Goal: Task Accomplishment & Management: Complete application form

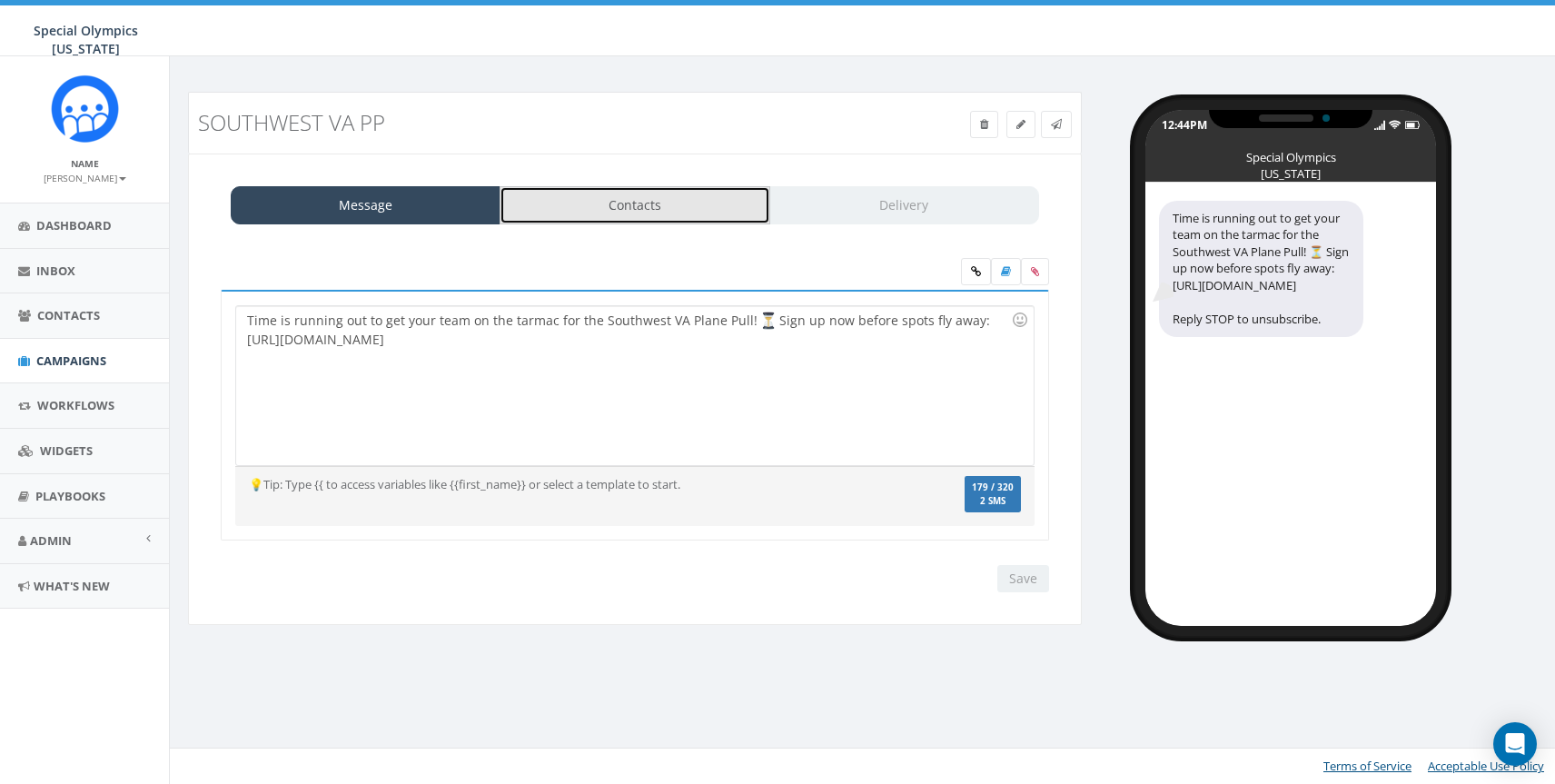
click at [651, 209] on link "Contacts" at bounding box center [634, 204] width 269 height 38
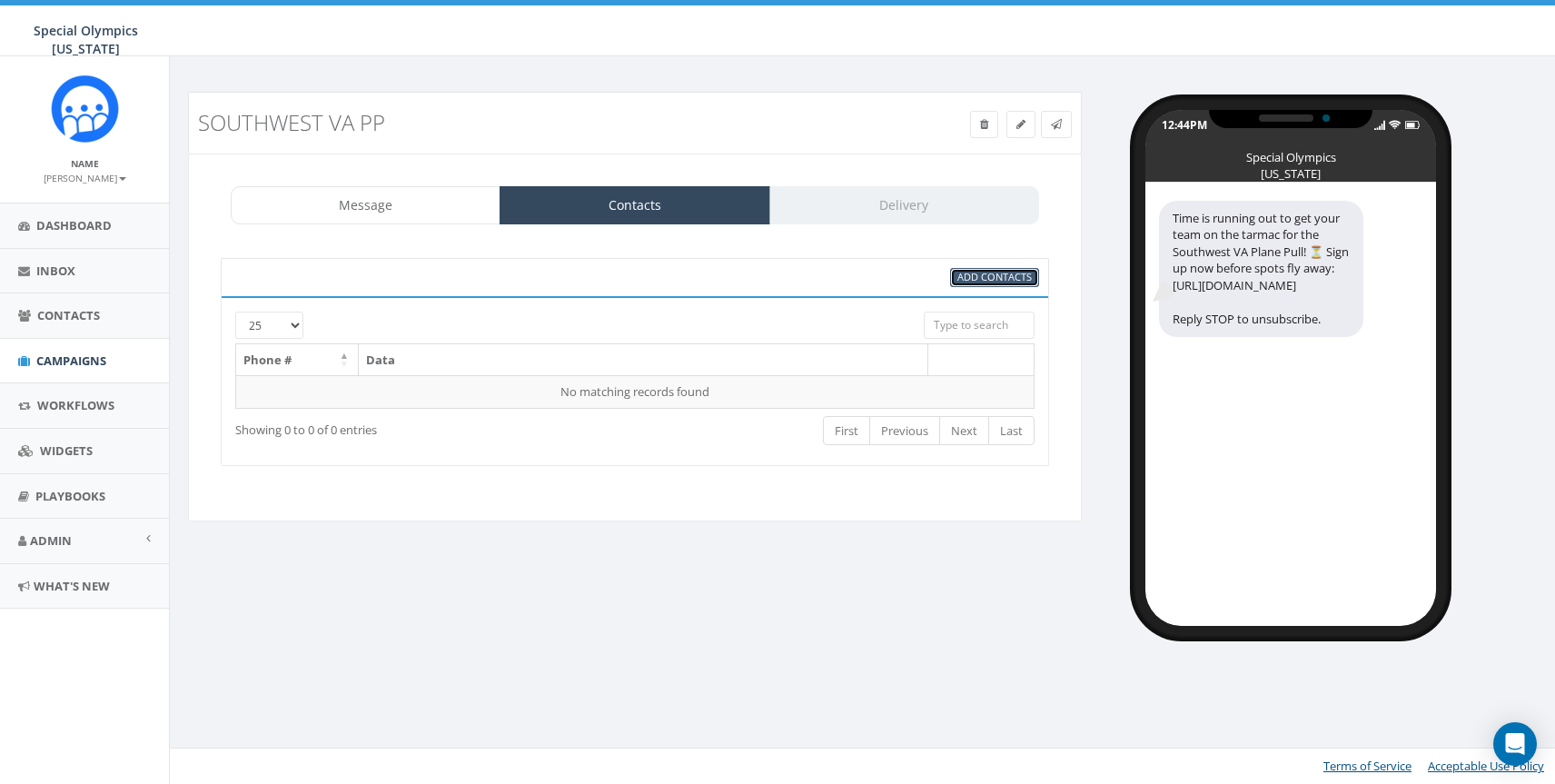
click at [970, 284] on link "Add Contacts" at bounding box center [995, 278] width 89 height 20
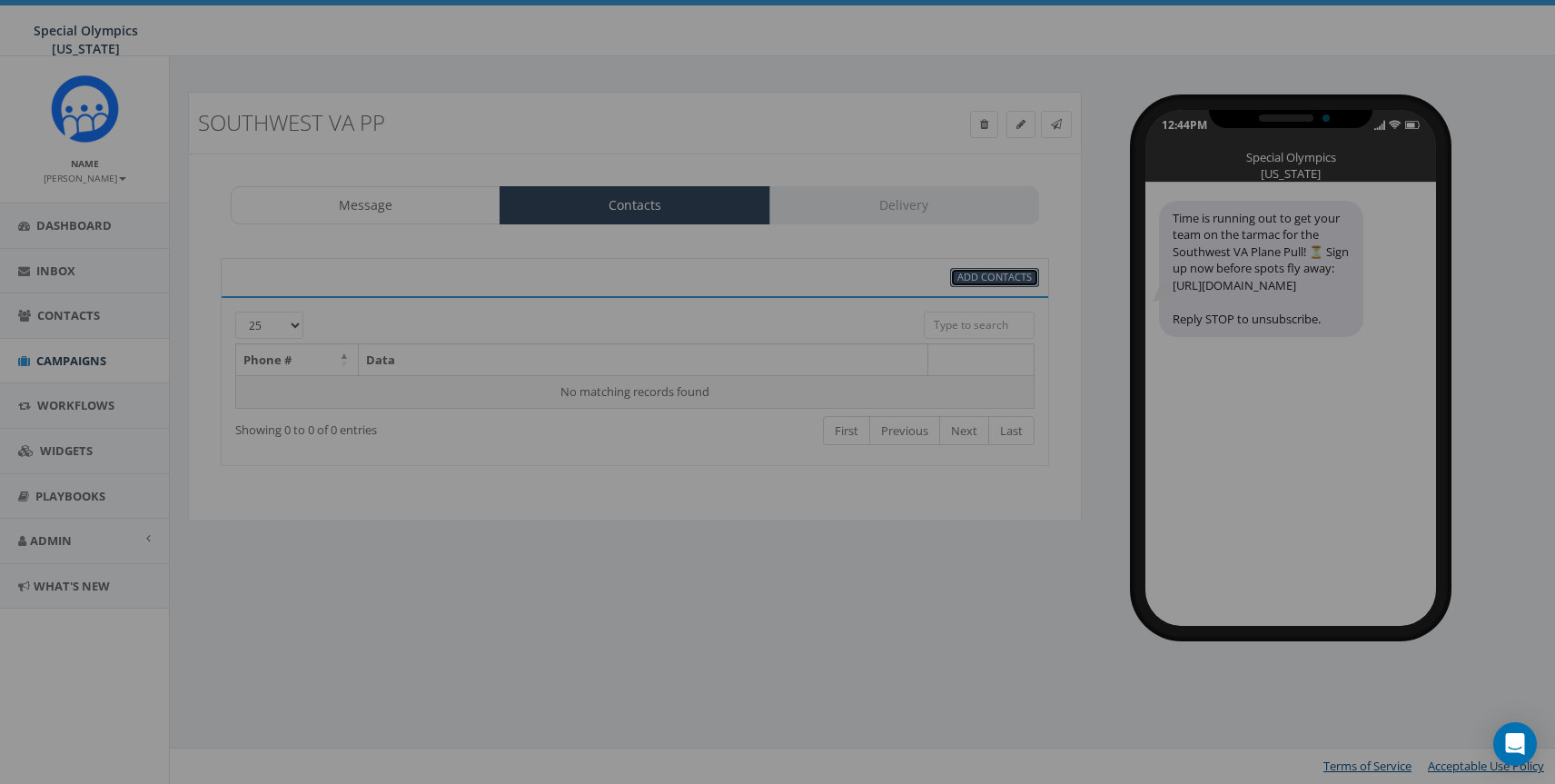
select select
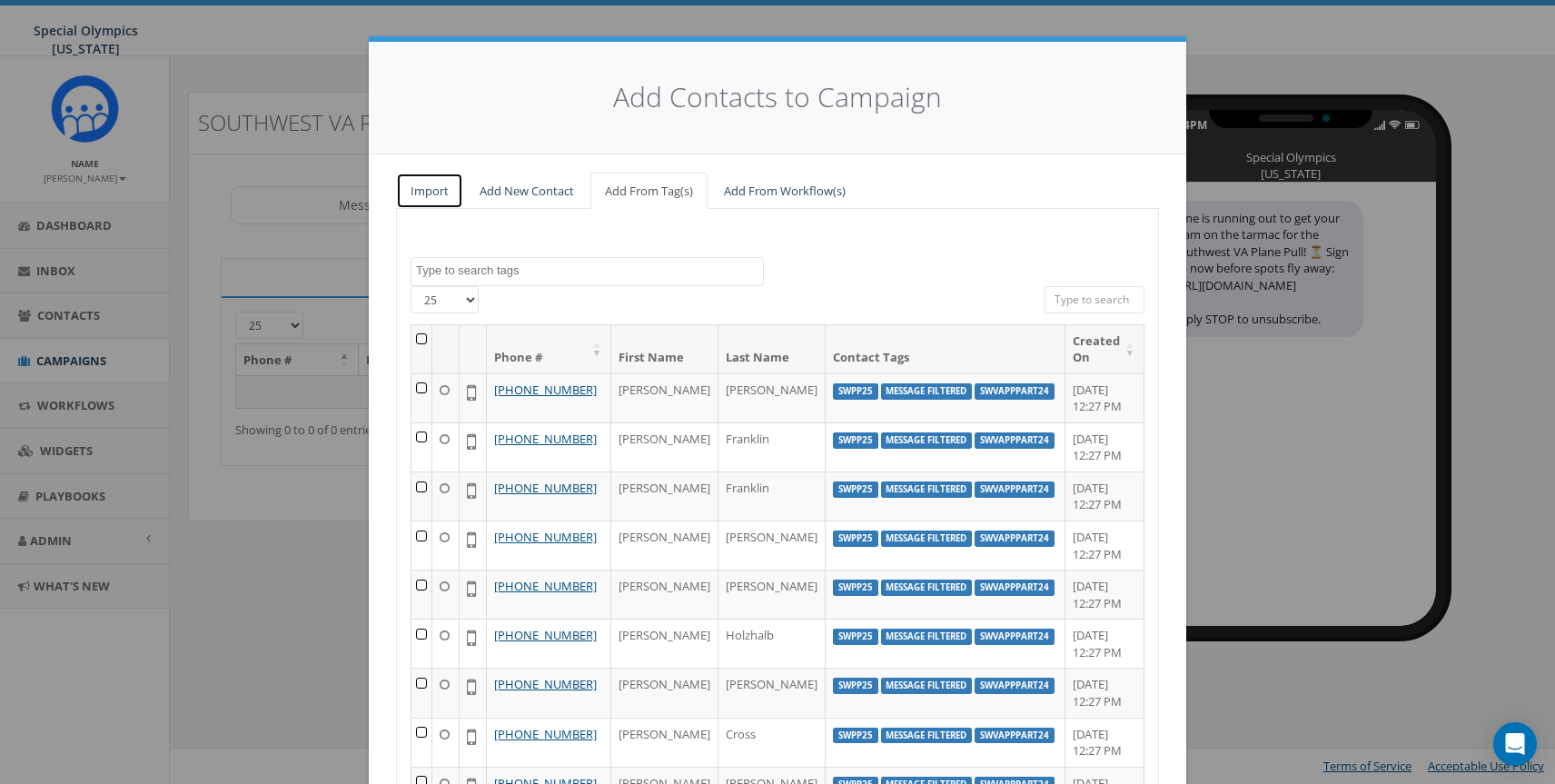
click at [442, 197] on link "Import" at bounding box center [429, 191] width 67 height 37
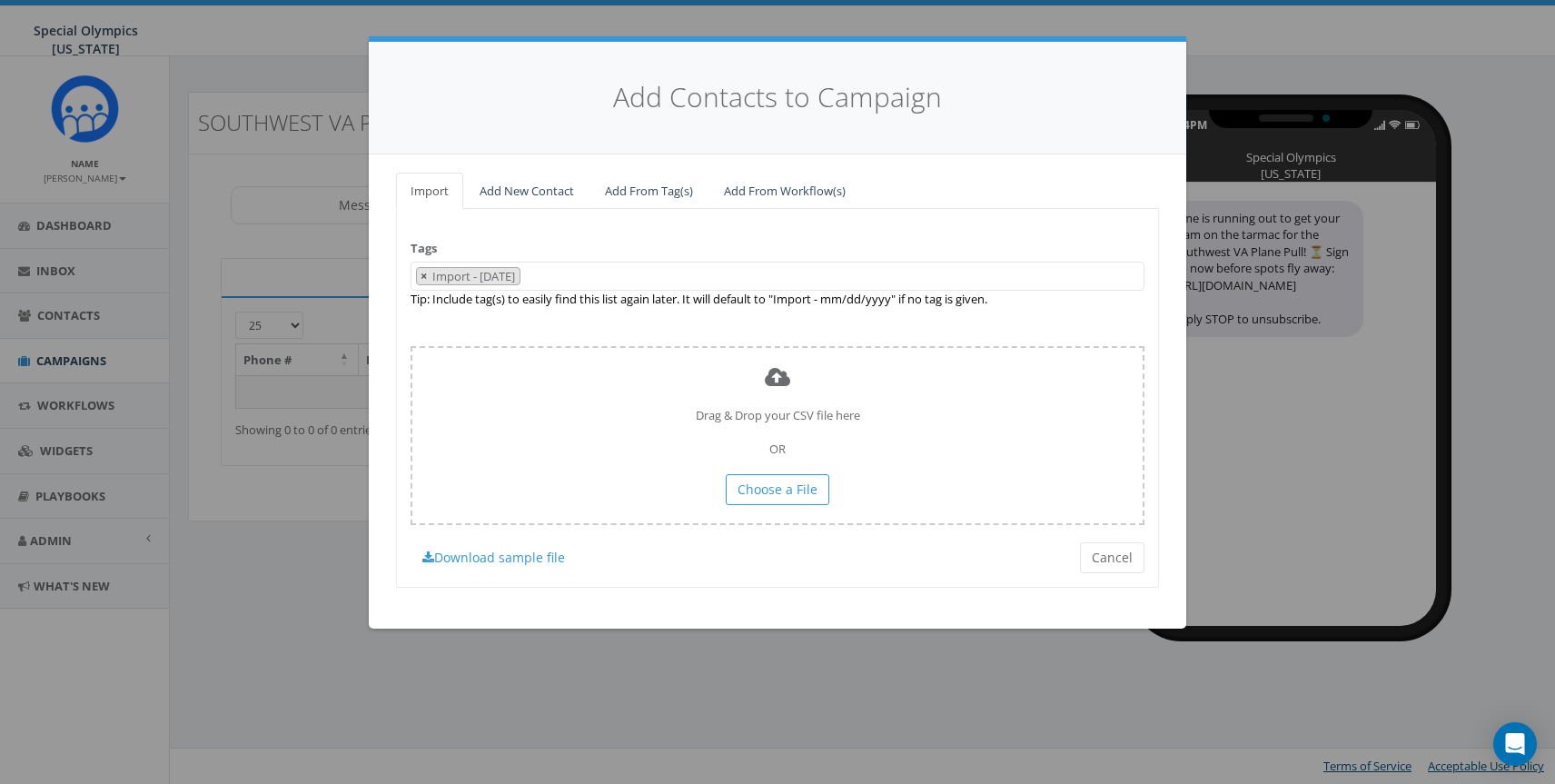
click at [426, 272] on span "×" at bounding box center [424, 277] width 7 height 17
select select
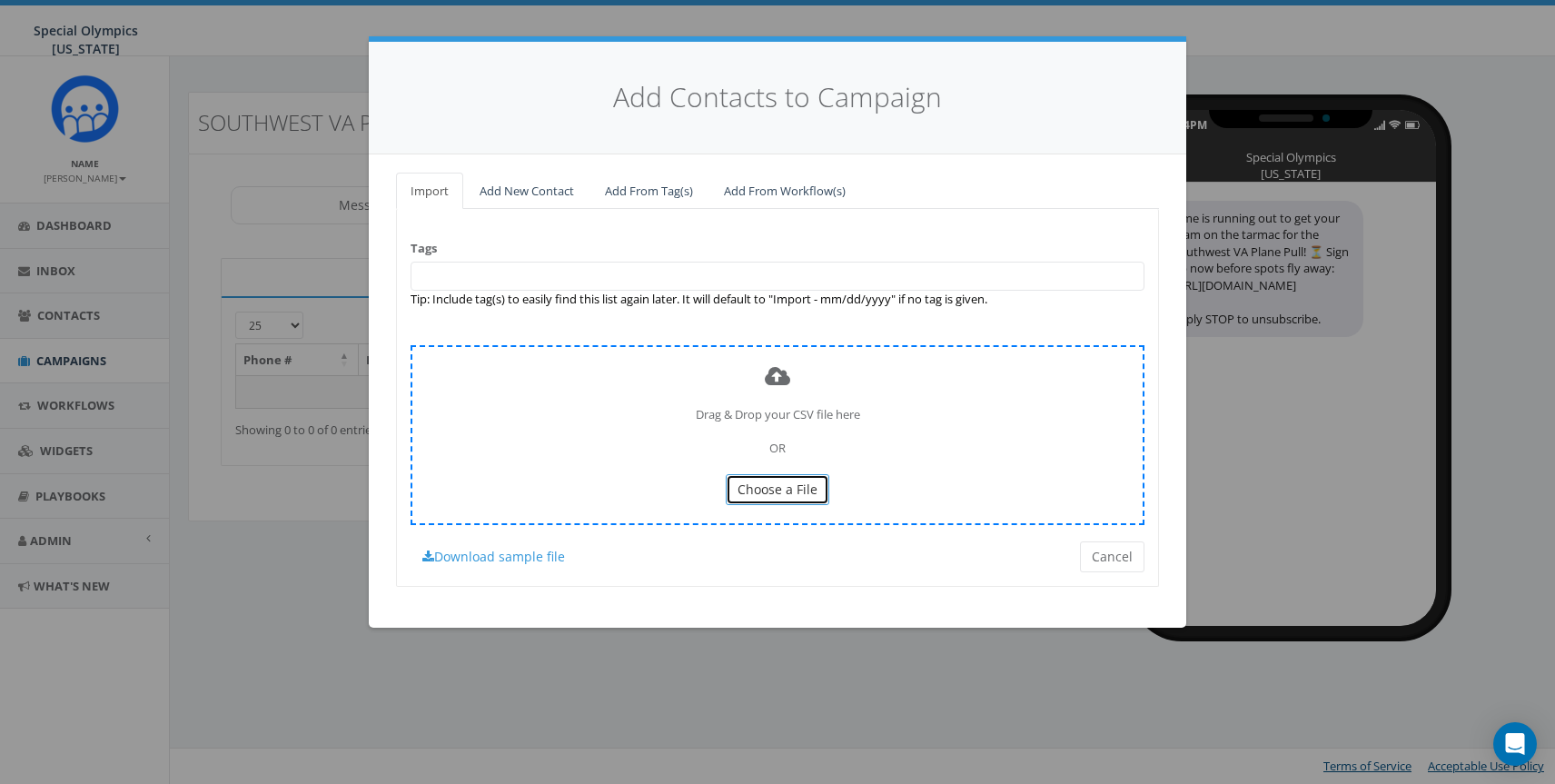
click at [775, 495] on span "Choose a File" at bounding box center [778, 489] width 80 height 18
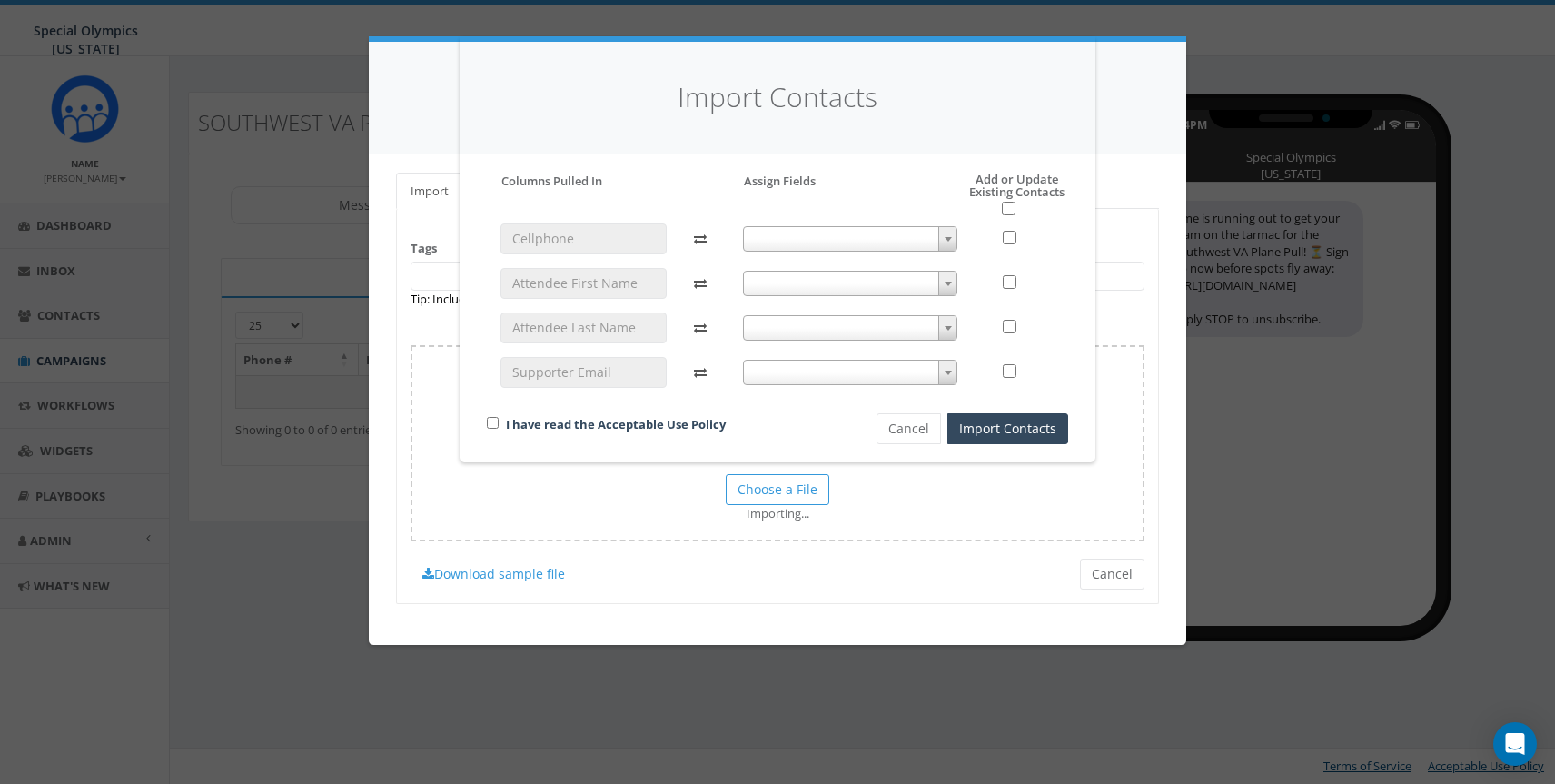
click at [806, 230] on span at bounding box center [851, 239] width 216 height 25
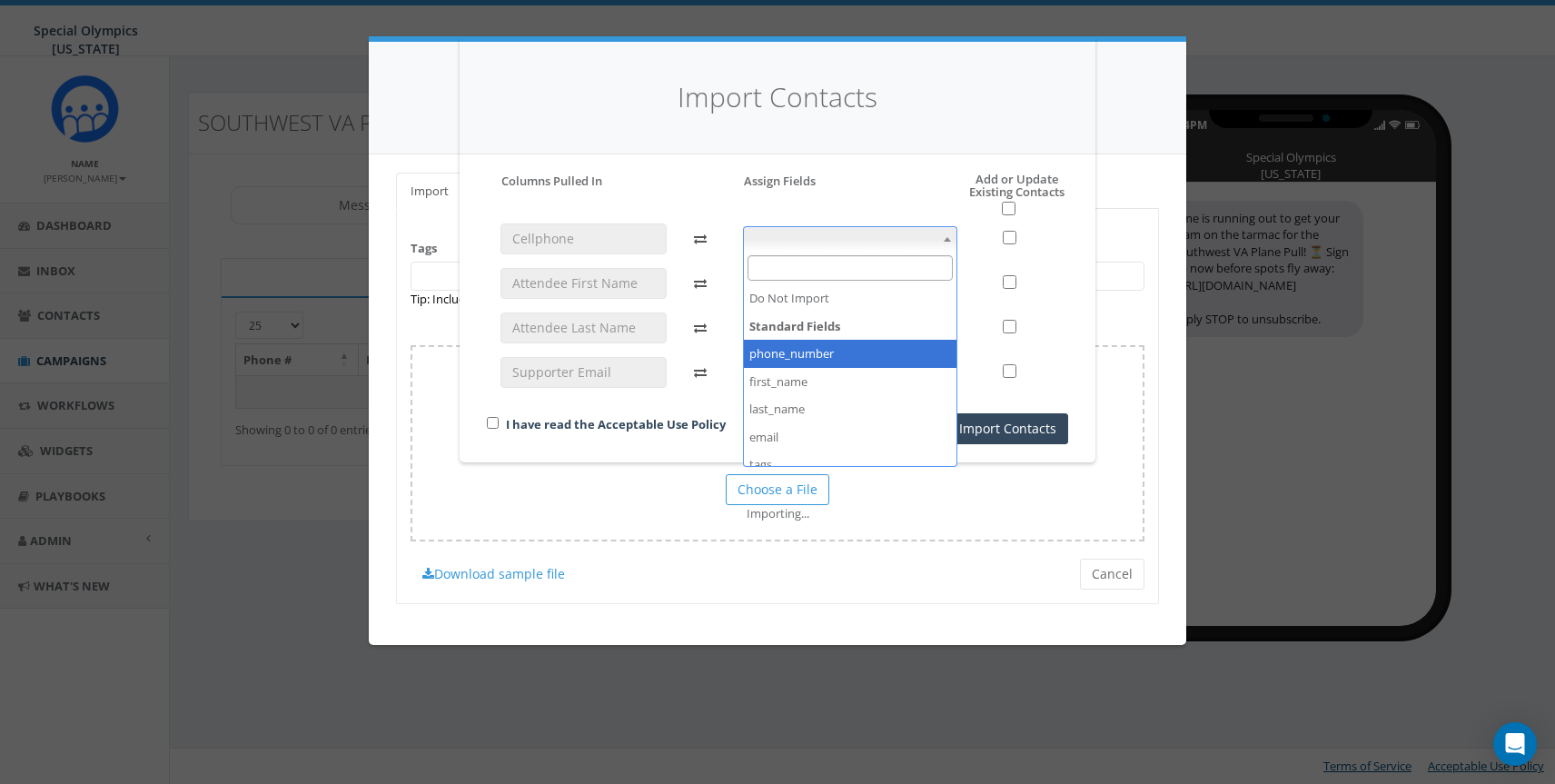
select select "phone_number"
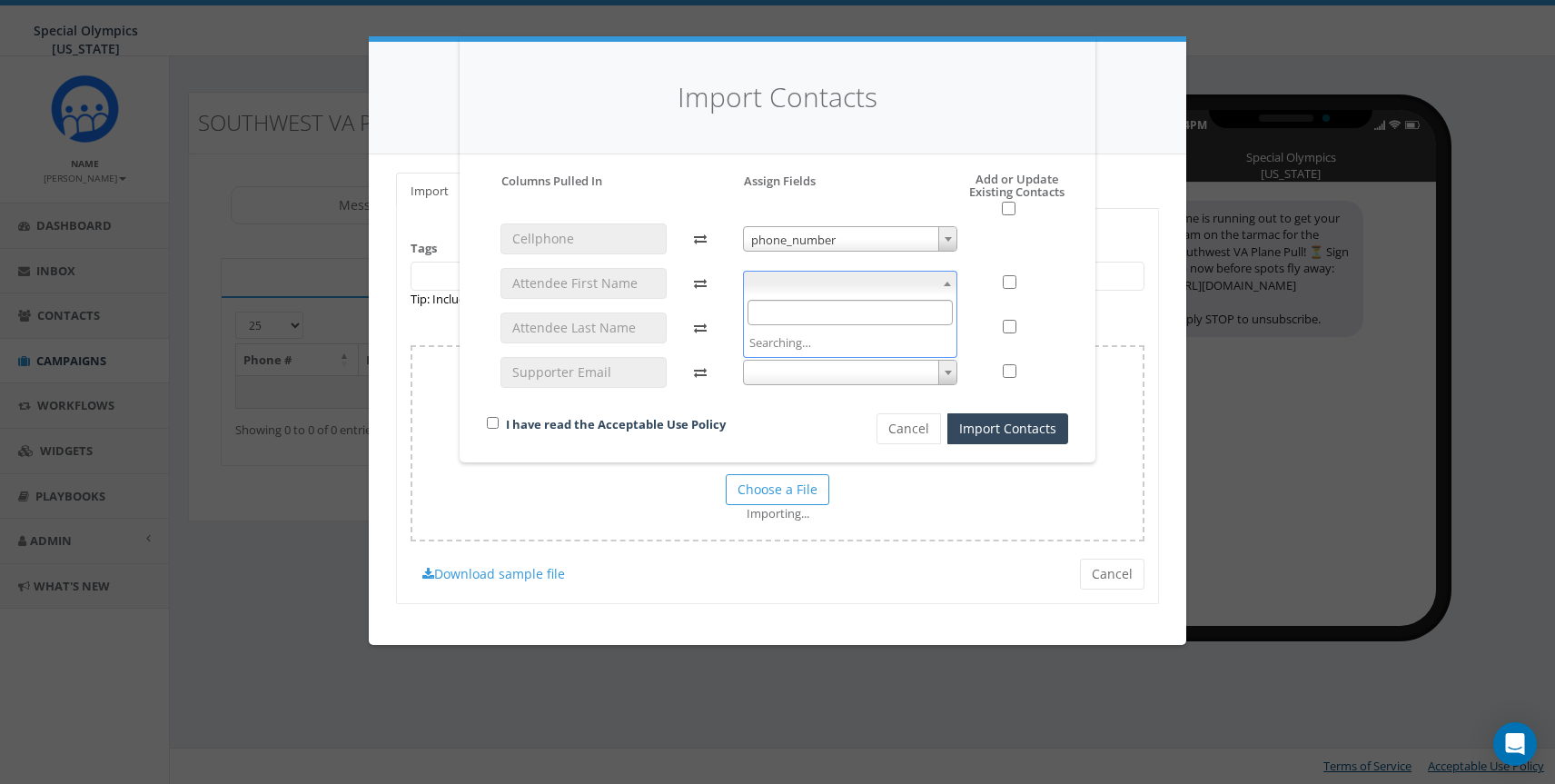
click at [787, 270] on span at bounding box center [851, 282] width 216 height 25
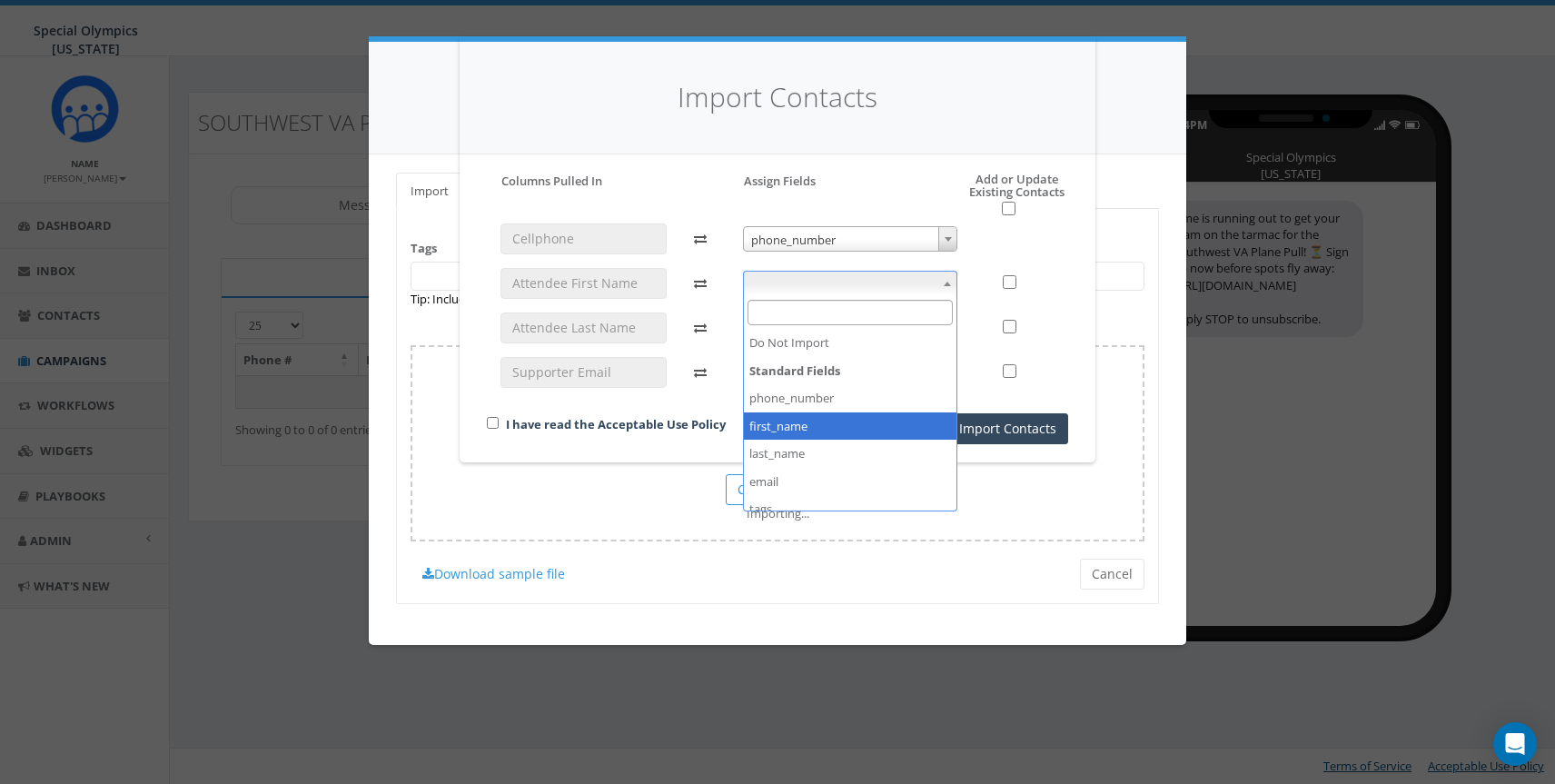
select select "first_name"
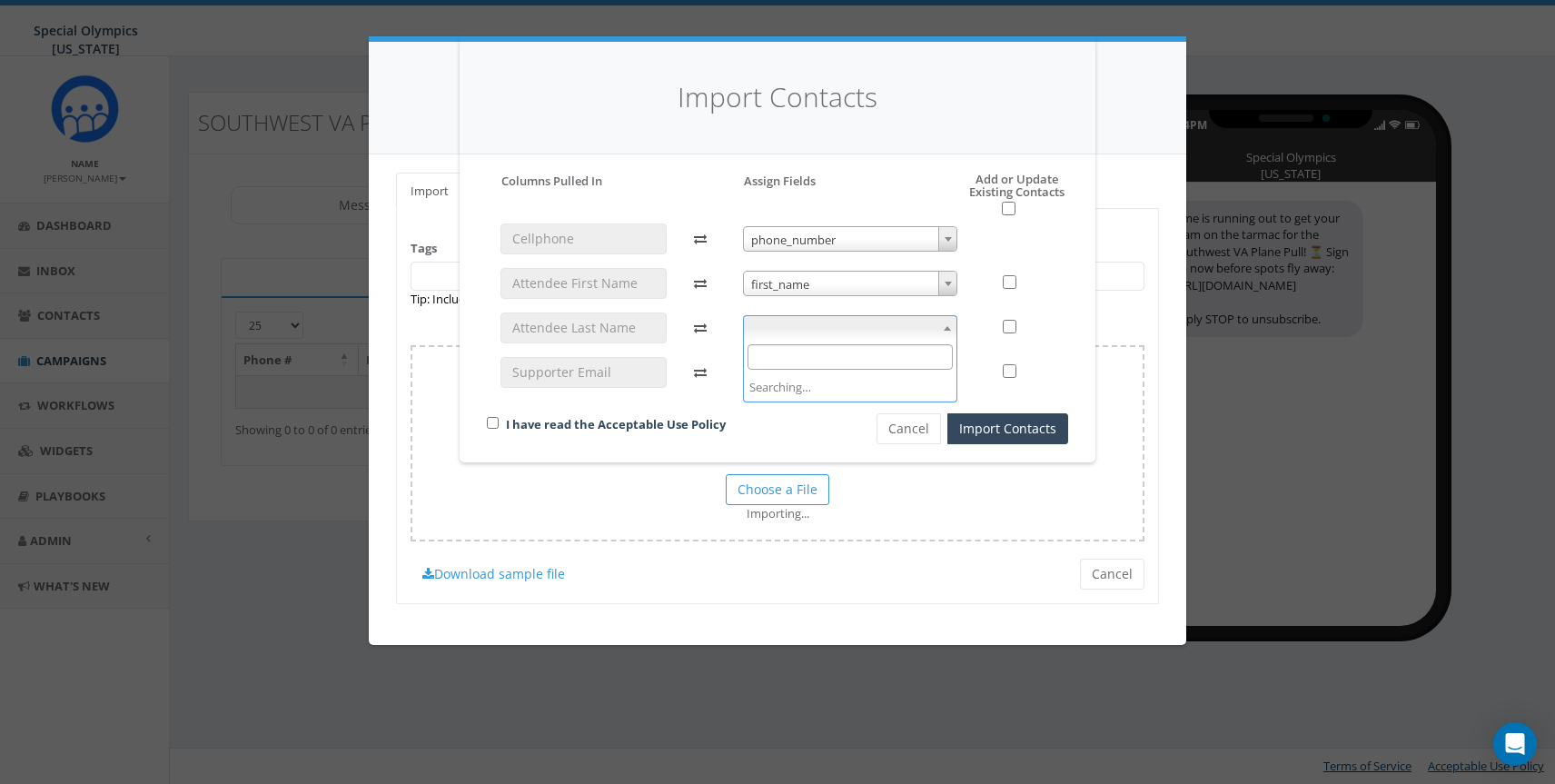
click at [785, 333] on span at bounding box center [851, 327] width 216 height 25
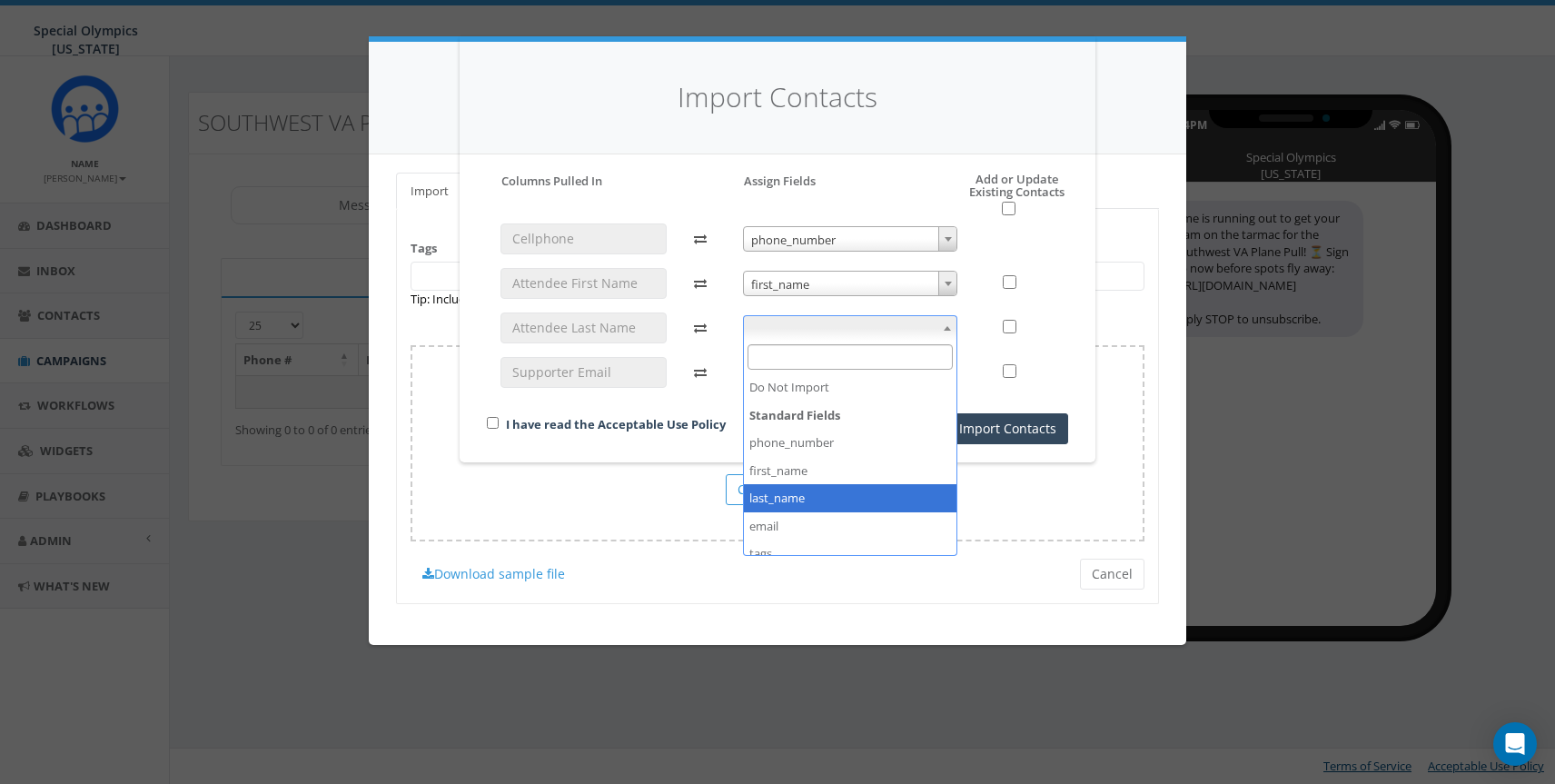
select select "last_name"
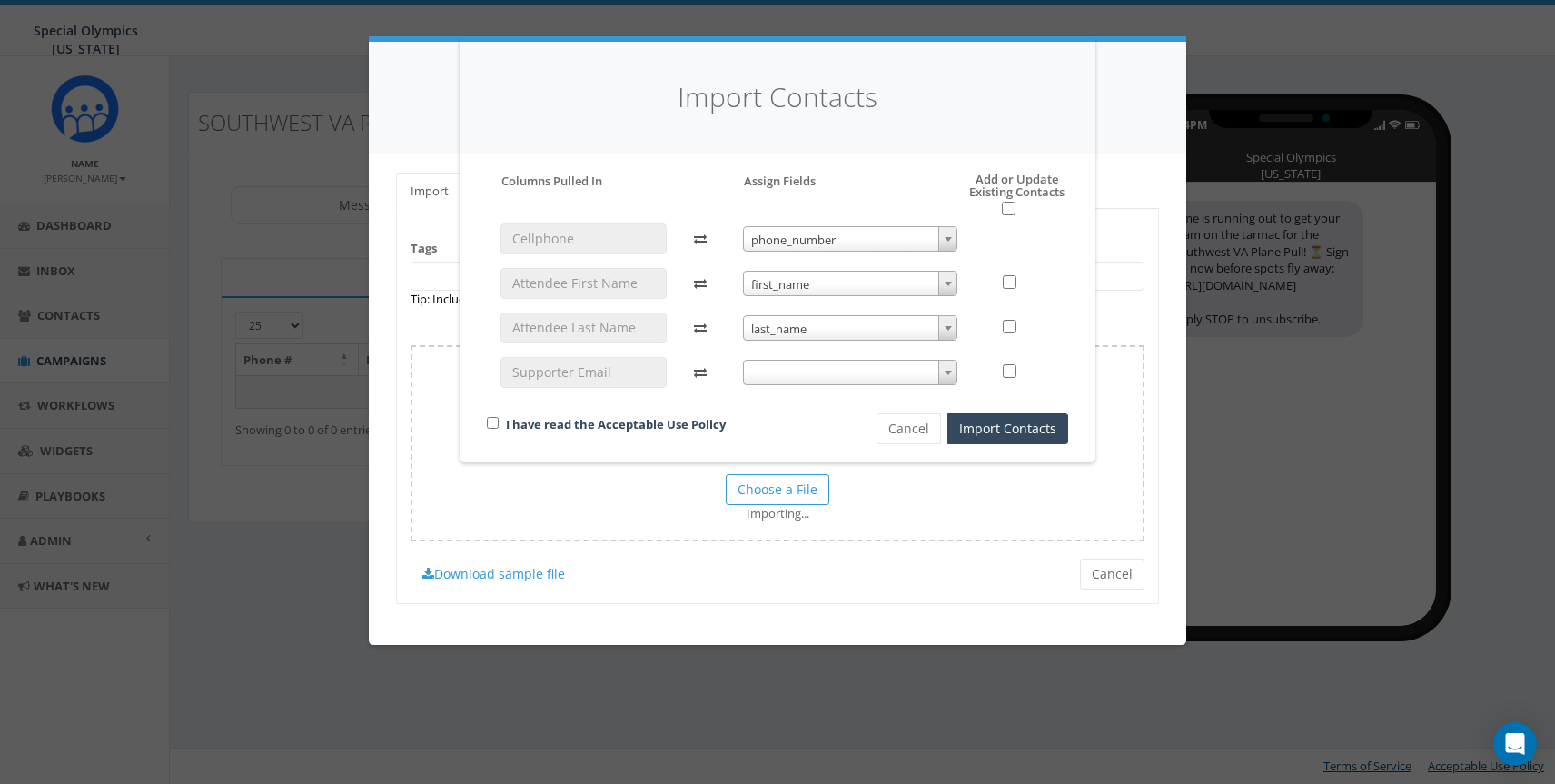
click at [789, 371] on span at bounding box center [851, 372] width 216 height 25
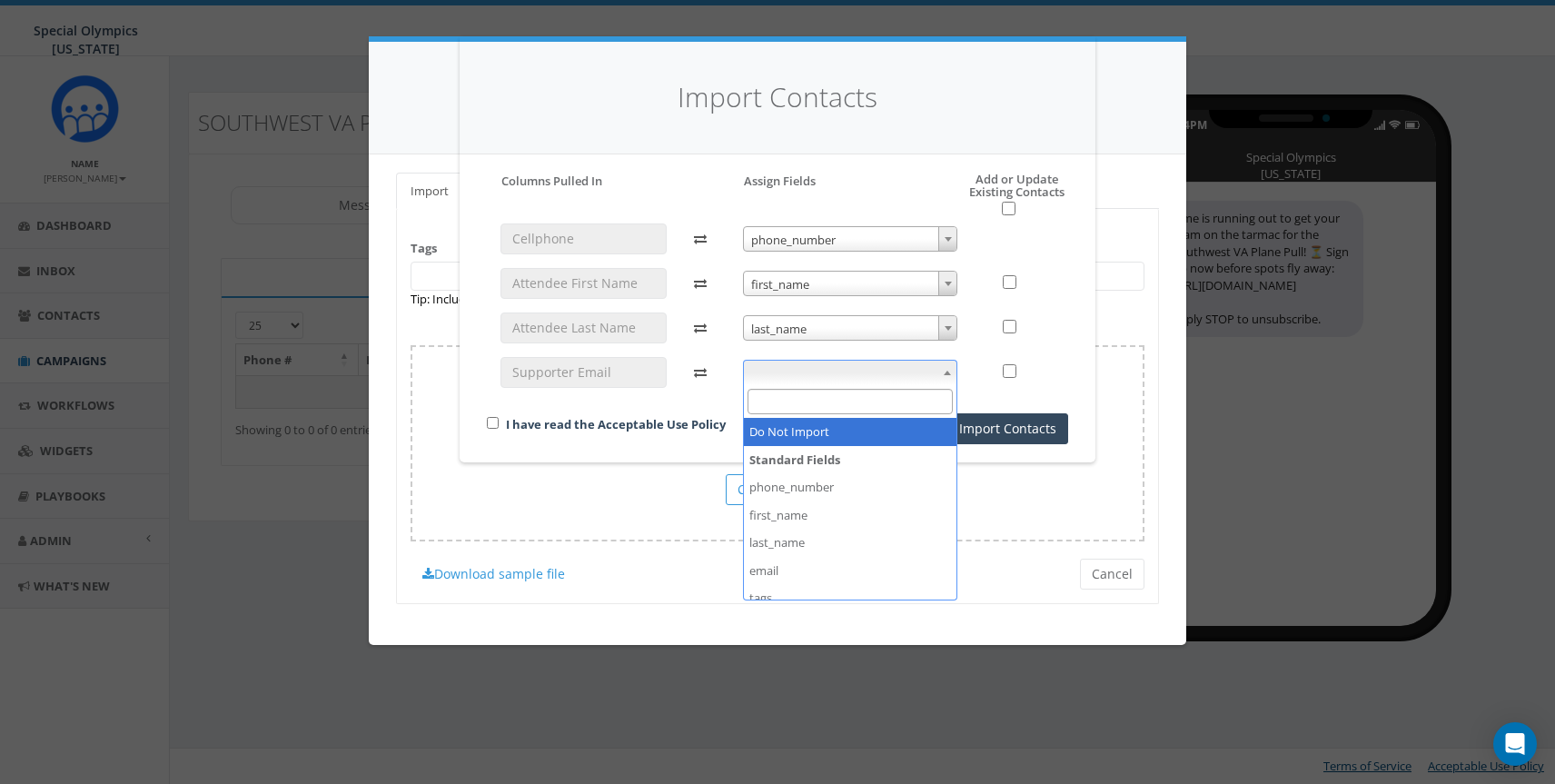
type input "e"
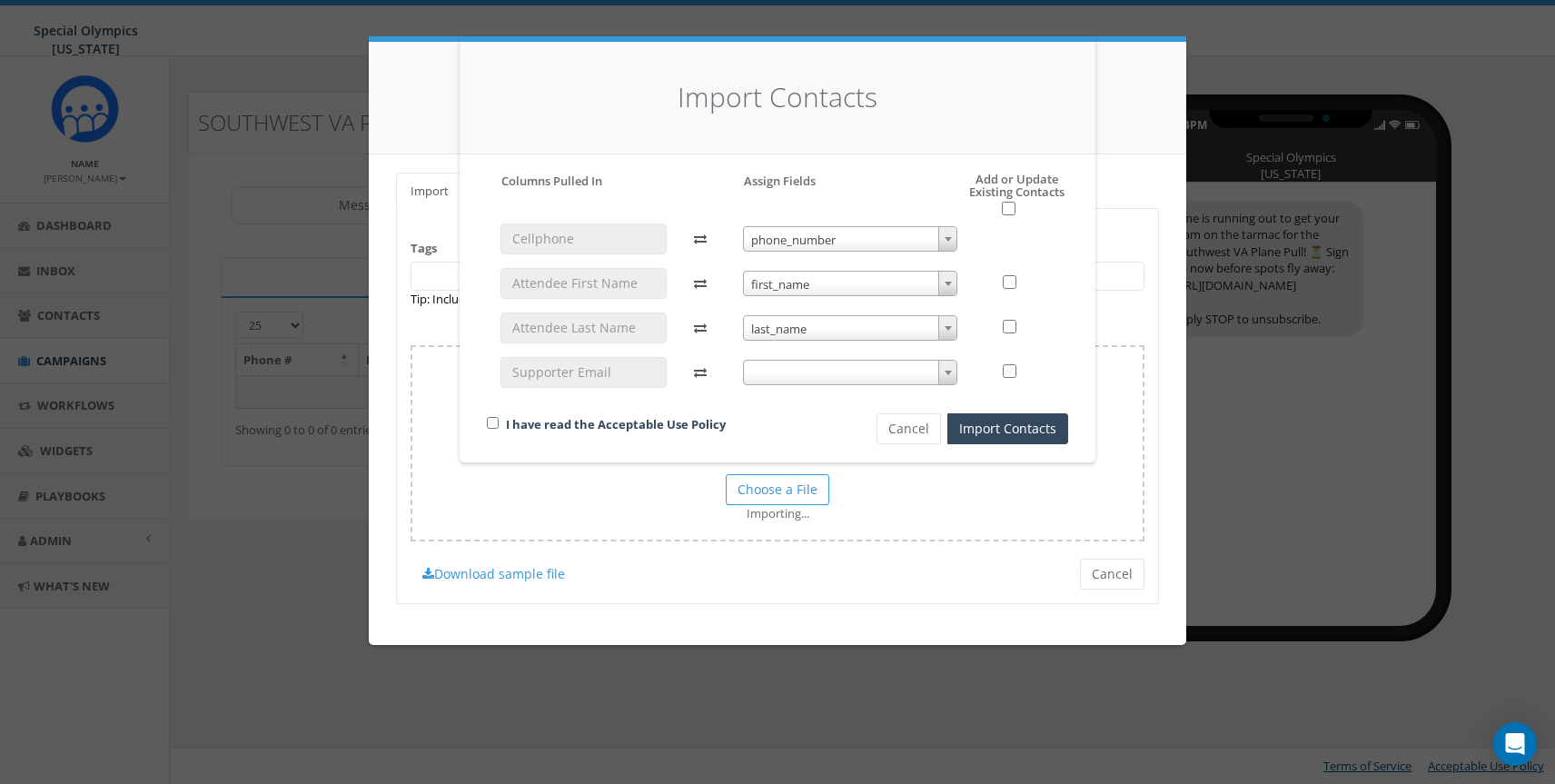
click at [988, 366] on div at bounding box center [1019, 372] width 70 height 31
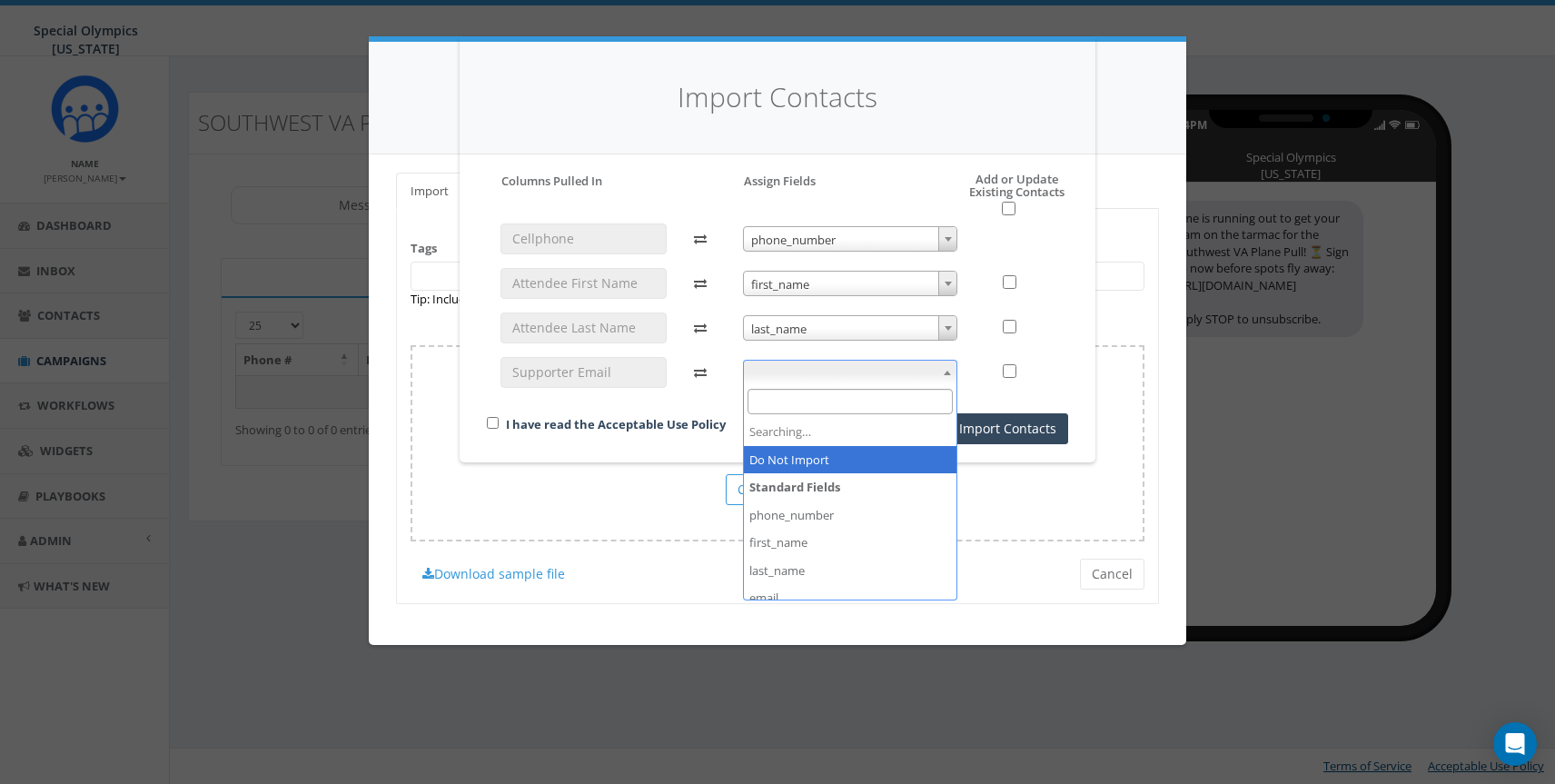
click at [883, 377] on span at bounding box center [851, 372] width 216 height 25
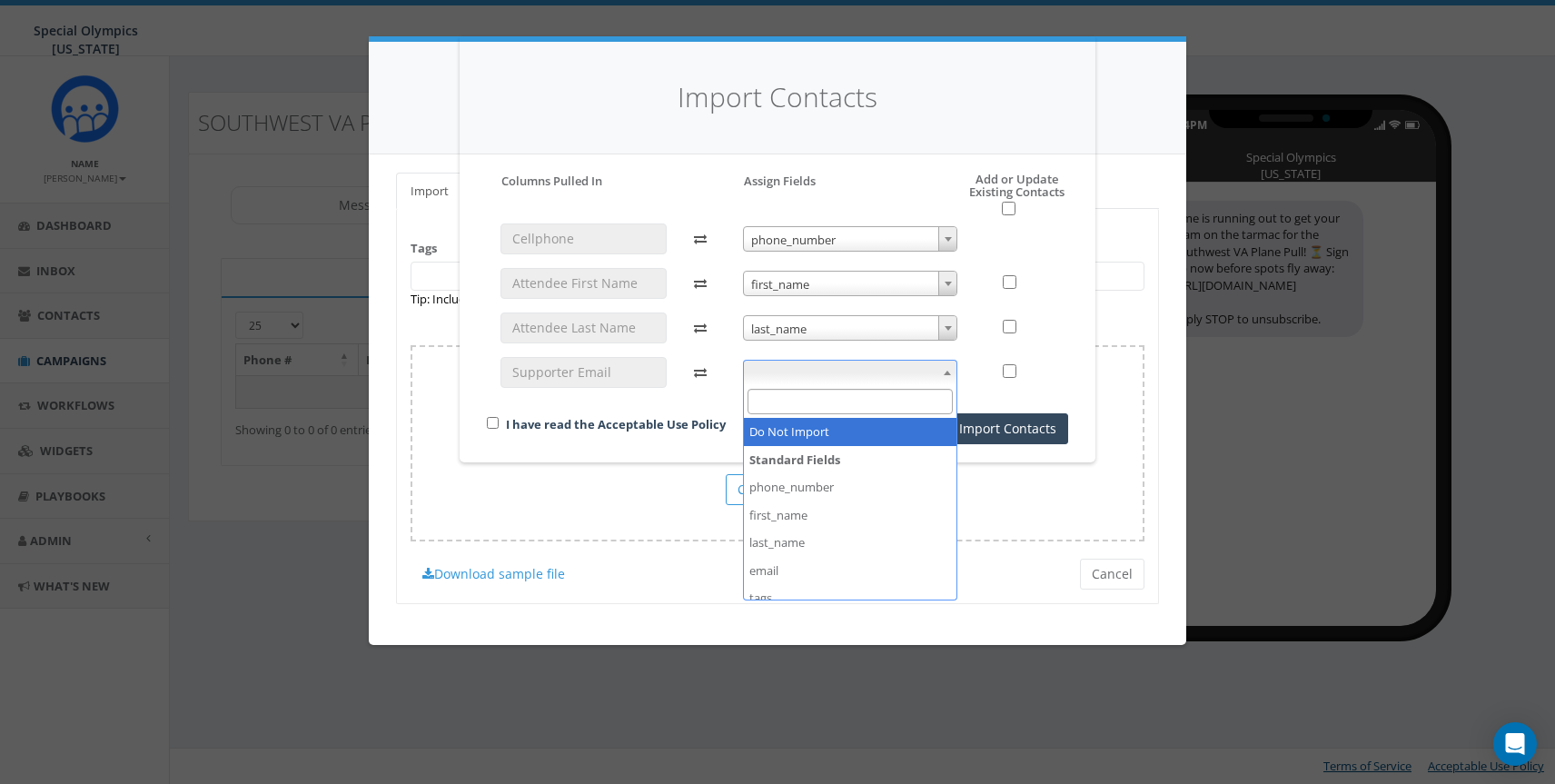
select select "do_not_import_this_field"
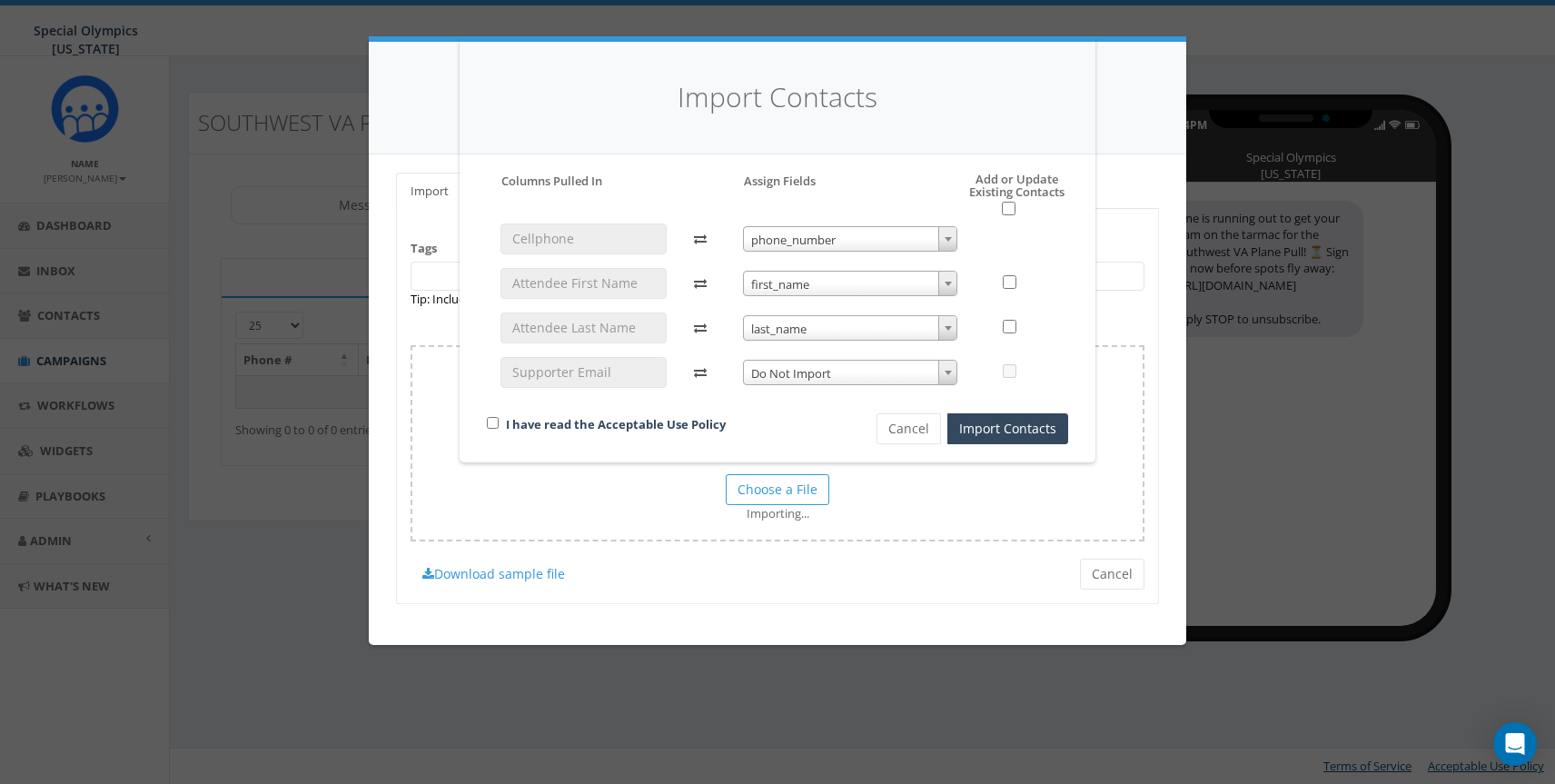
click at [491, 414] on div "I have read the Acceptable Use Policy" at bounding box center [651, 425] width 355 height 24
click at [491, 424] on input "checkbox" at bounding box center [492, 423] width 12 height 12
checkbox input "true"
click at [987, 426] on button "Import Contacts" at bounding box center [1008, 428] width 121 height 31
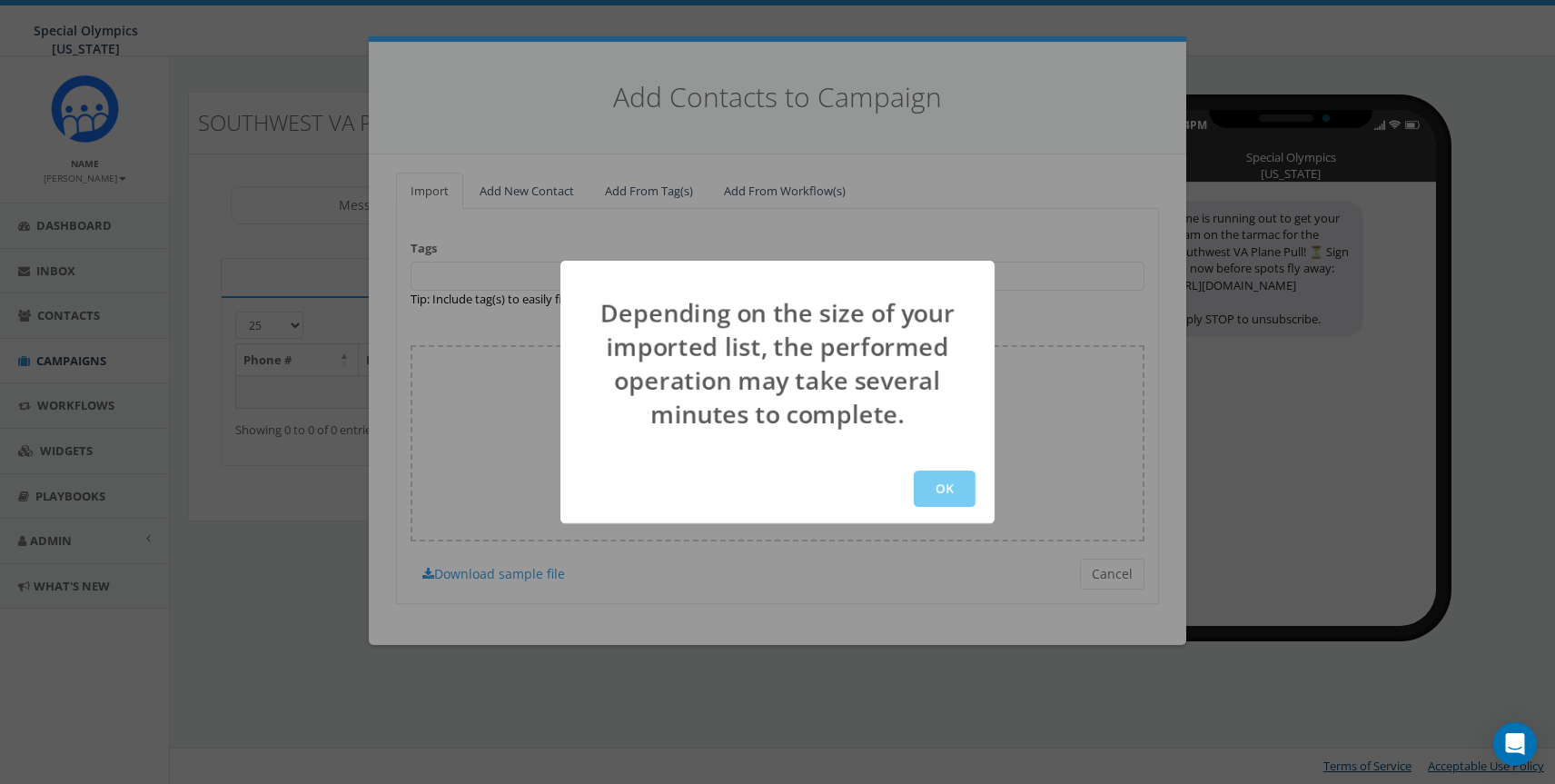
click at [930, 496] on button "OK" at bounding box center [945, 489] width 62 height 36
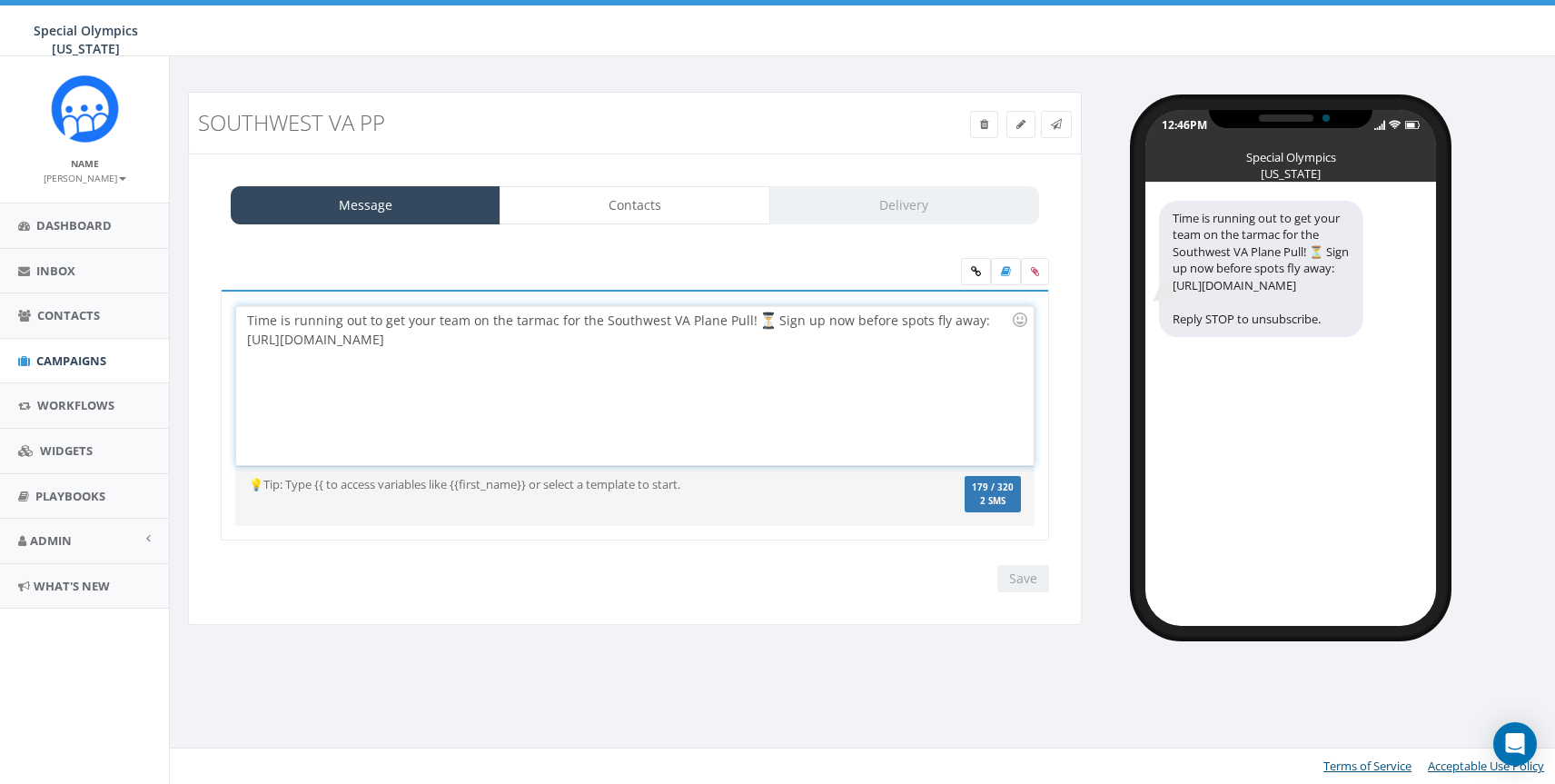
drag, startPoint x: 442, startPoint y: 342, endPoint x: 238, endPoint y: 342, distance: 204.0
type textarea "https://tinyurl.com/26PPTools"
click at [238, 342] on div "Time is running out to get your team on the tarmac for the Southwest VA Plane P…" at bounding box center [634, 385] width 797 height 159
copy div "https://tinyurl.com/26PPTools"
click at [1038, 583] on input "Save" at bounding box center [1024, 578] width 52 height 27
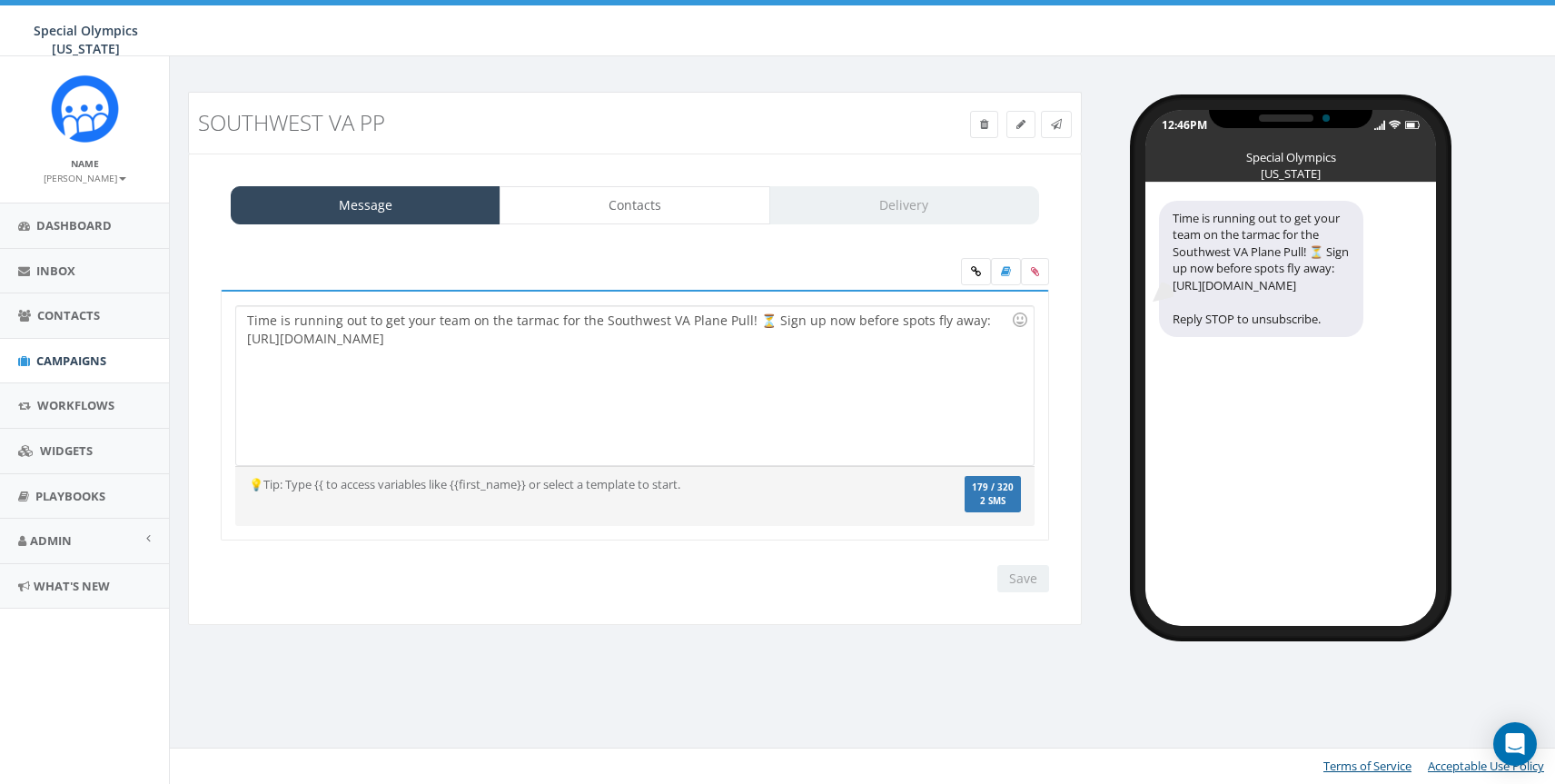
click at [1024, 573] on div "Save Next" at bounding box center [1019, 578] width 61 height 27
click at [640, 191] on link "Contacts" at bounding box center [634, 204] width 269 height 38
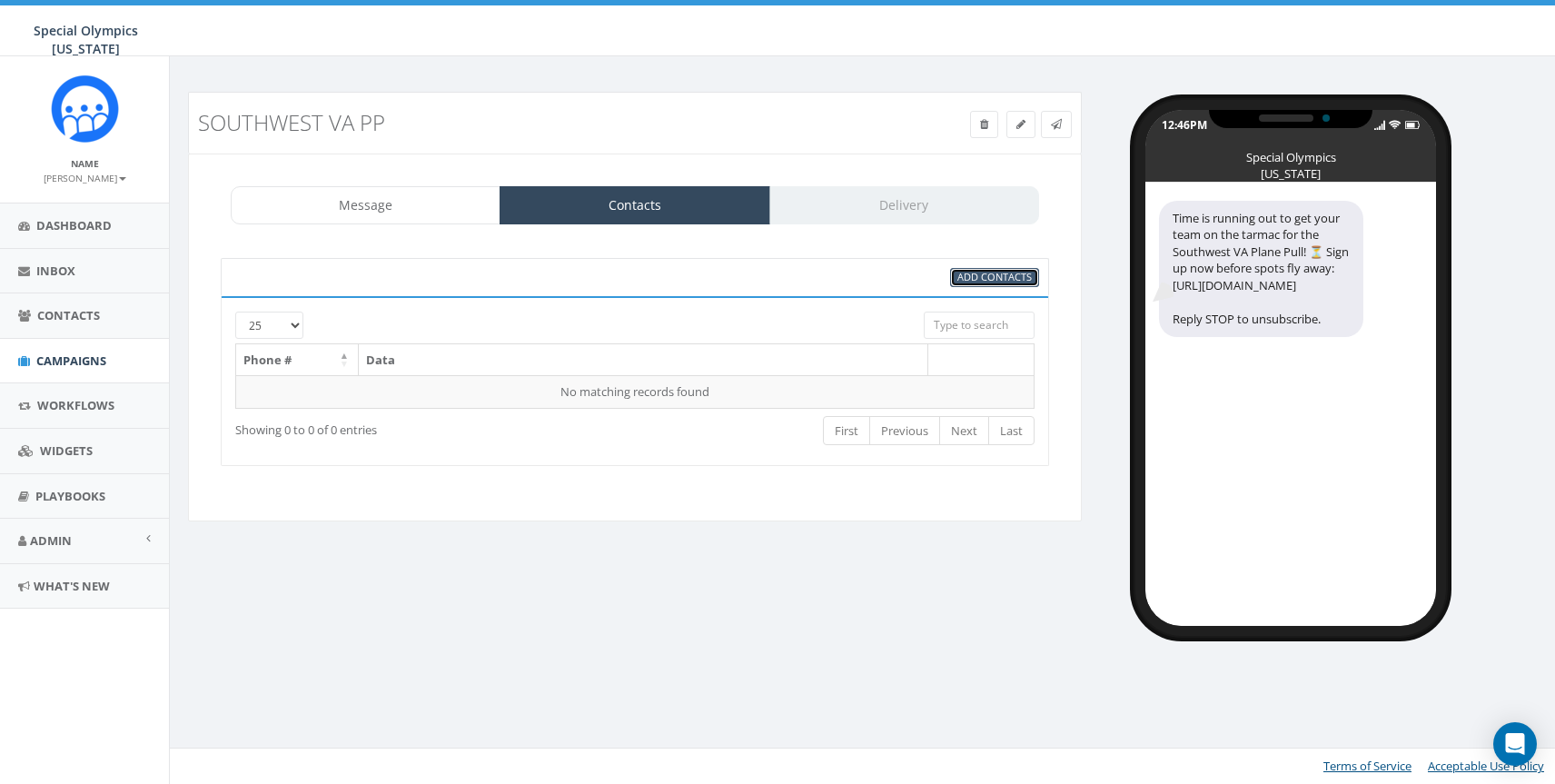
click at [1011, 280] on span "Add Contacts" at bounding box center [995, 276] width 74 height 14
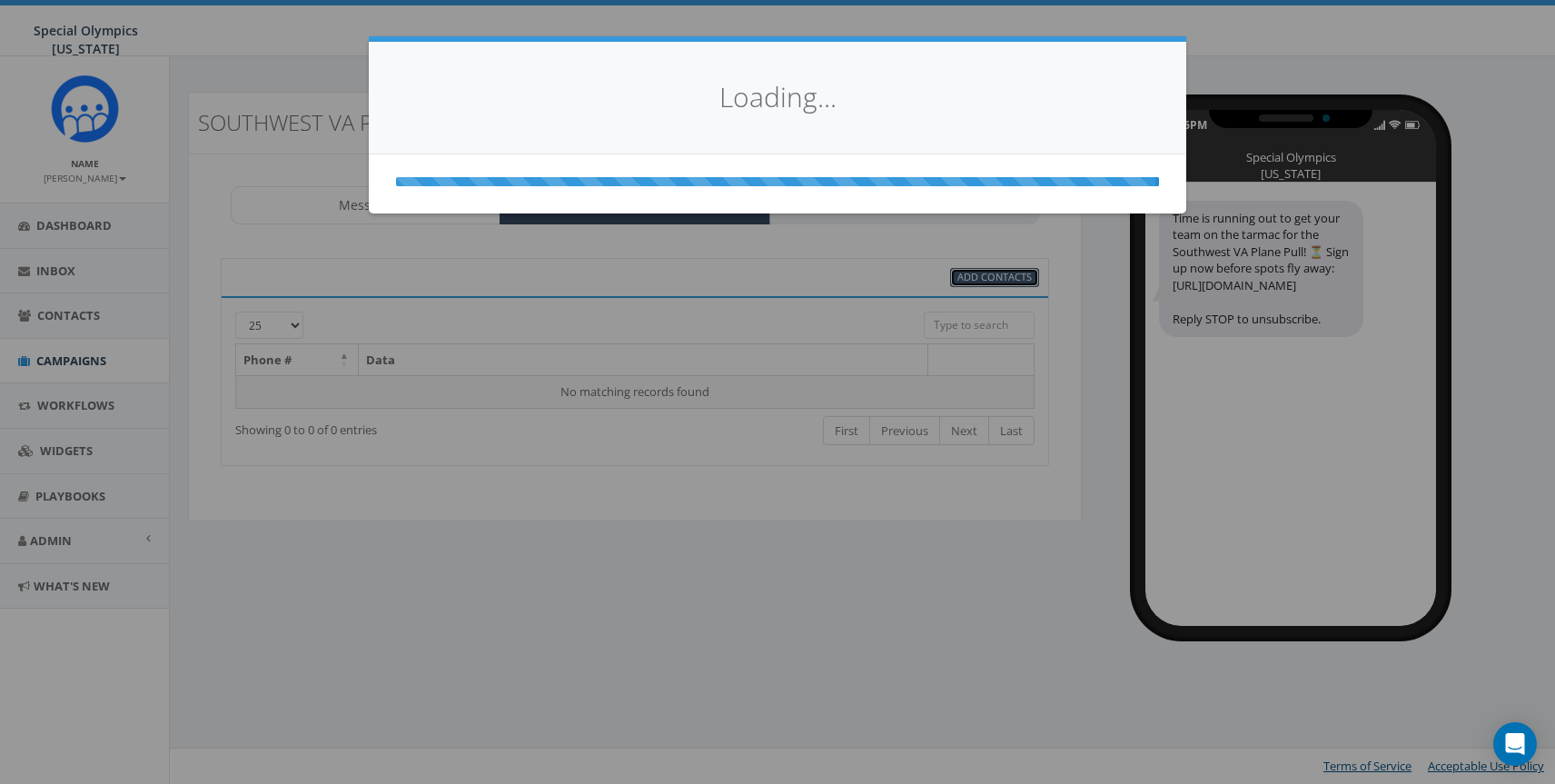
select select
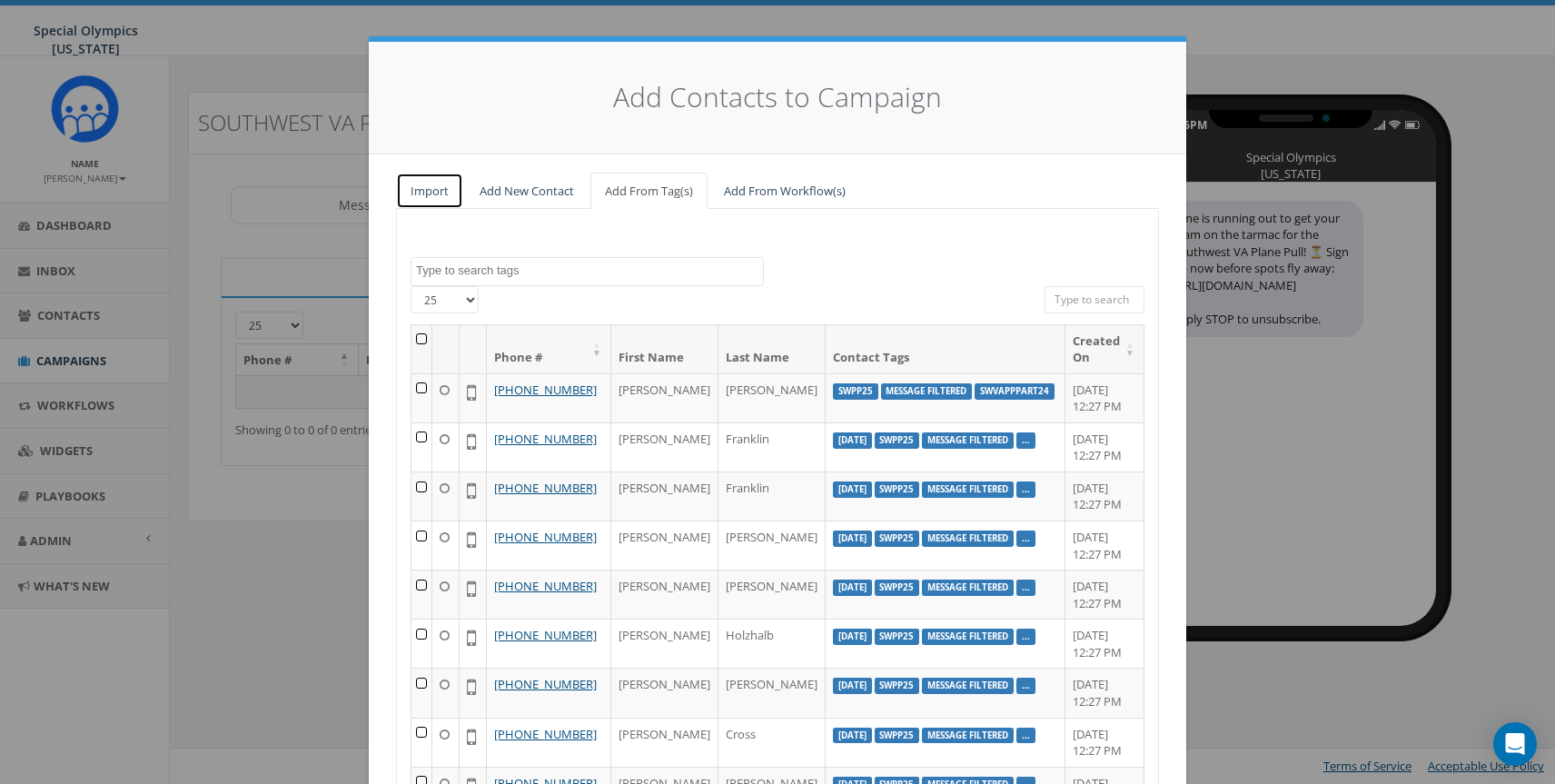
click at [439, 194] on link "Import" at bounding box center [429, 191] width 67 height 37
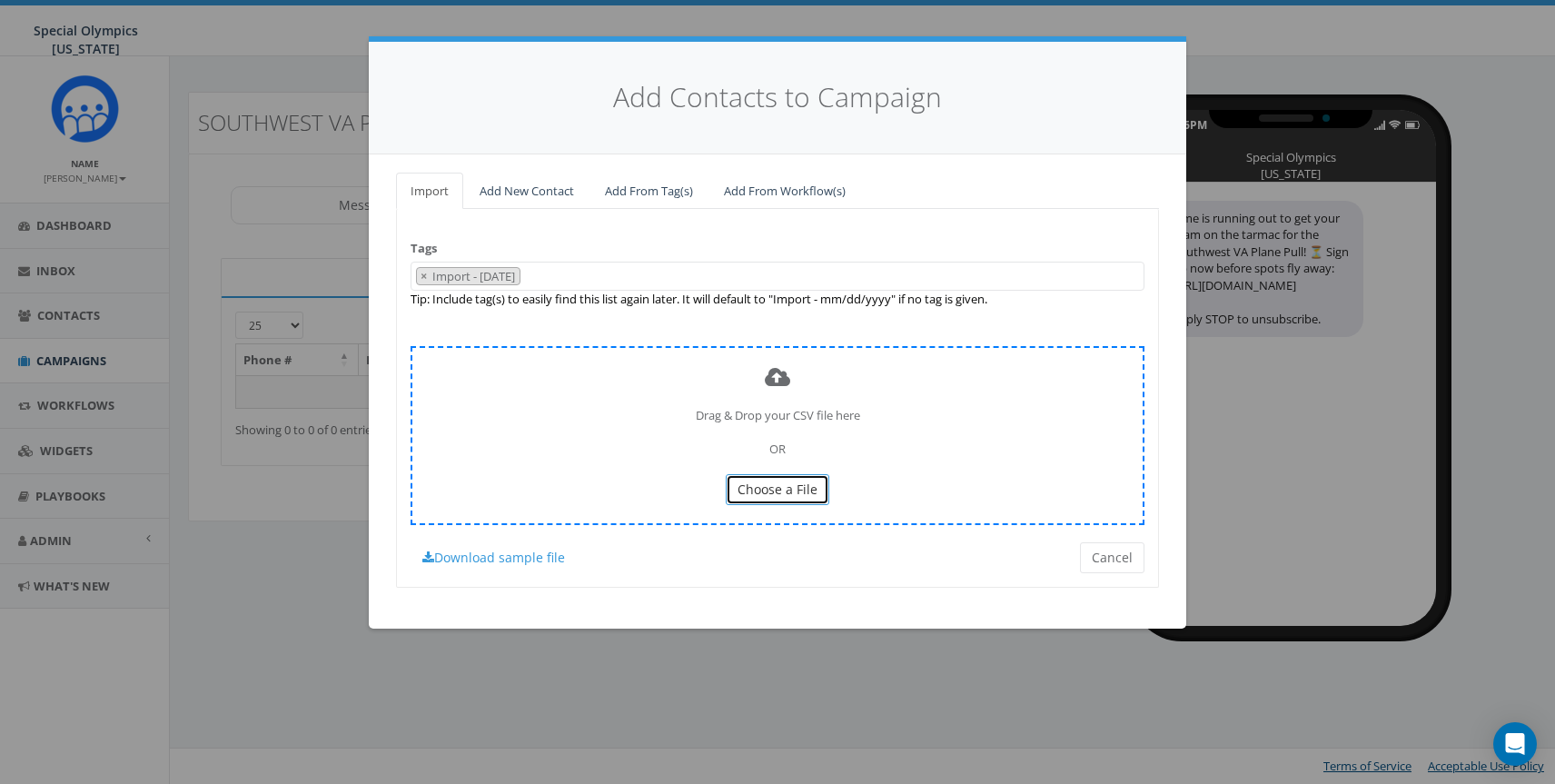
click at [807, 494] on span "Choose a File" at bounding box center [778, 489] width 80 height 18
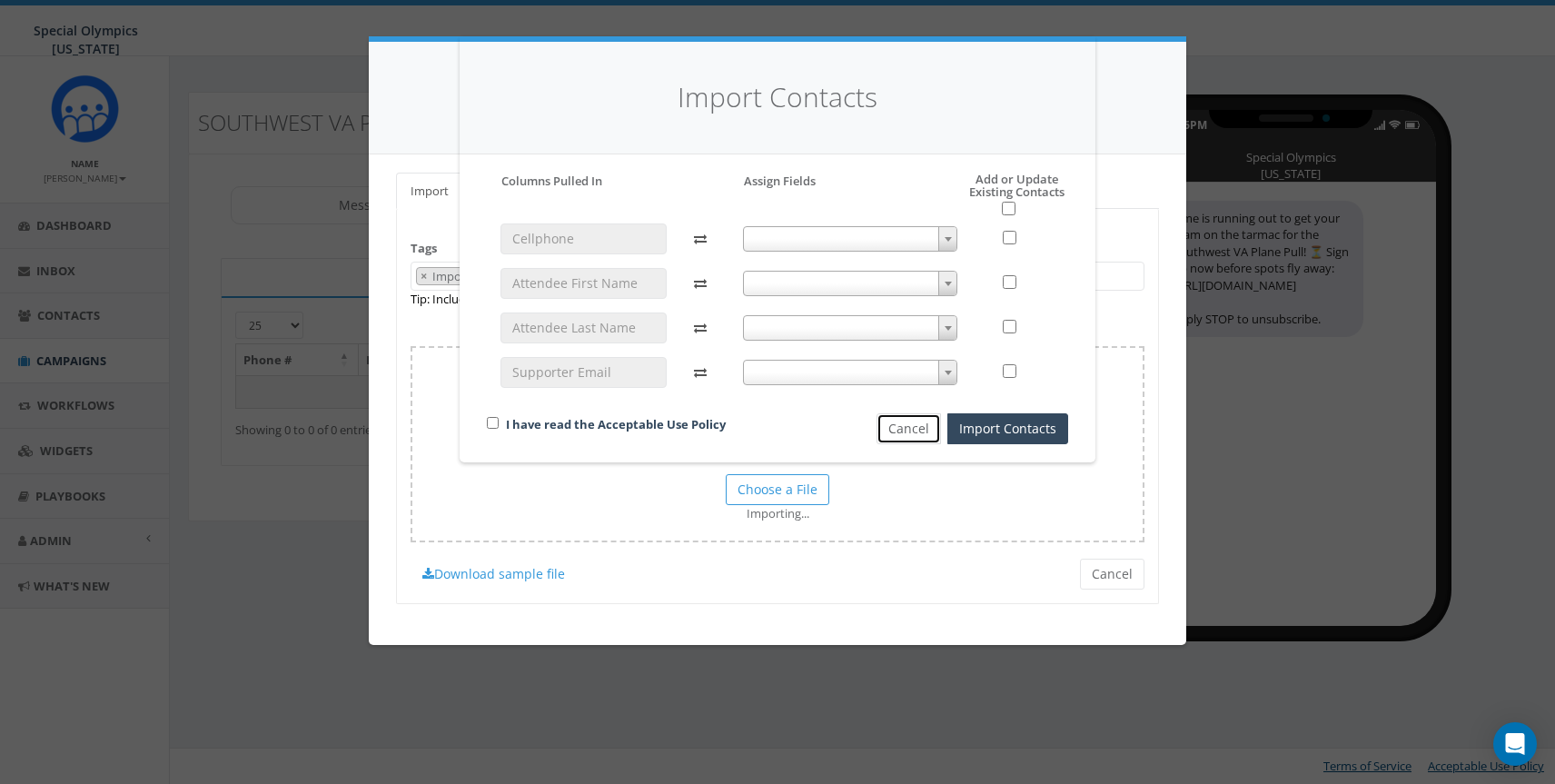
click at [907, 425] on button "Cancel" at bounding box center [908, 428] width 64 height 31
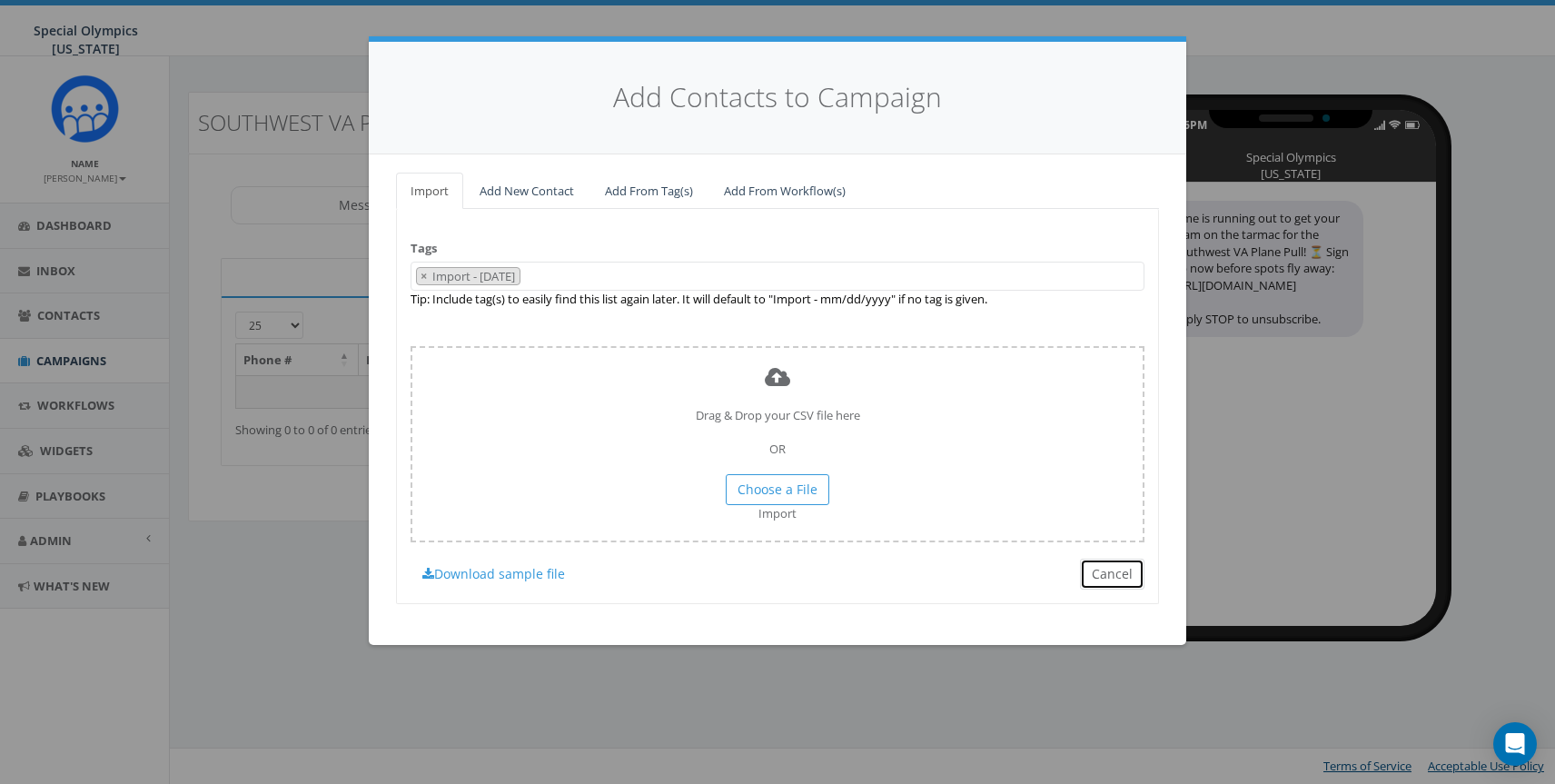
click at [1123, 579] on button "Cancel" at bounding box center [1112, 573] width 64 height 31
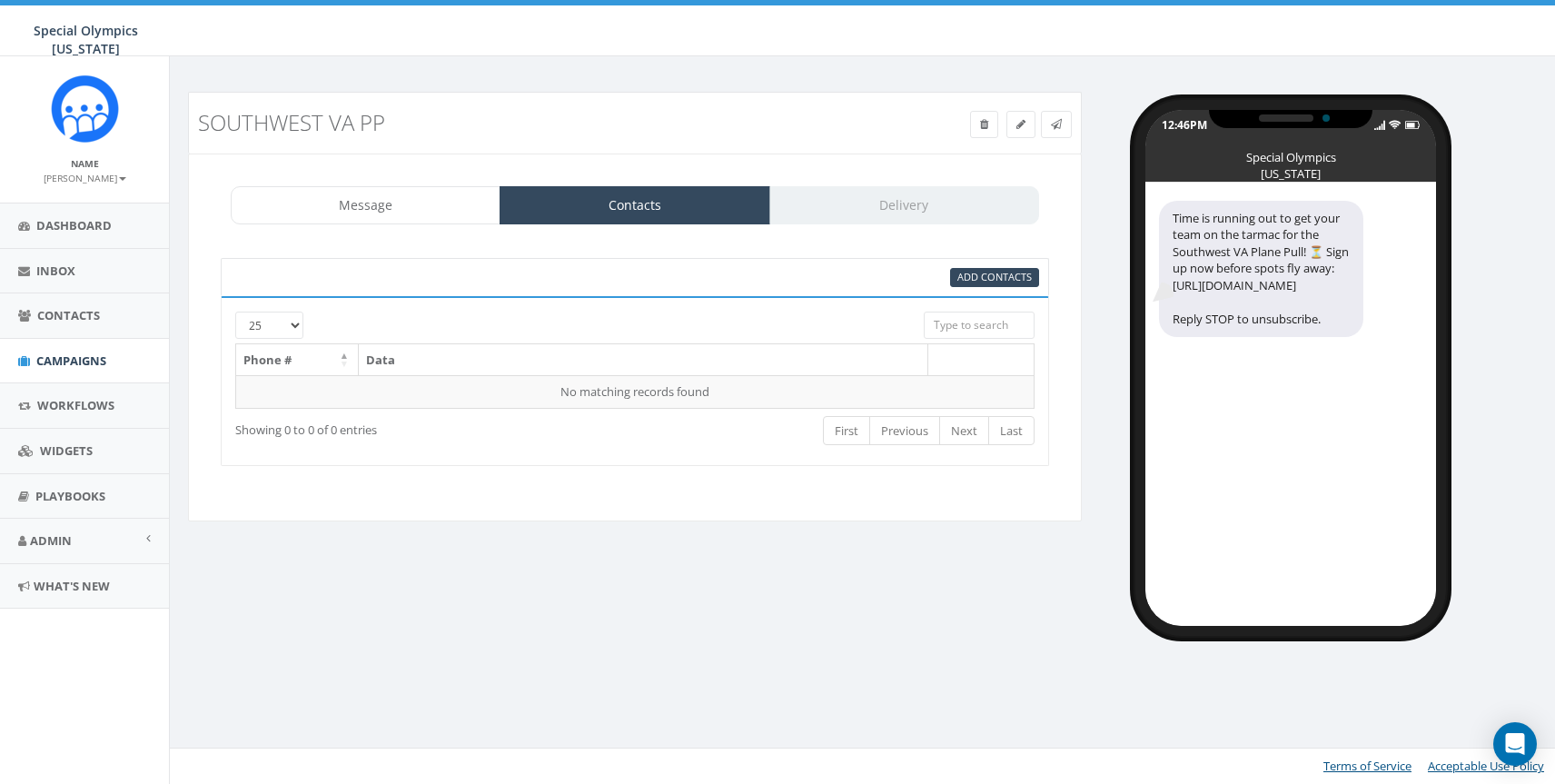
click at [875, 201] on div "Message Contacts Delivery" at bounding box center [634, 204] width 808 height 38
click at [403, 205] on link "Message" at bounding box center [365, 204] width 269 height 38
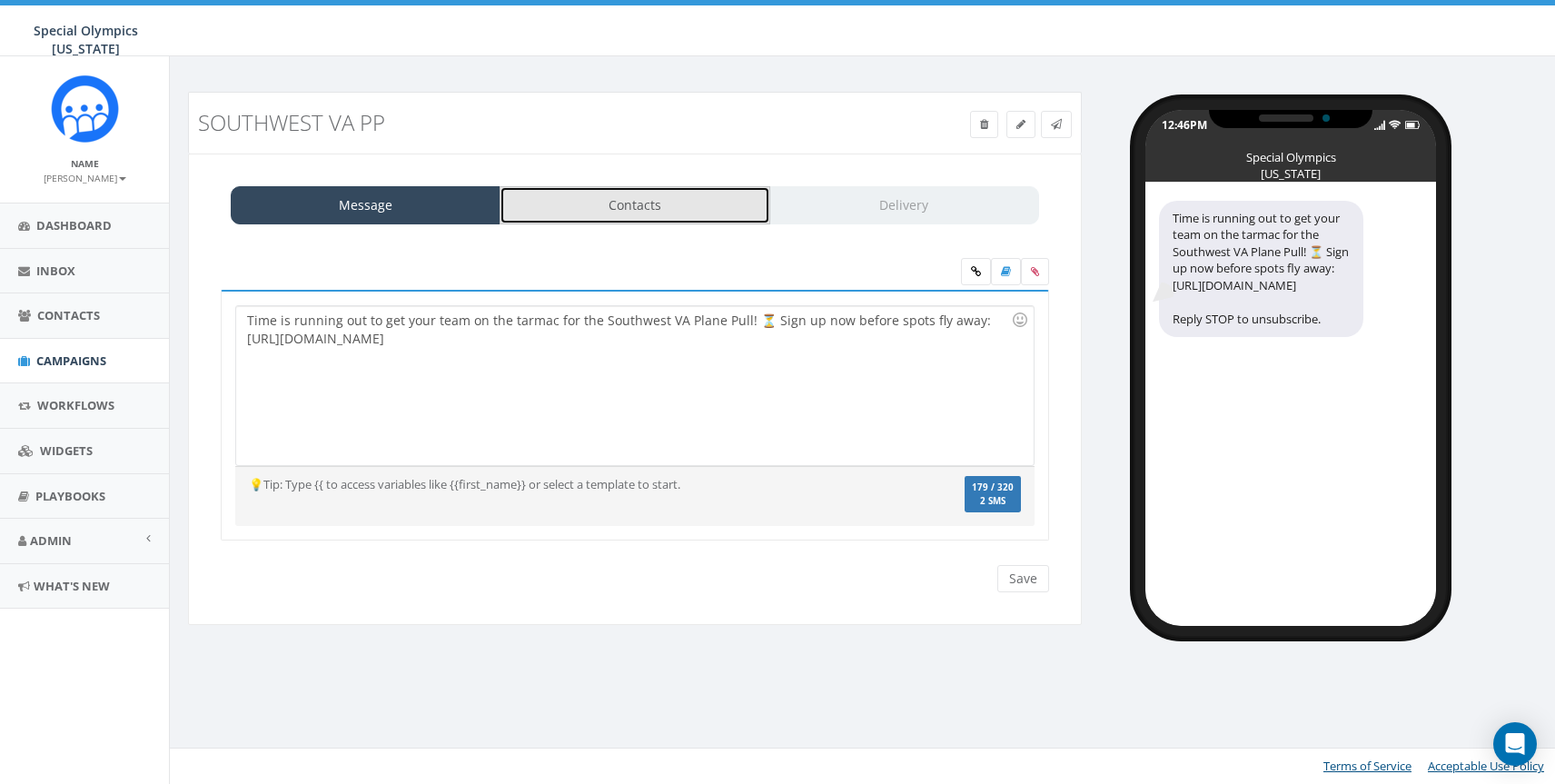
click at [719, 208] on link "Contacts" at bounding box center [634, 204] width 269 height 38
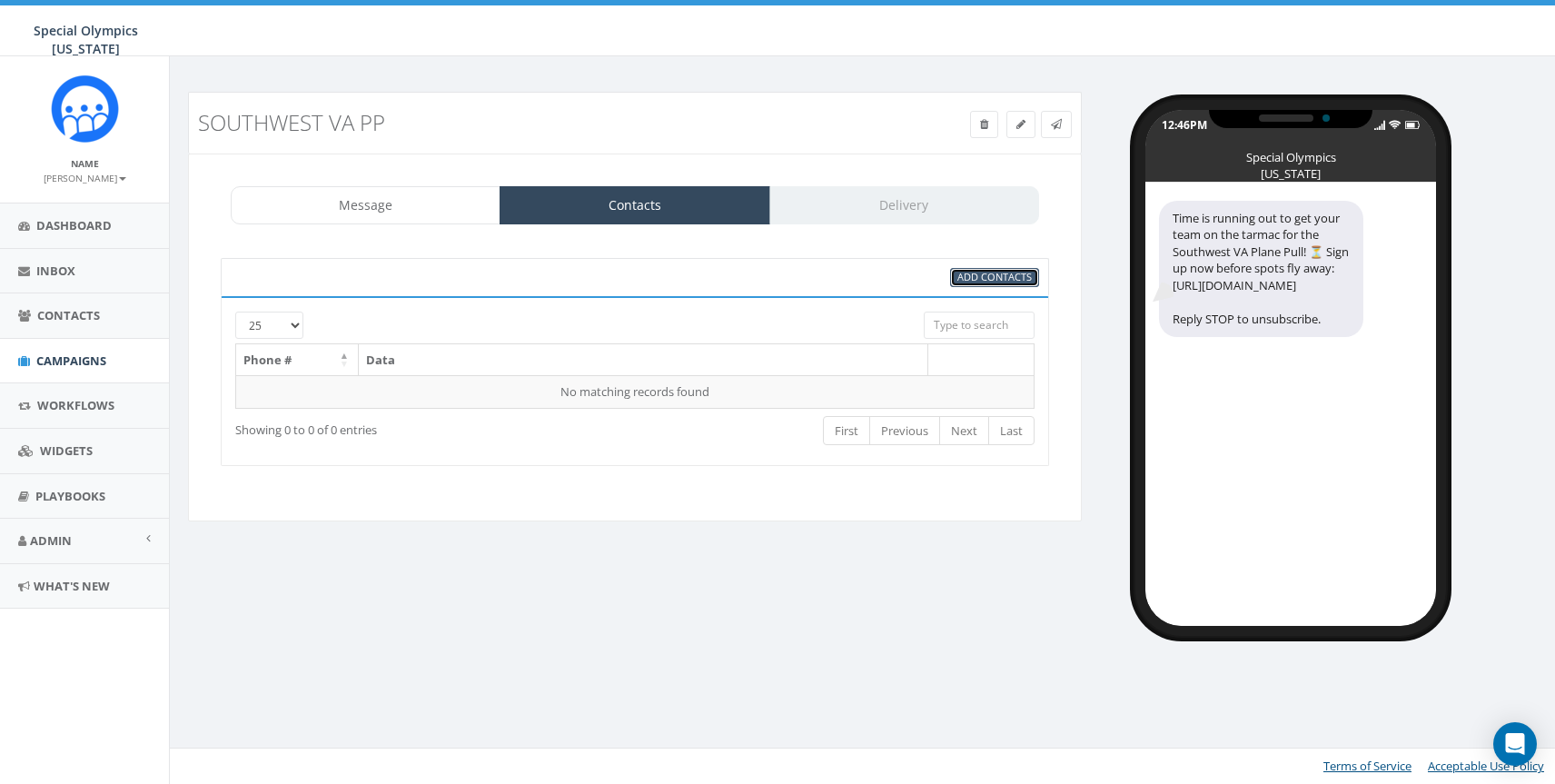
click at [1031, 272] on span "Add Contacts" at bounding box center [995, 276] width 74 height 14
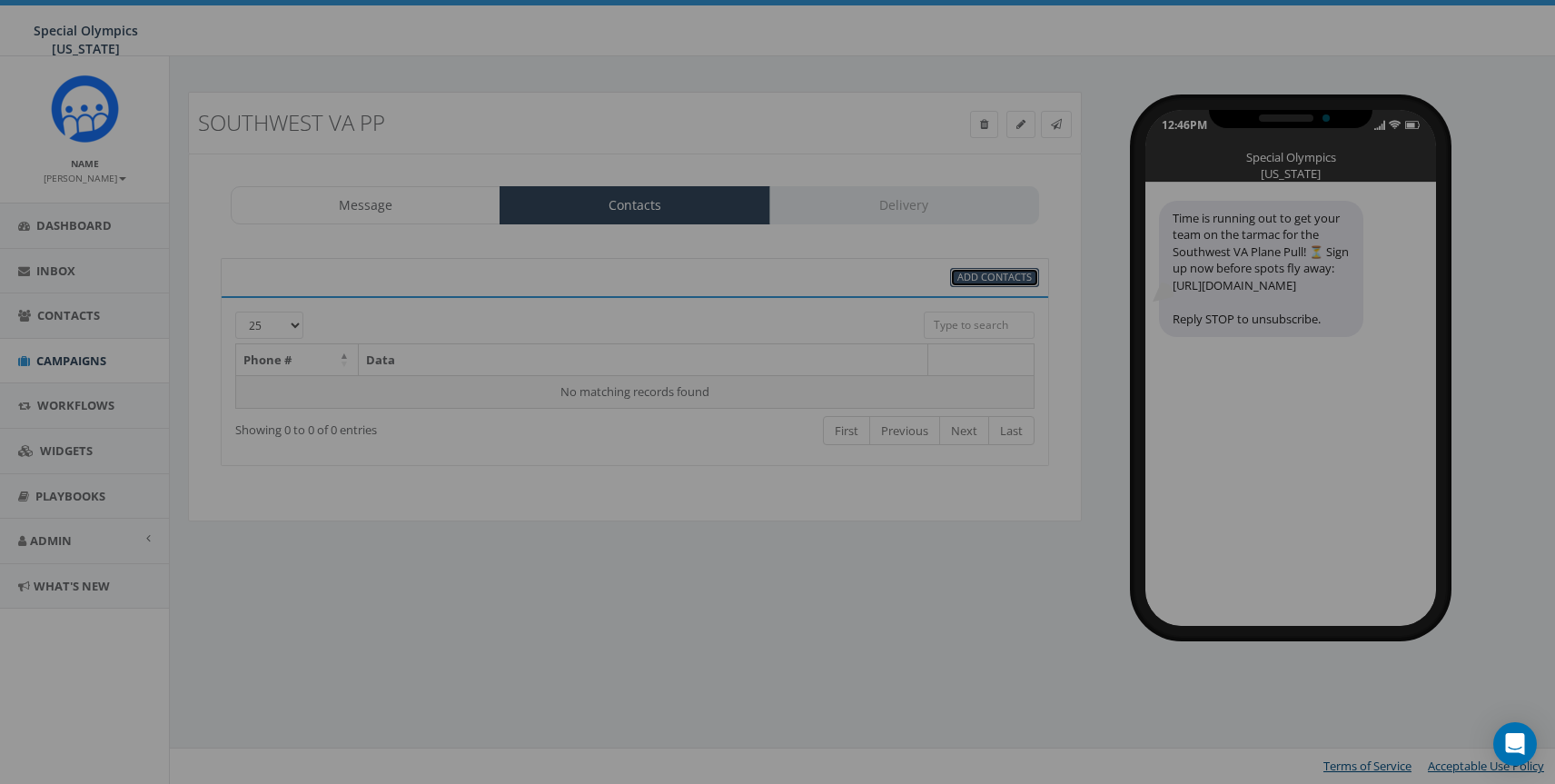
select select
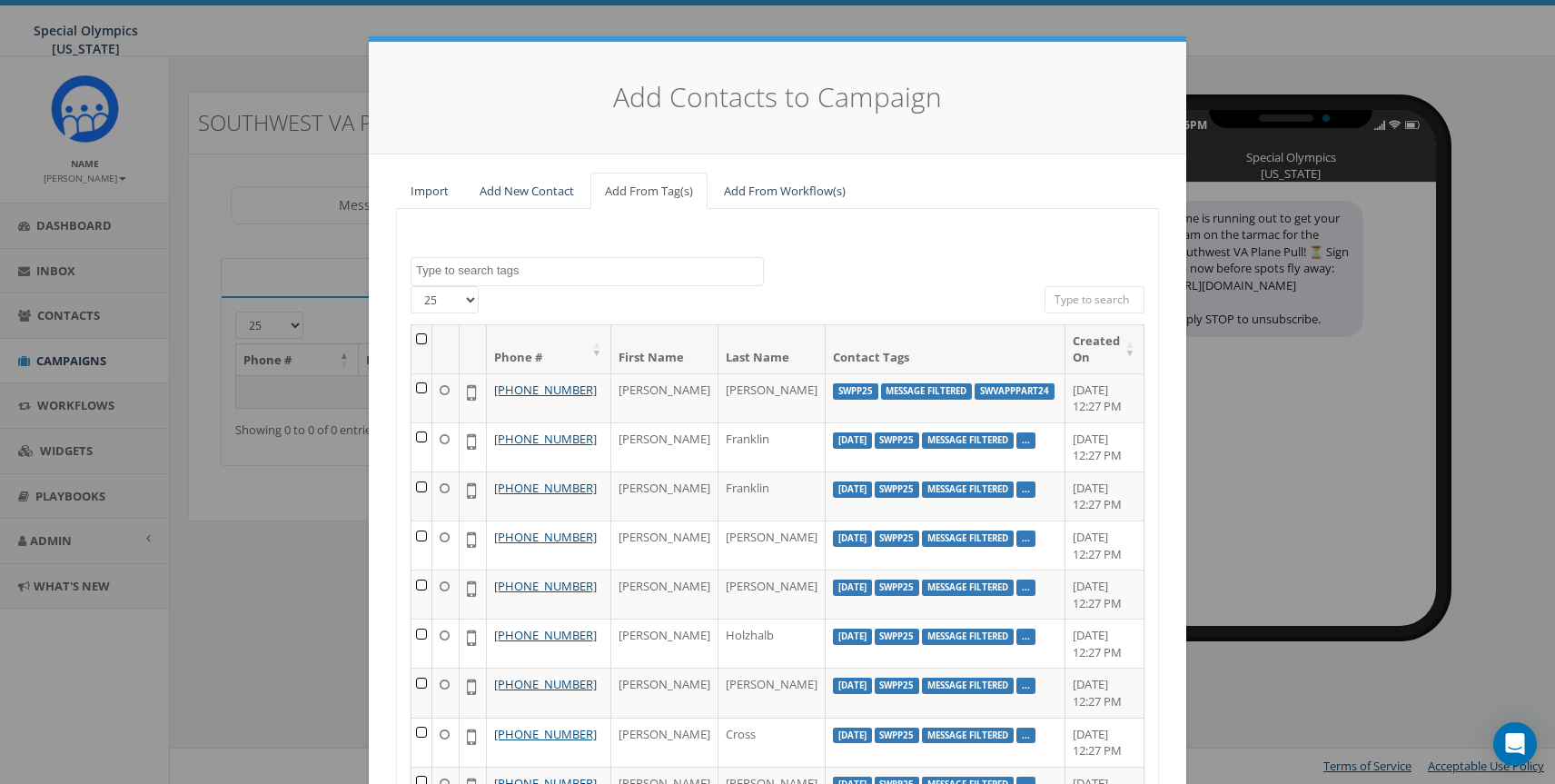
click at [1130, 352] on th "Created On" at bounding box center [1104, 349] width 79 height 48
click at [1094, 354] on th "Created On" at bounding box center [1104, 349] width 79 height 48
click at [1130, 345] on th "Created On" at bounding box center [1104, 349] width 79 height 48
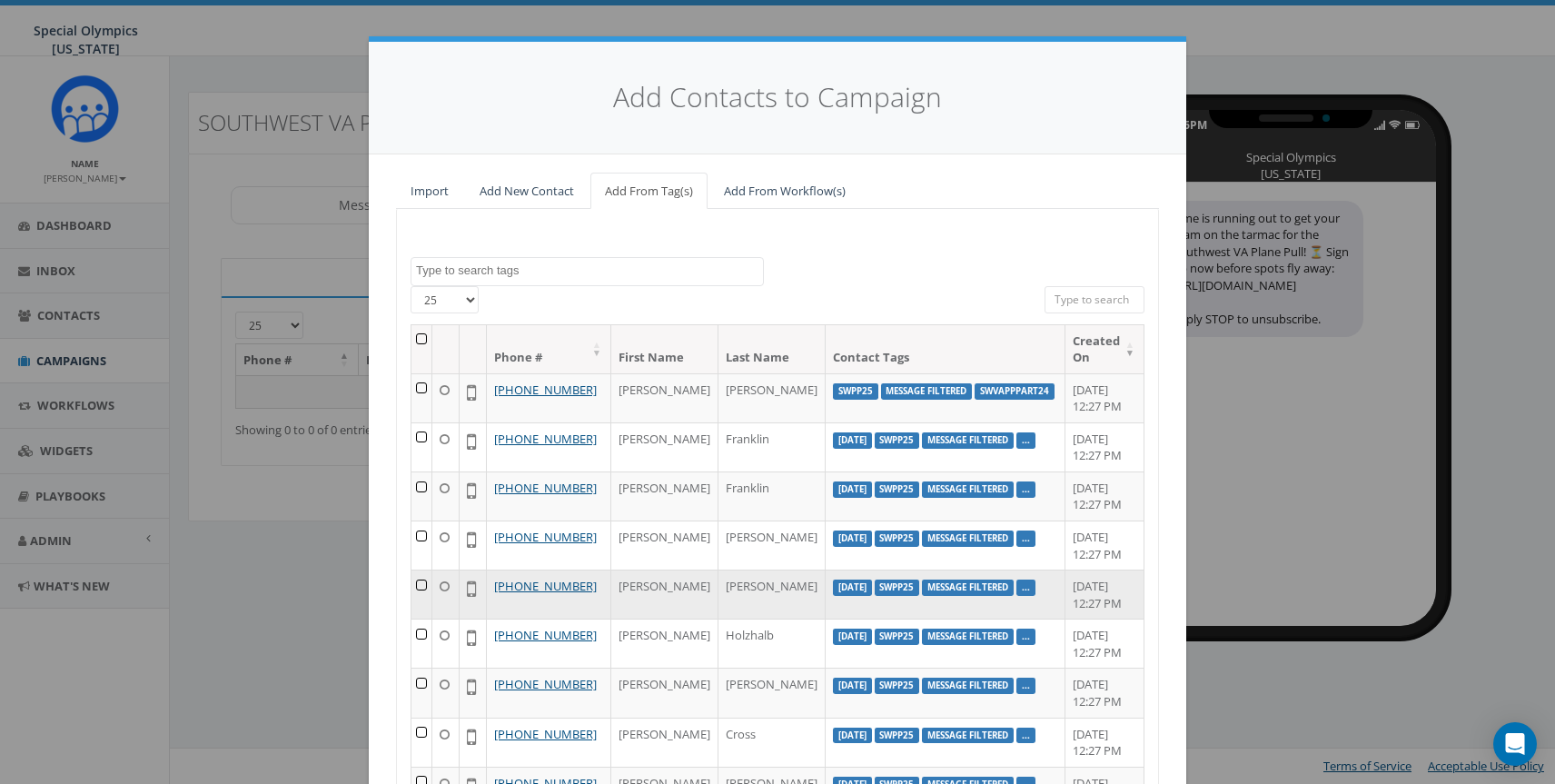
click at [840, 586] on label "2025/08/26" at bounding box center [853, 588] width 39 height 17
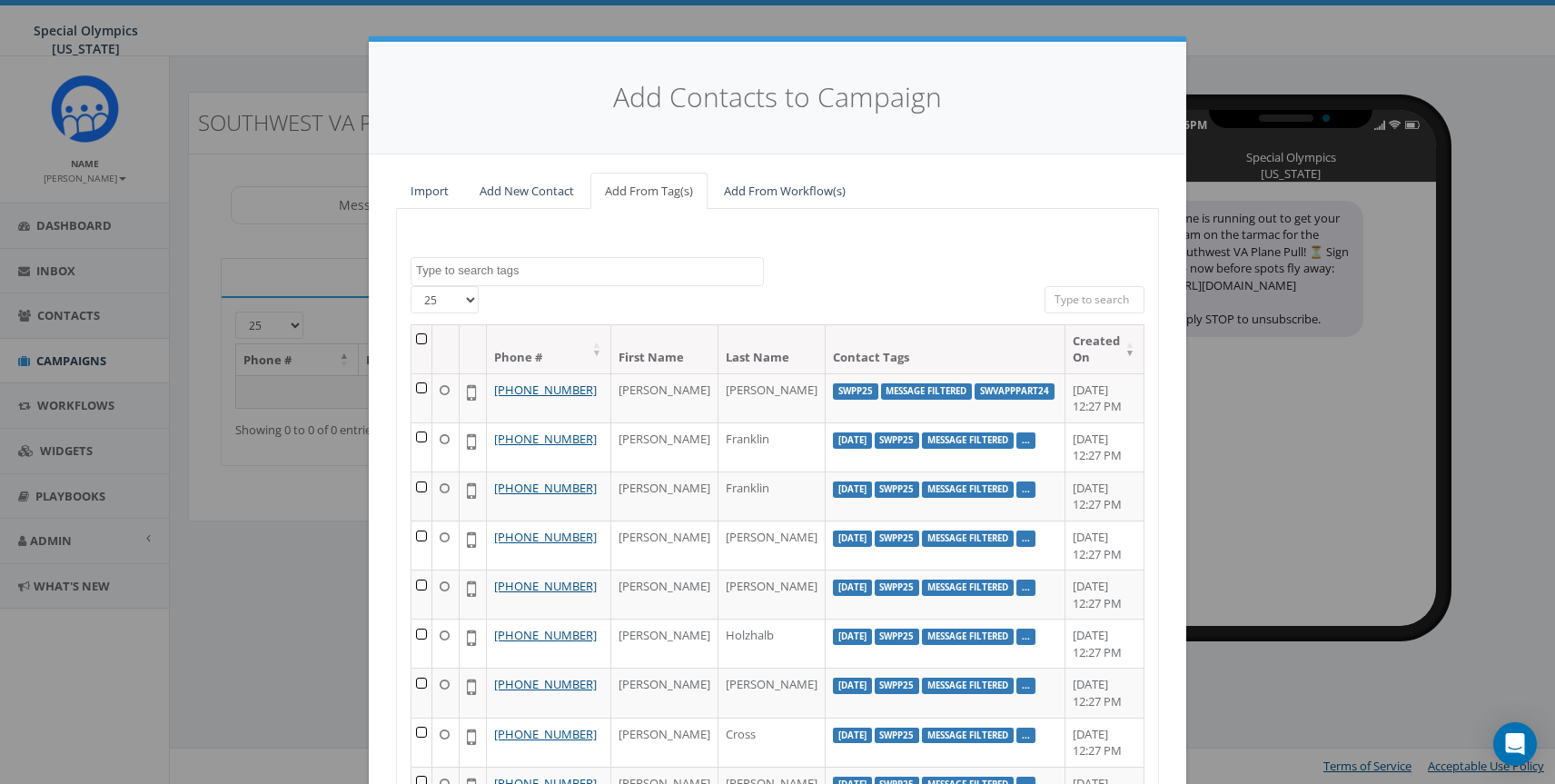
click at [643, 269] on textarea "Search" at bounding box center [590, 271] width 347 height 17
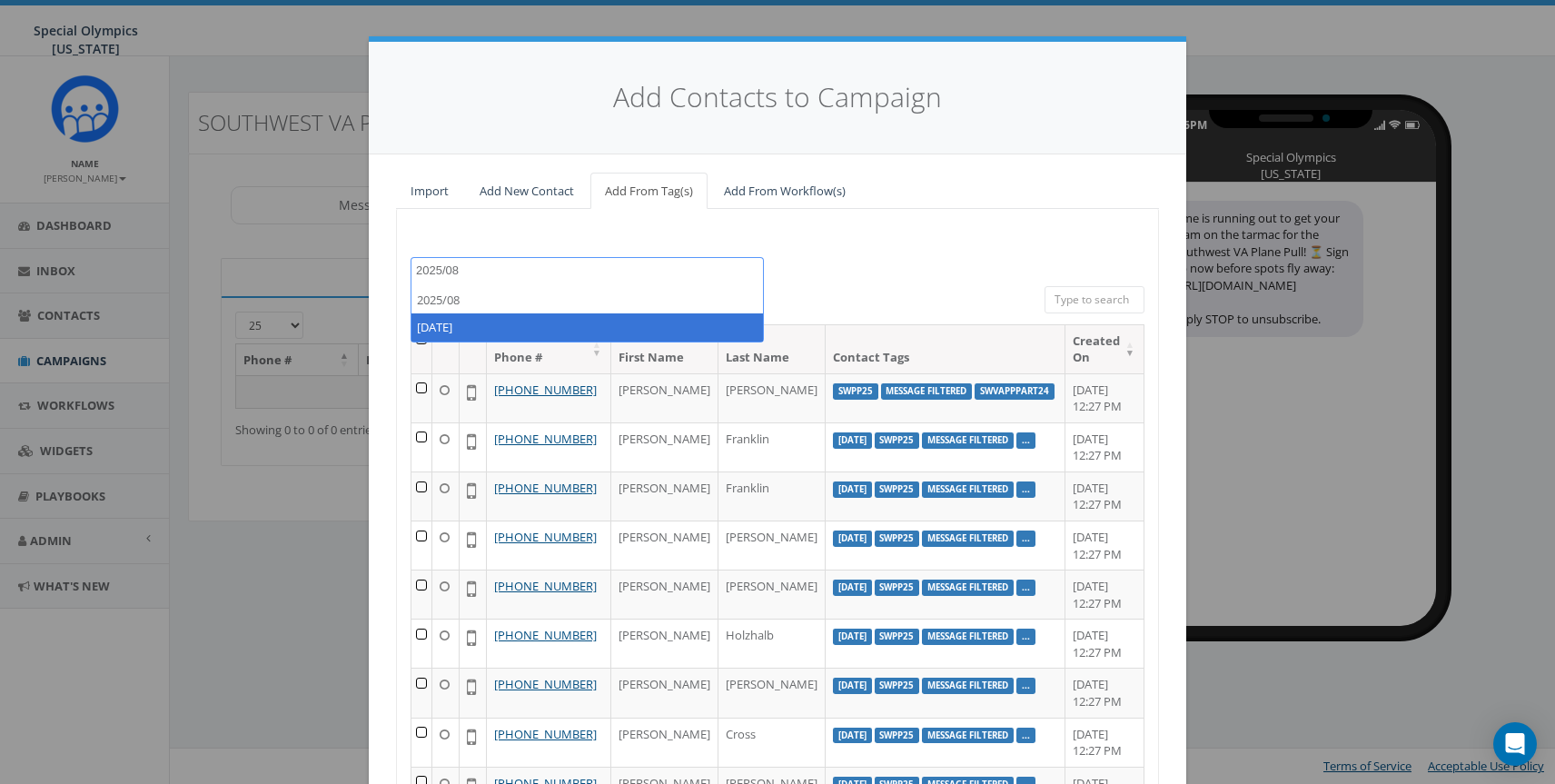
type textarea "2025/08"
select select "2025/08/26"
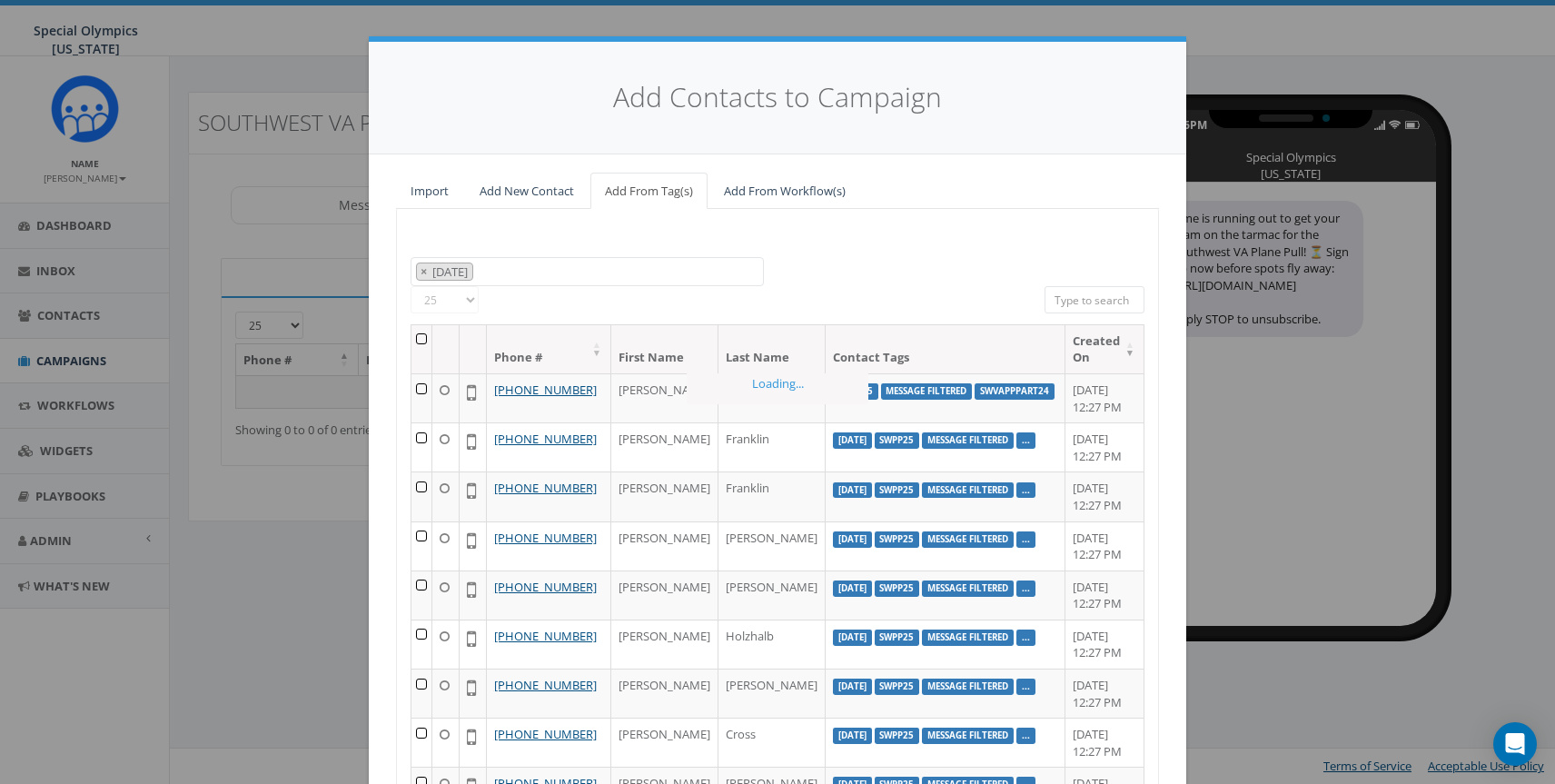
scroll to position [1113, 0]
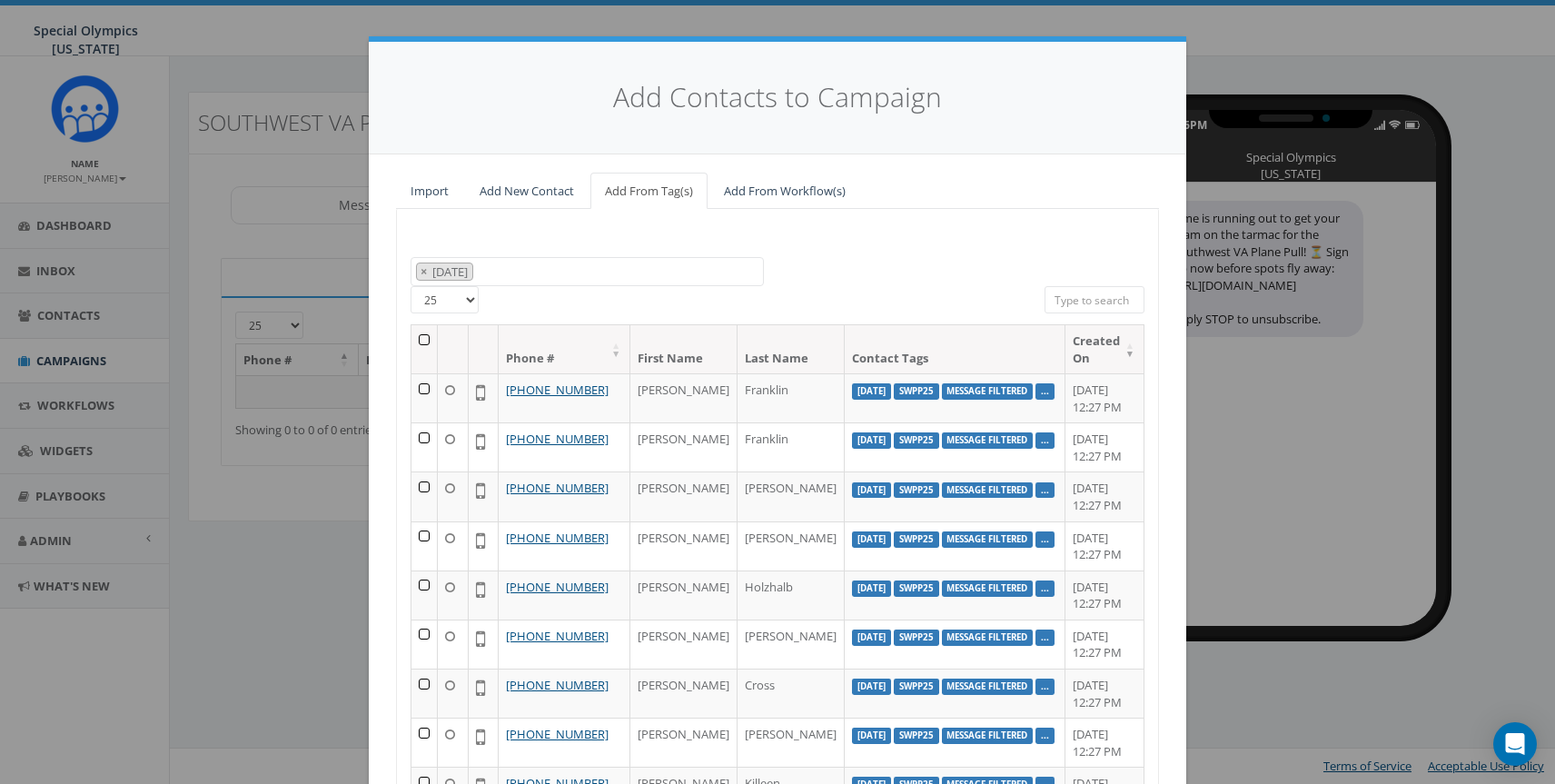
click at [431, 342] on th at bounding box center [425, 349] width 26 height 48
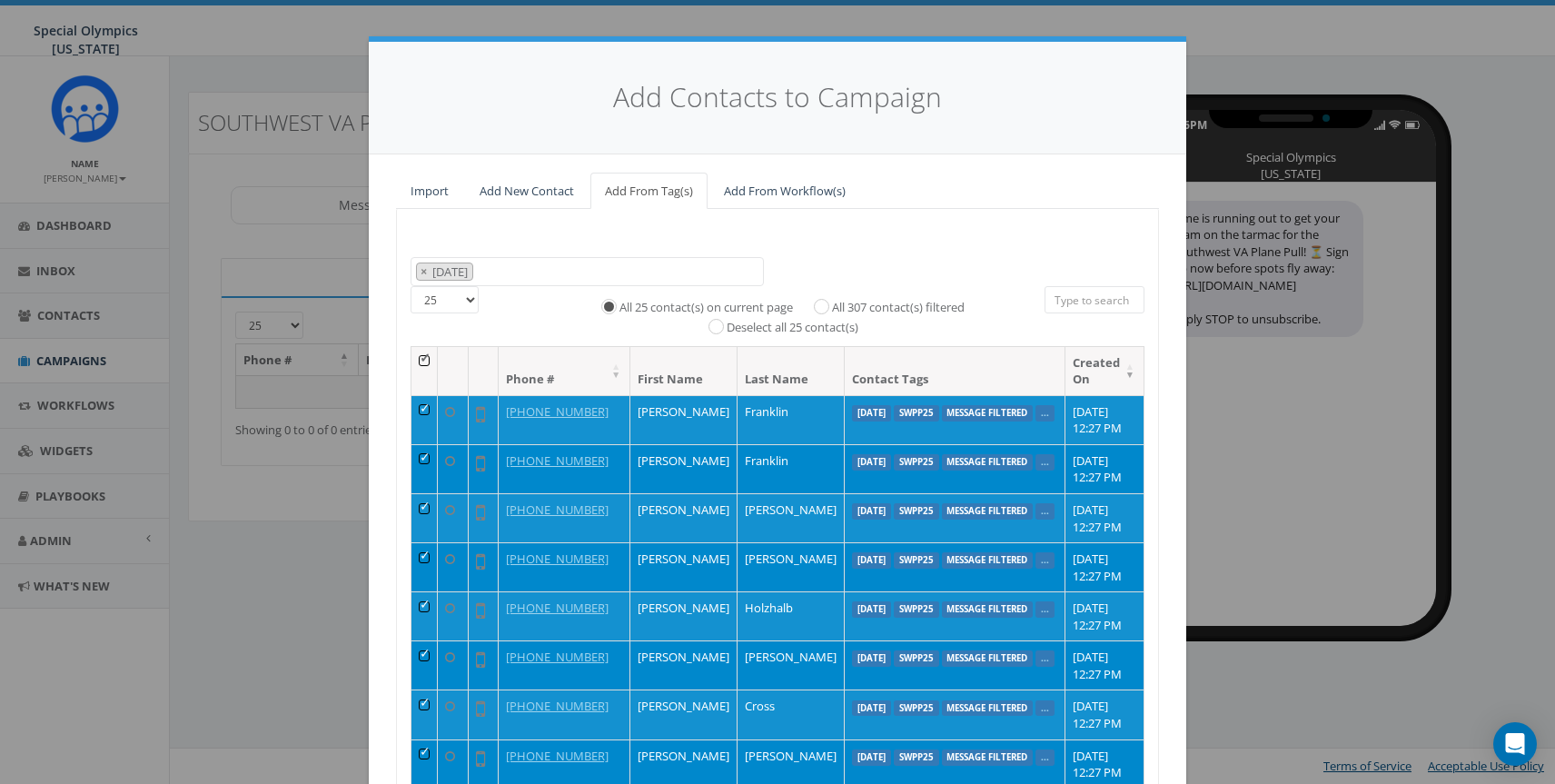
click at [860, 307] on label "All 307 contact(s) filtered" at bounding box center [898, 308] width 133 height 19
click at [832, 307] on input "All 307 contact(s) filtered" at bounding box center [826, 305] width 12 height 12
radio input "true"
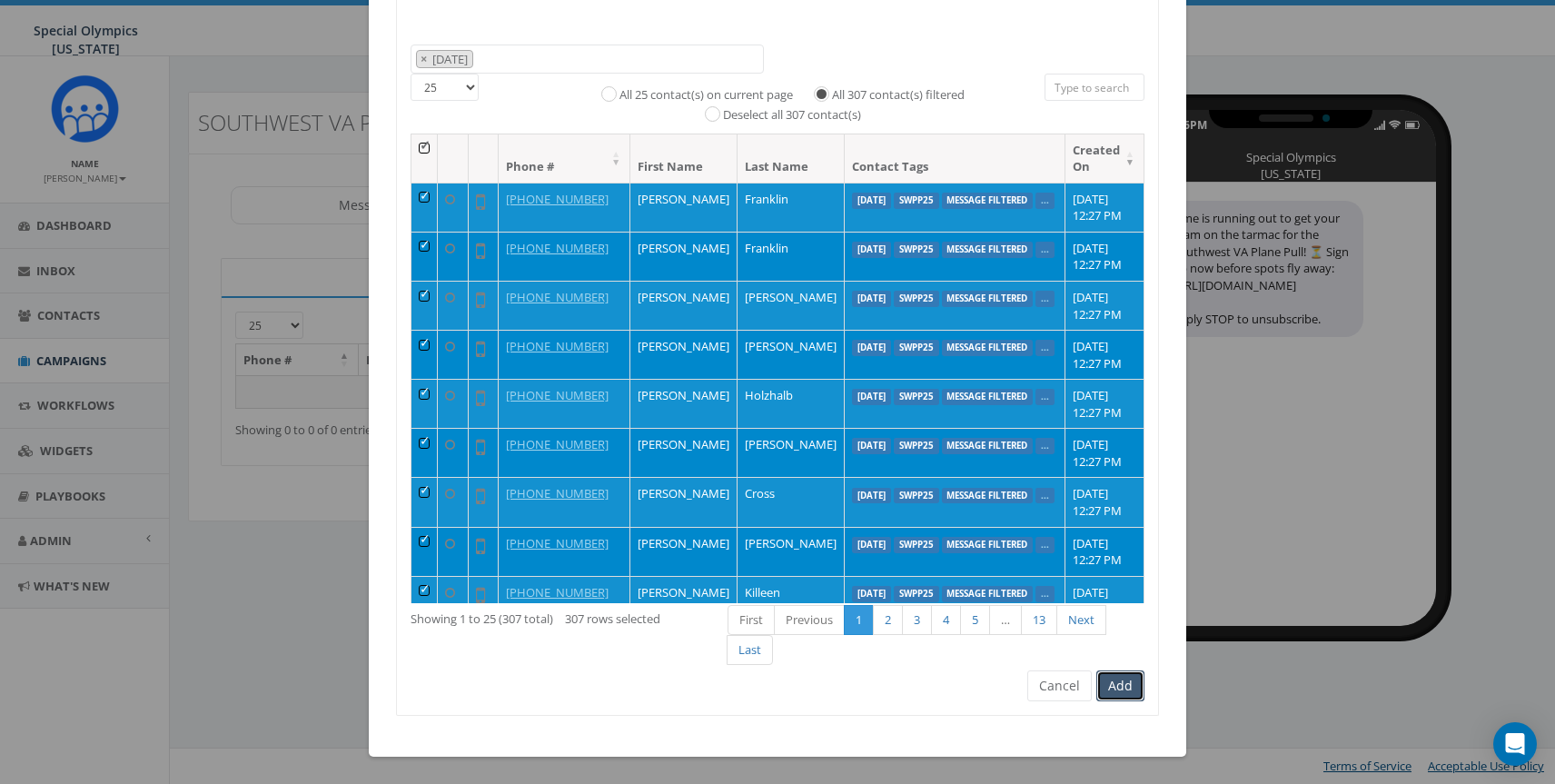
click at [1127, 689] on button "Add" at bounding box center [1121, 686] width 48 height 31
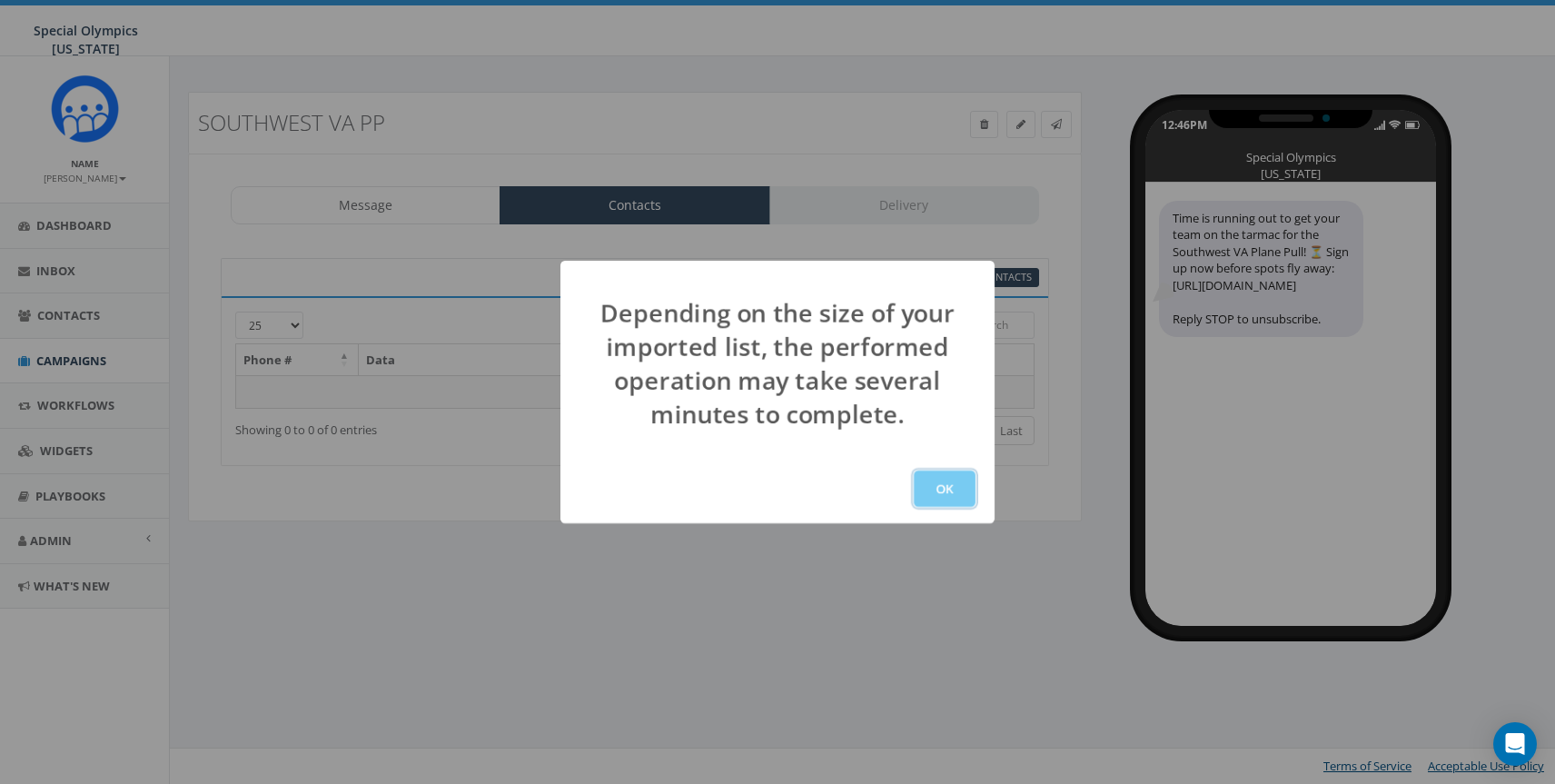
click at [951, 489] on button "OK" at bounding box center [945, 489] width 62 height 36
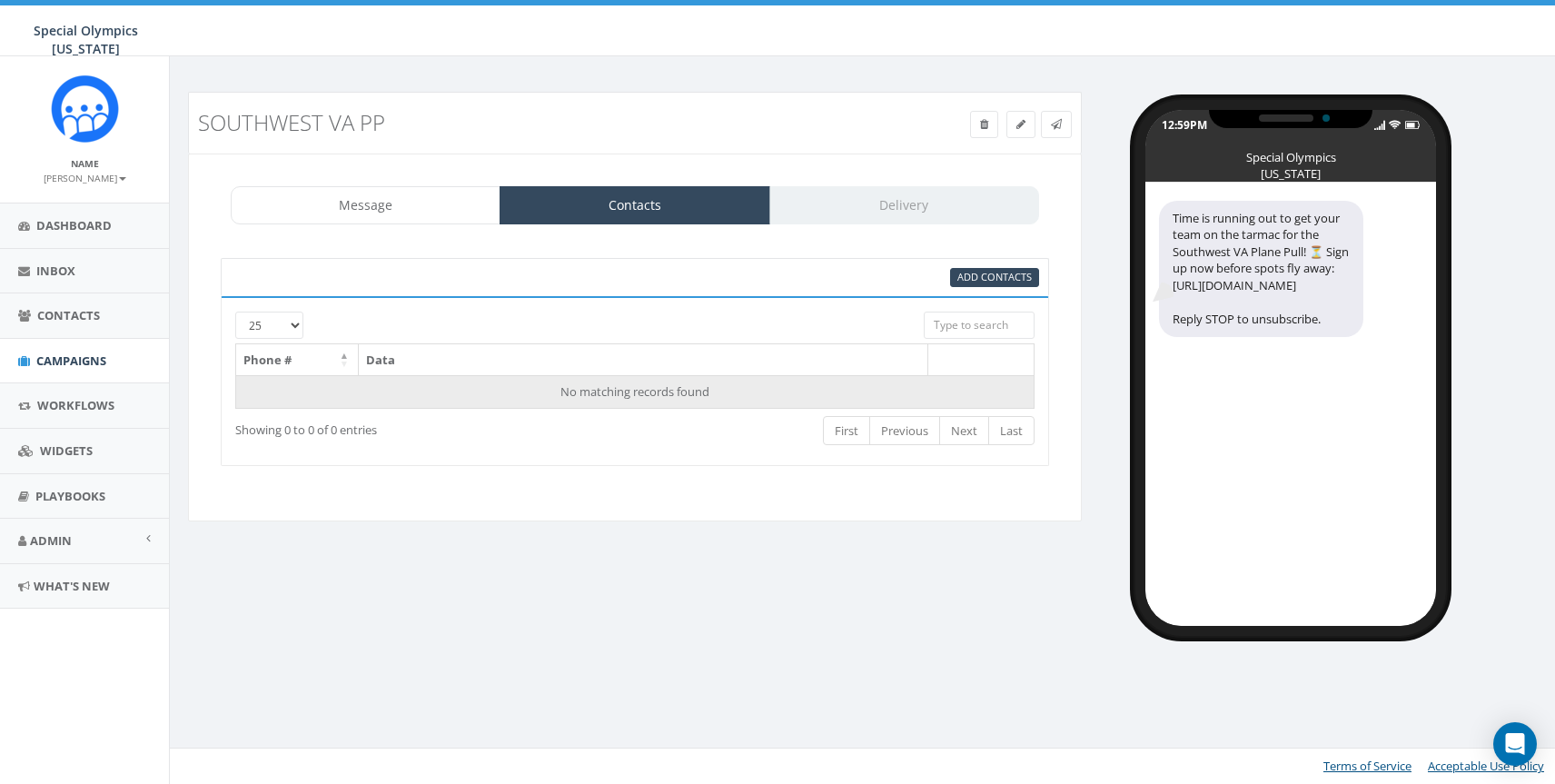
click at [542, 395] on td "No matching records found" at bounding box center [635, 391] width 799 height 33
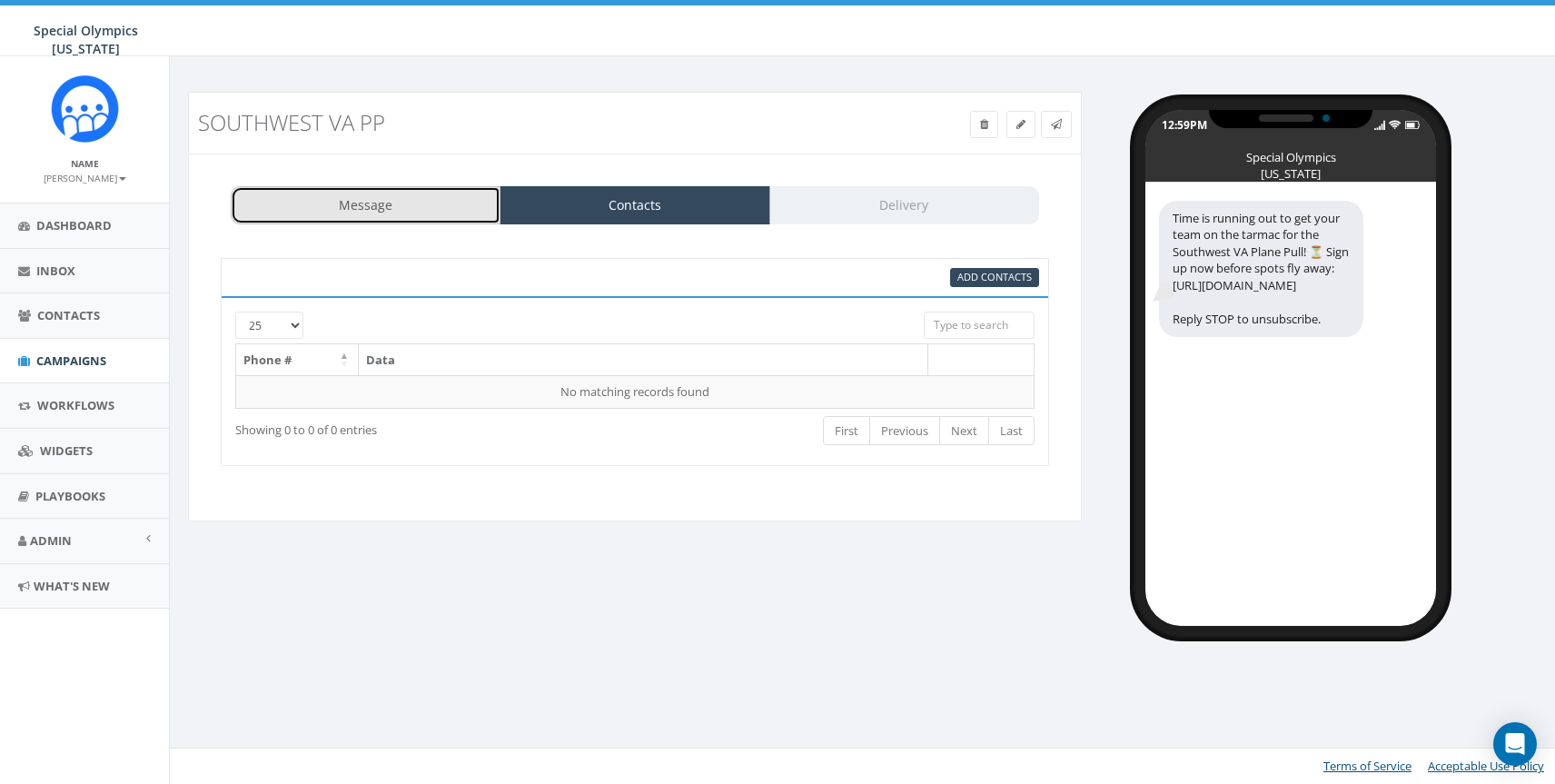
click at [359, 199] on link "Message" at bounding box center [365, 204] width 269 height 38
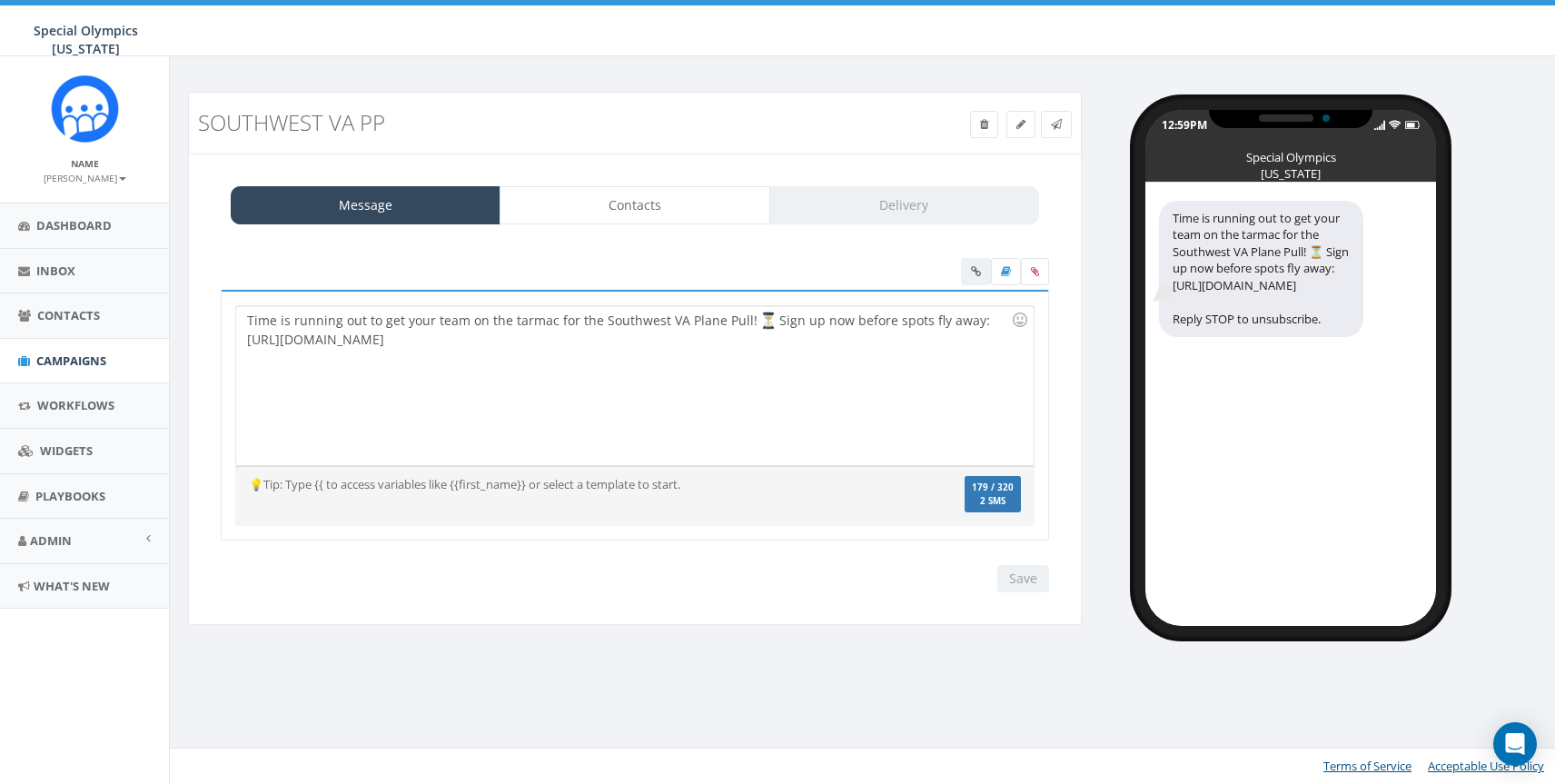
click at [996, 491] on span "179 / 320" at bounding box center [993, 487] width 42 height 12
click at [1007, 269] on icon at bounding box center [1006, 272] width 10 height 11
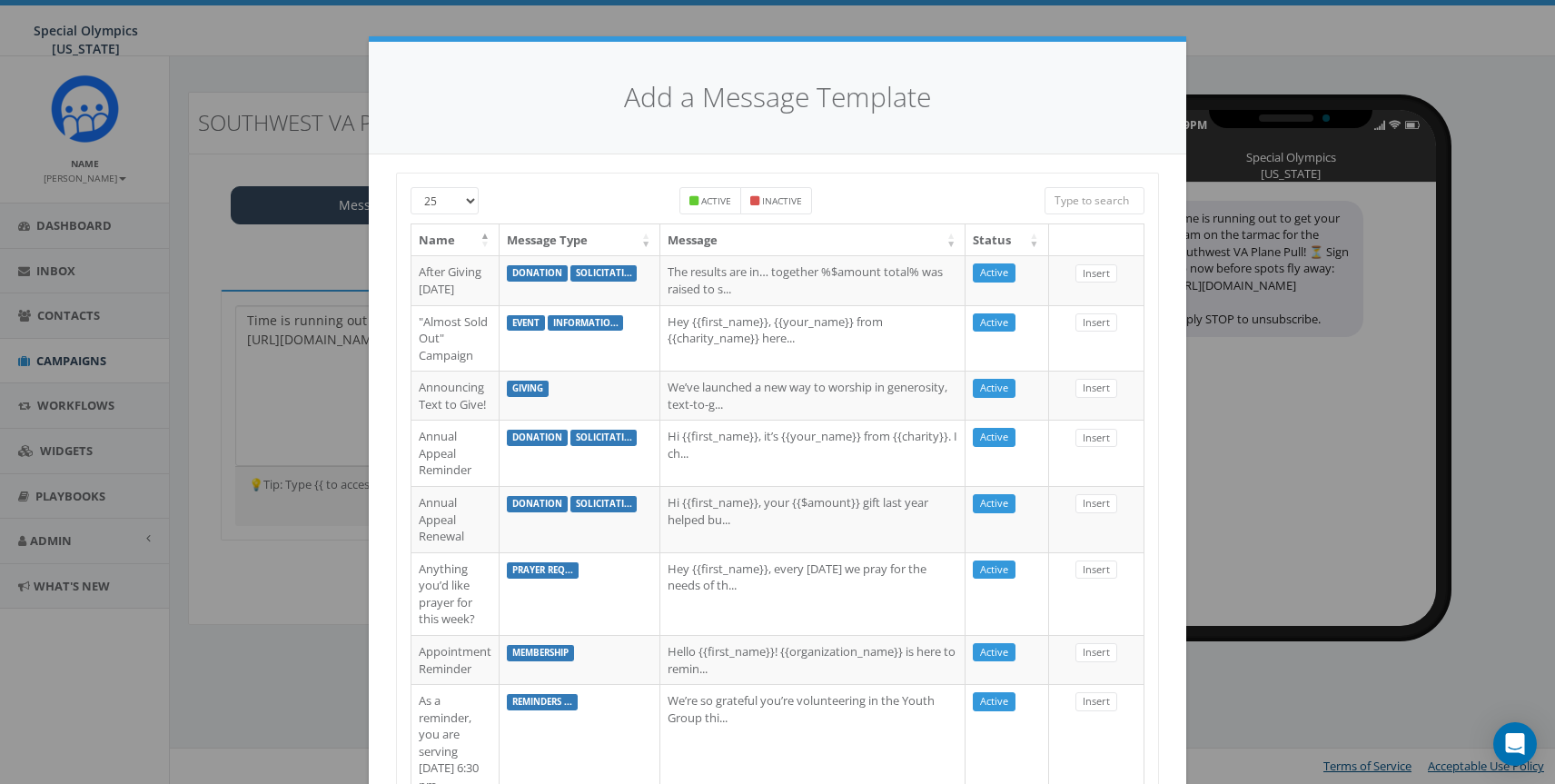
click at [226, 432] on div "Add a Message Template 25 50 100 Active Inactive Name Message Type Message Stat…" at bounding box center [778, 392] width 1555 height 784
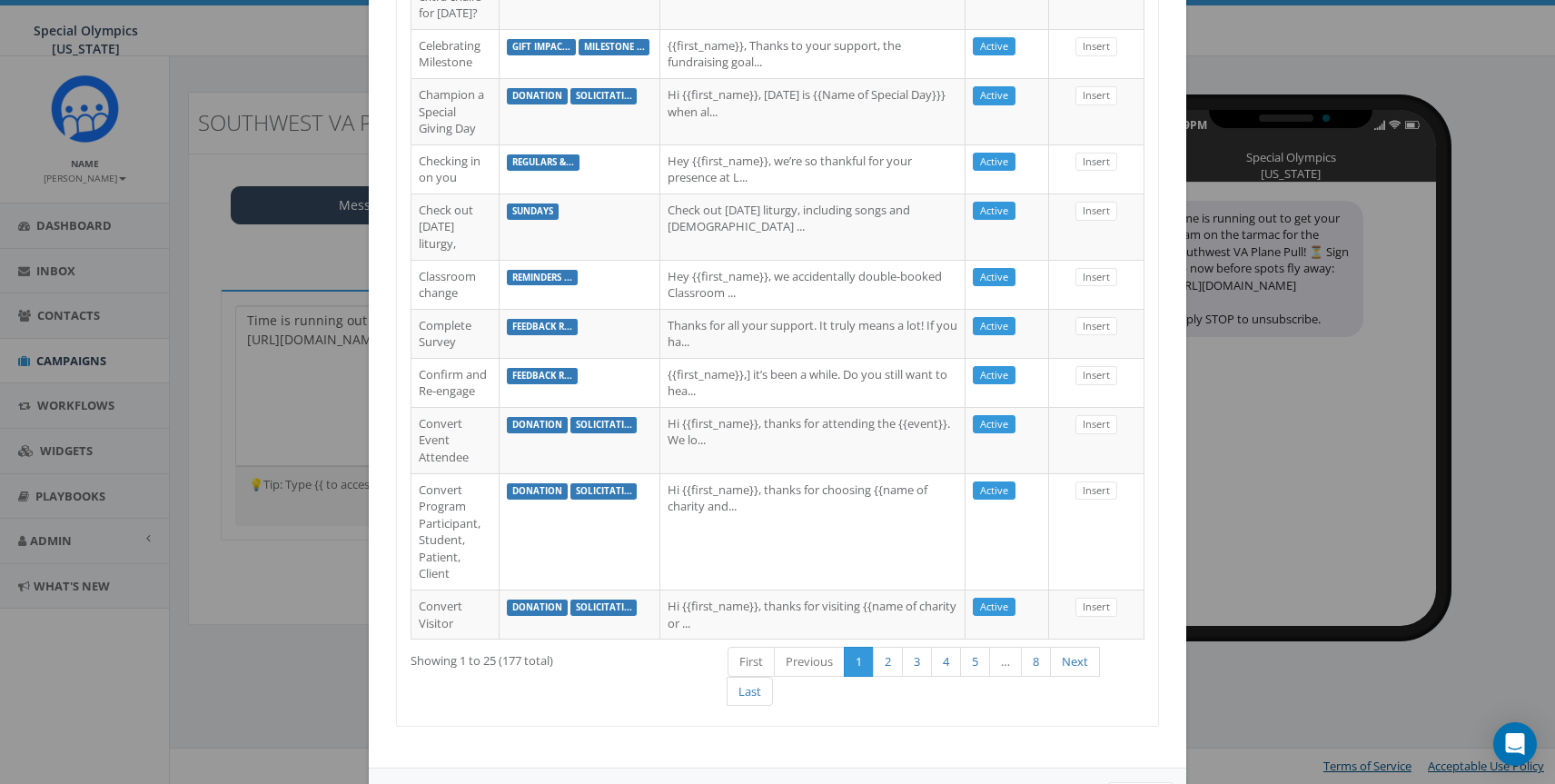
scroll to position [1490, 0]
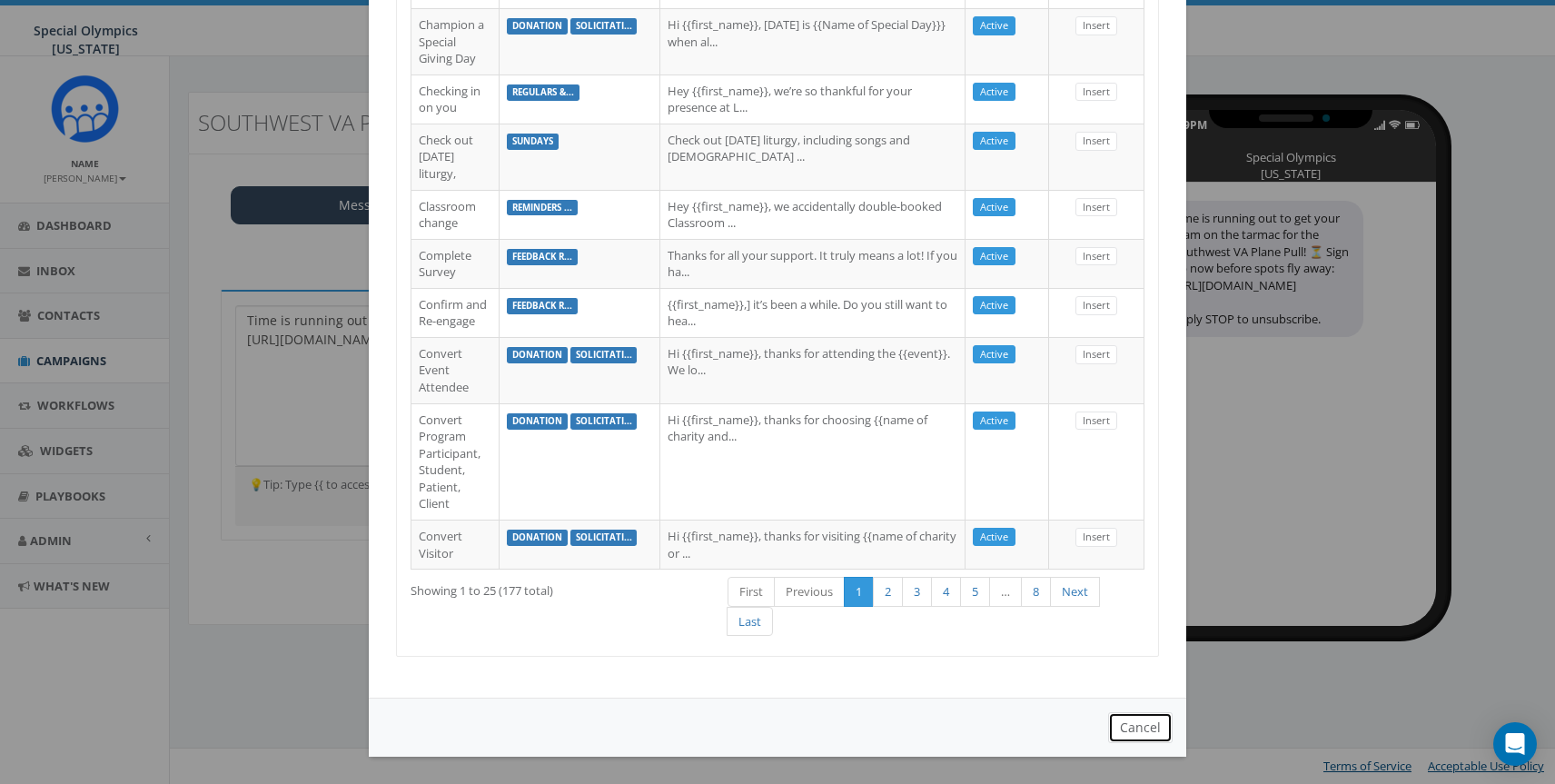
click at [1133, 734] on button "Cancel" at bounding box center [1140, 727] width 64 height 31
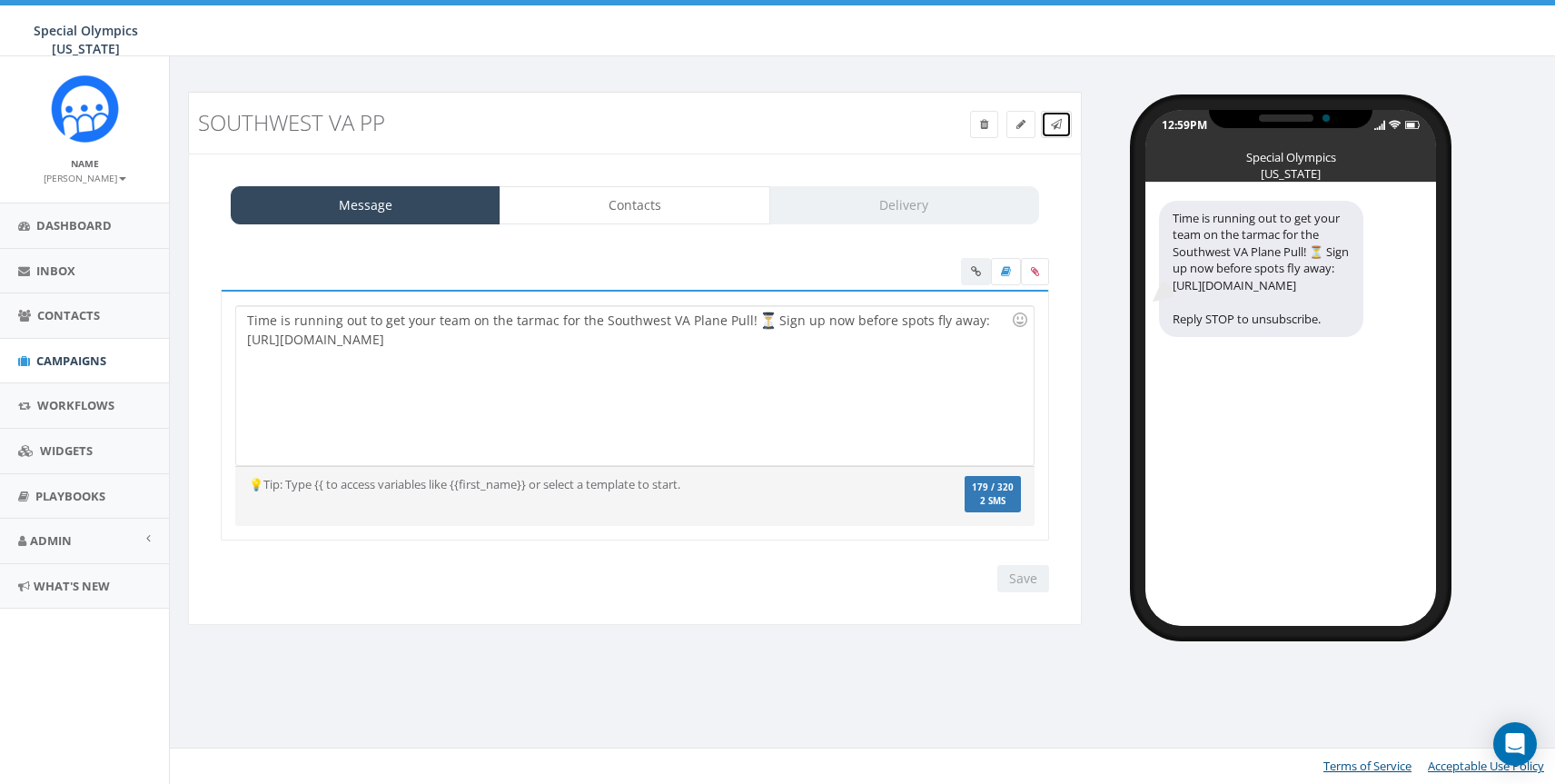
click at [1055, 126] on icon at bounding box center [1057, 124] width 11 height 11
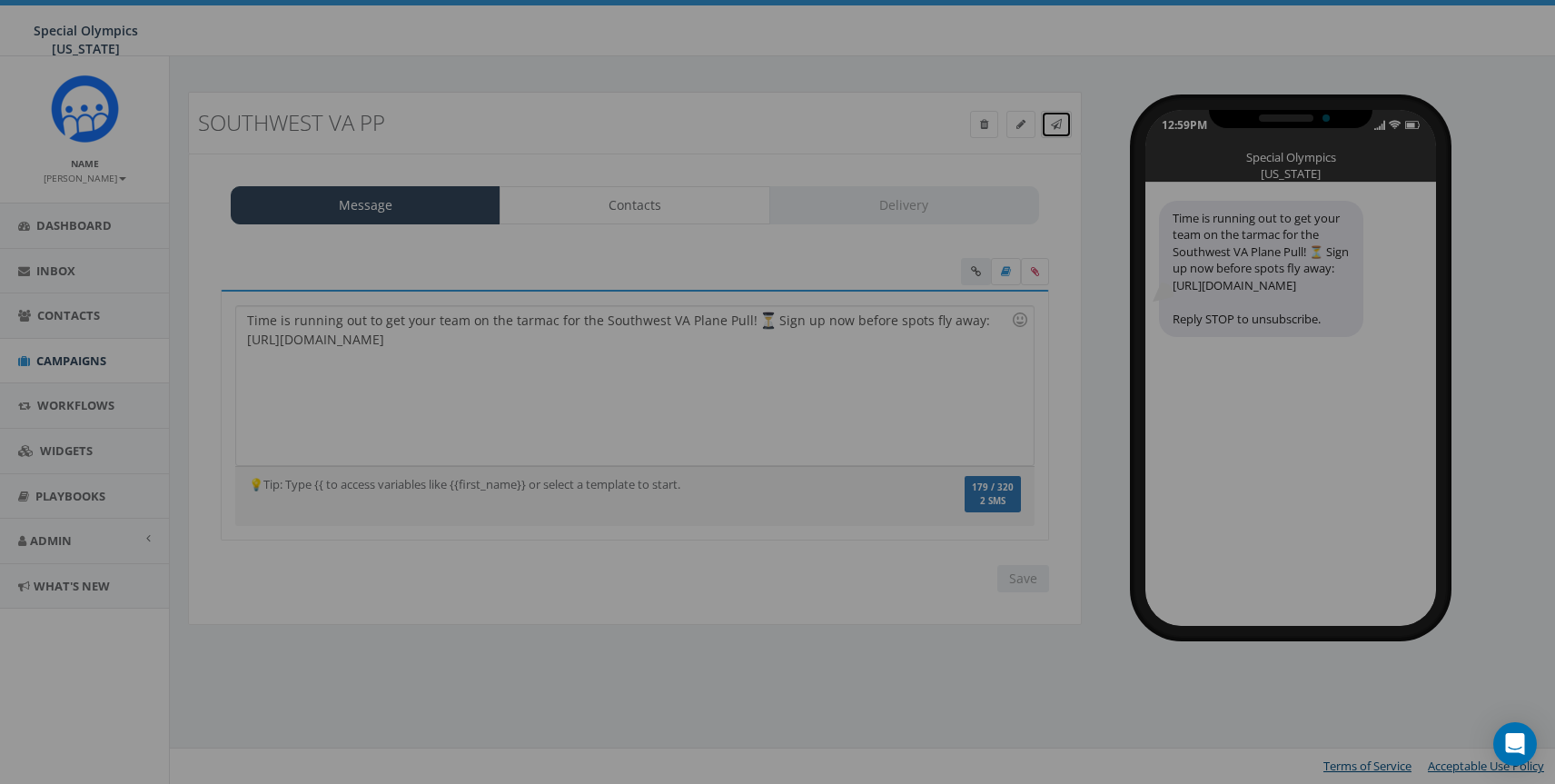
scroll to position [0, 0]
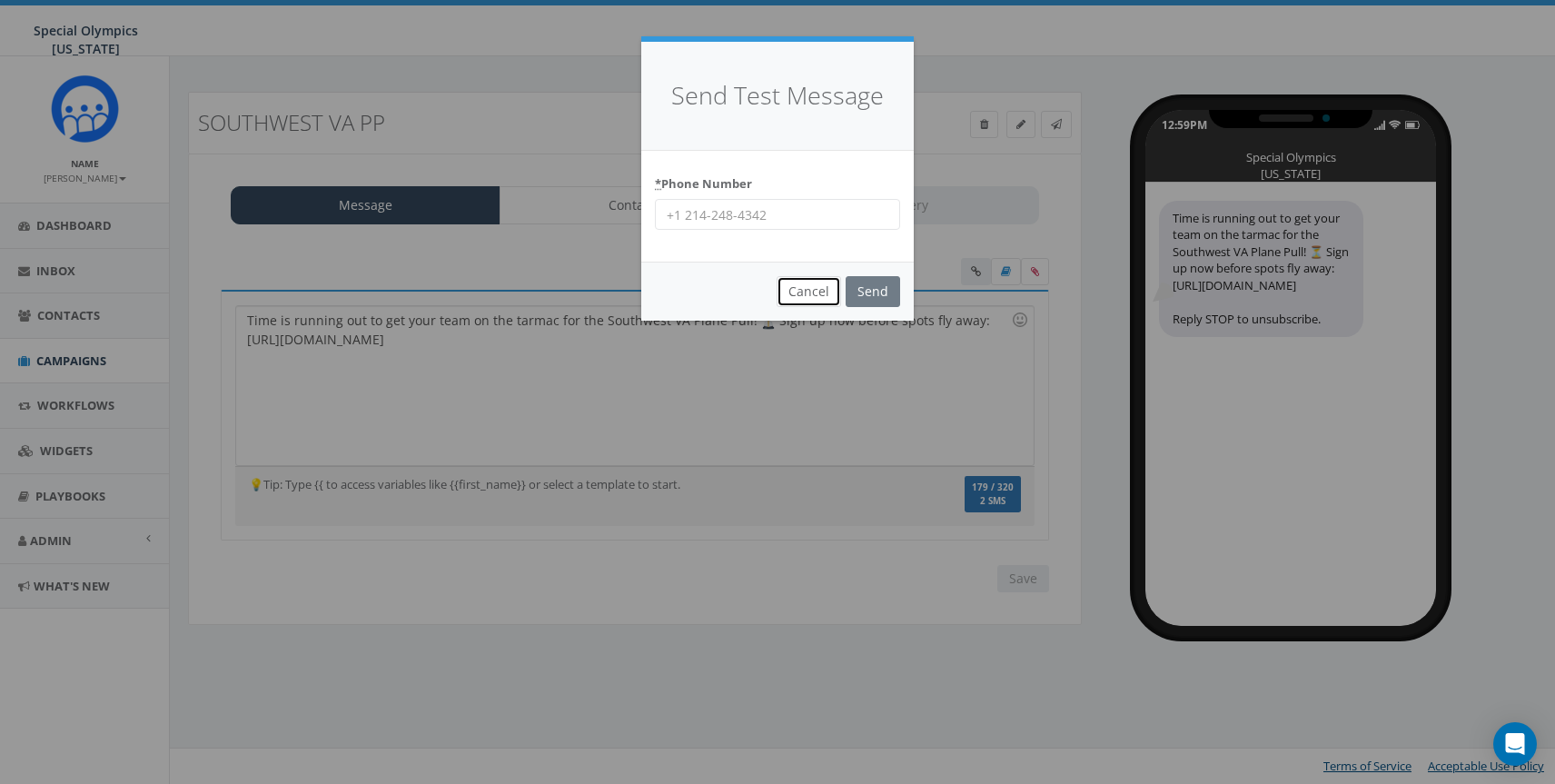
click at [814, 286] on button "Cancel" at bounding box center [808, 291] width 64 height 31
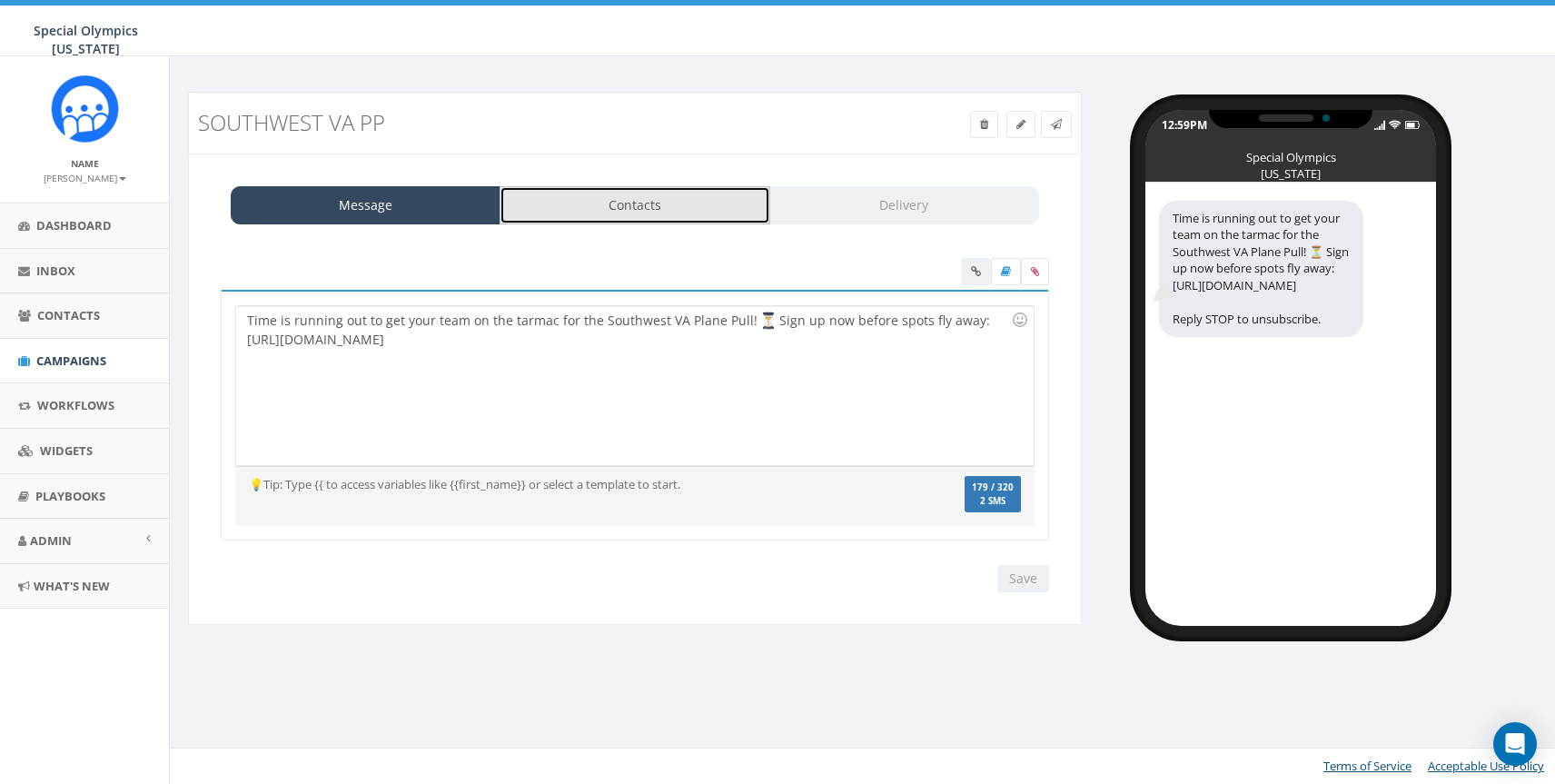
click at [678, 223] on link "Contacts" at bounding box center [634, 204] width 269 height 38
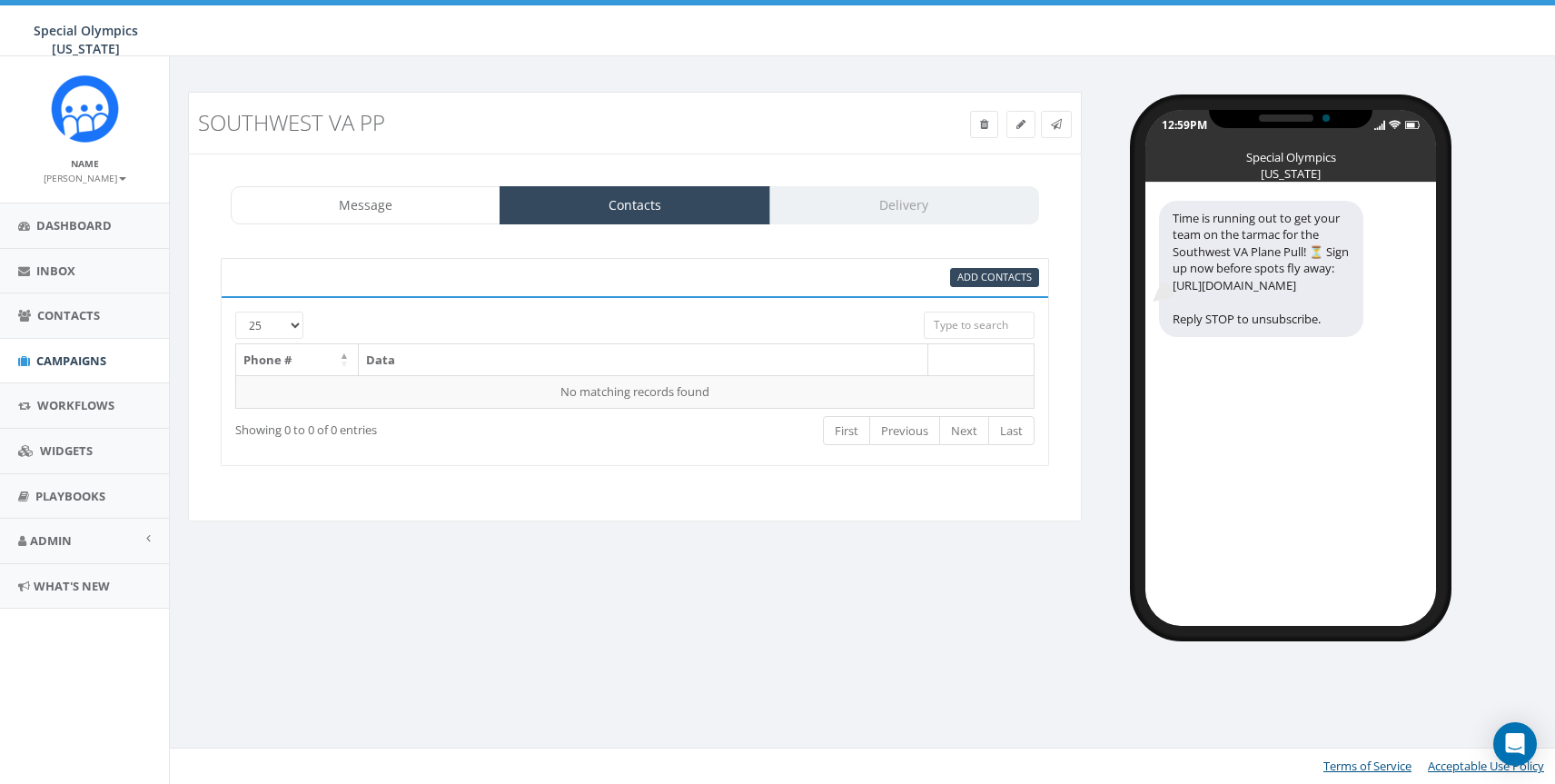
click at [634, 350] on th "Data" at bounding box center [643, 360] width 569 height 32
click at [1022, 280] on span "Add Contacts" at bounding box center [995, 276] width 74 height 14
select select
click at [1022, 280] on span "Add Contacts" at bounding box center [995, 276] width 74 height 14
click at [87, 235] on link "Dashboard" at bounding box center [85, 226] width 169 height 45
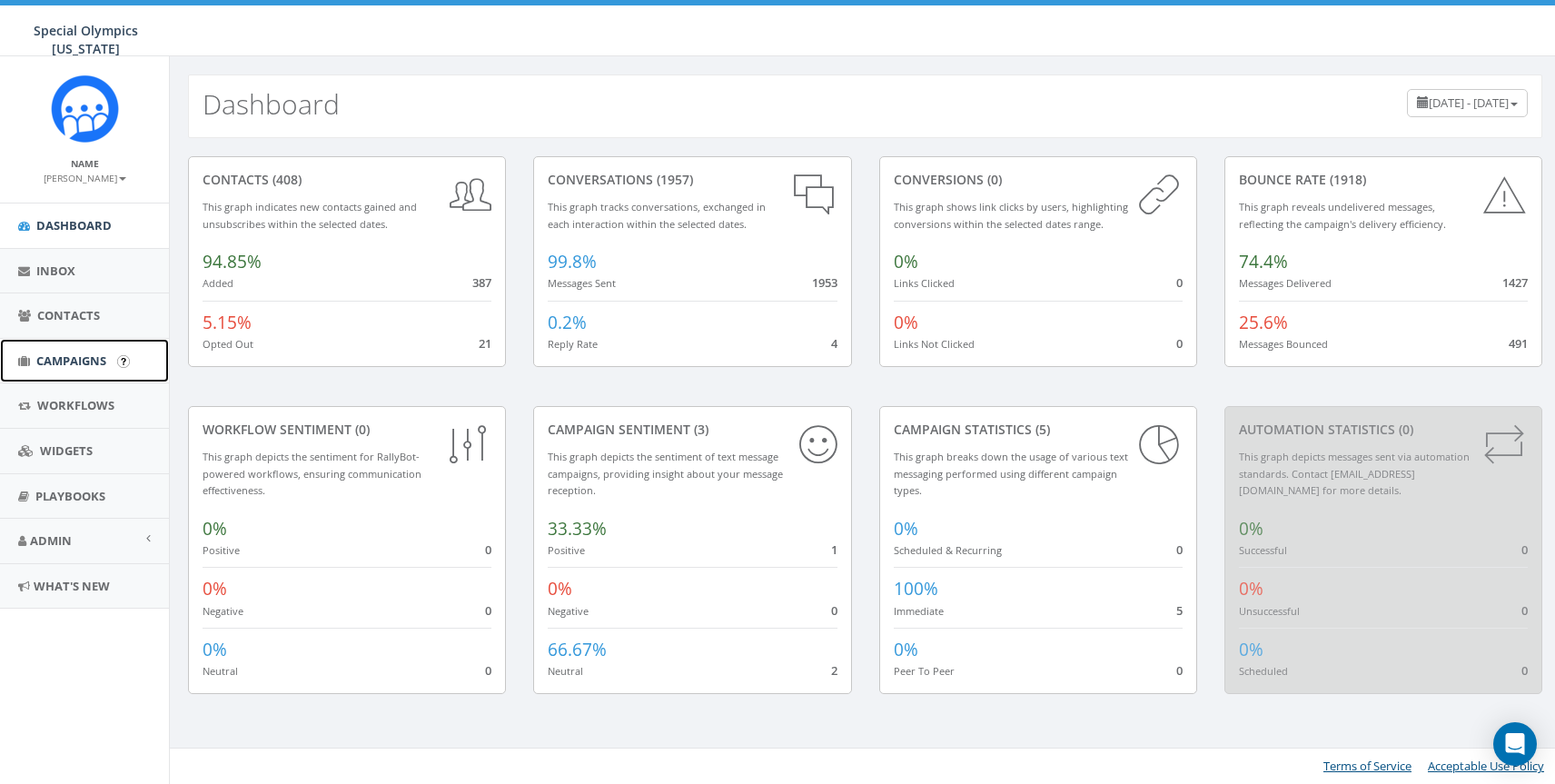
click at [61, 352] on link "Campaigns" at bounding box center [85, 361] width 169 height 45
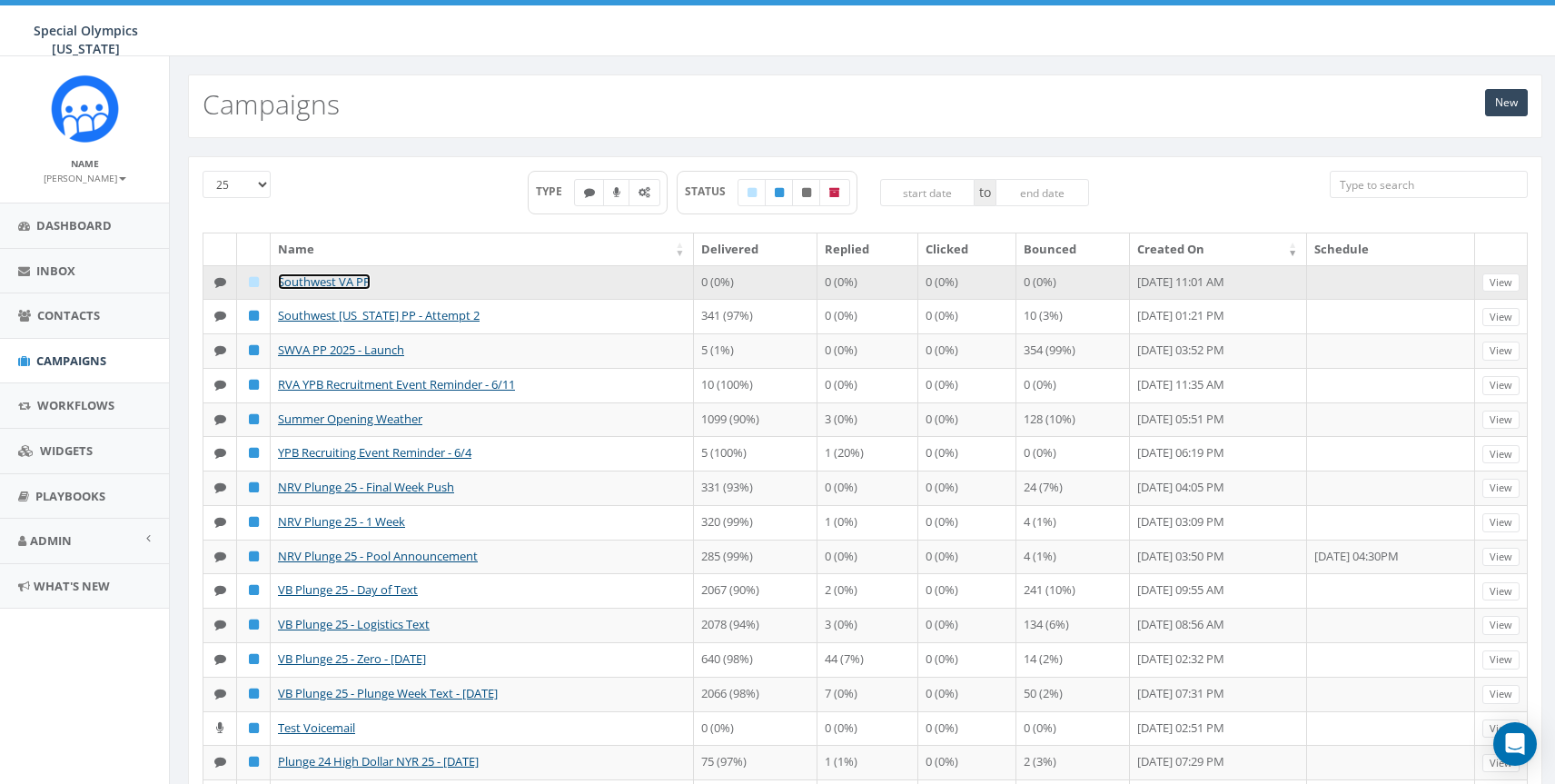
click at [292, 287] on link "Southwest VA PP" at bounding box center [324, 281] width 93 height 17
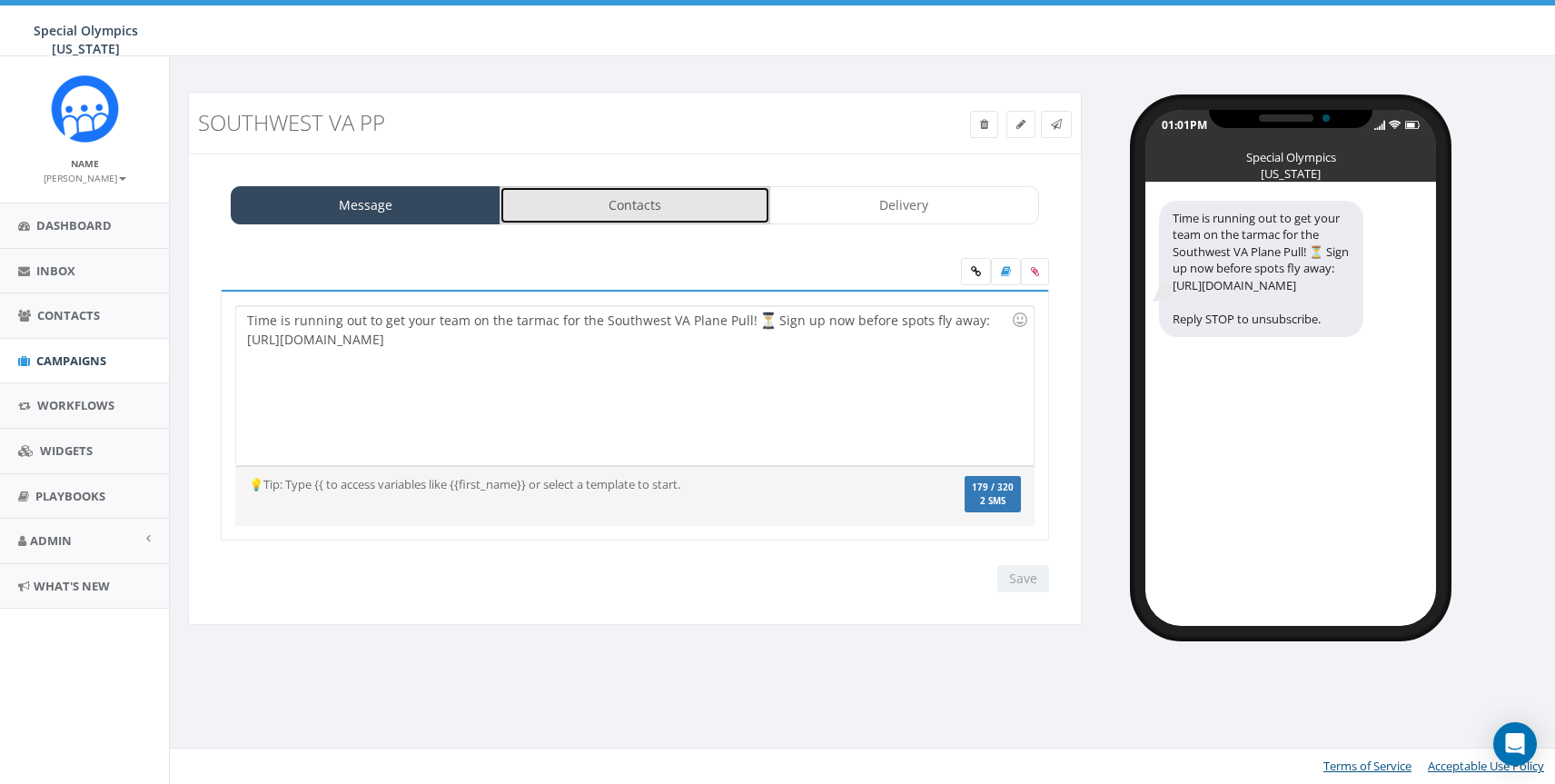
click at [594, 215] on link "Contacts" at bounding box center [634, 204] width 269 height 38
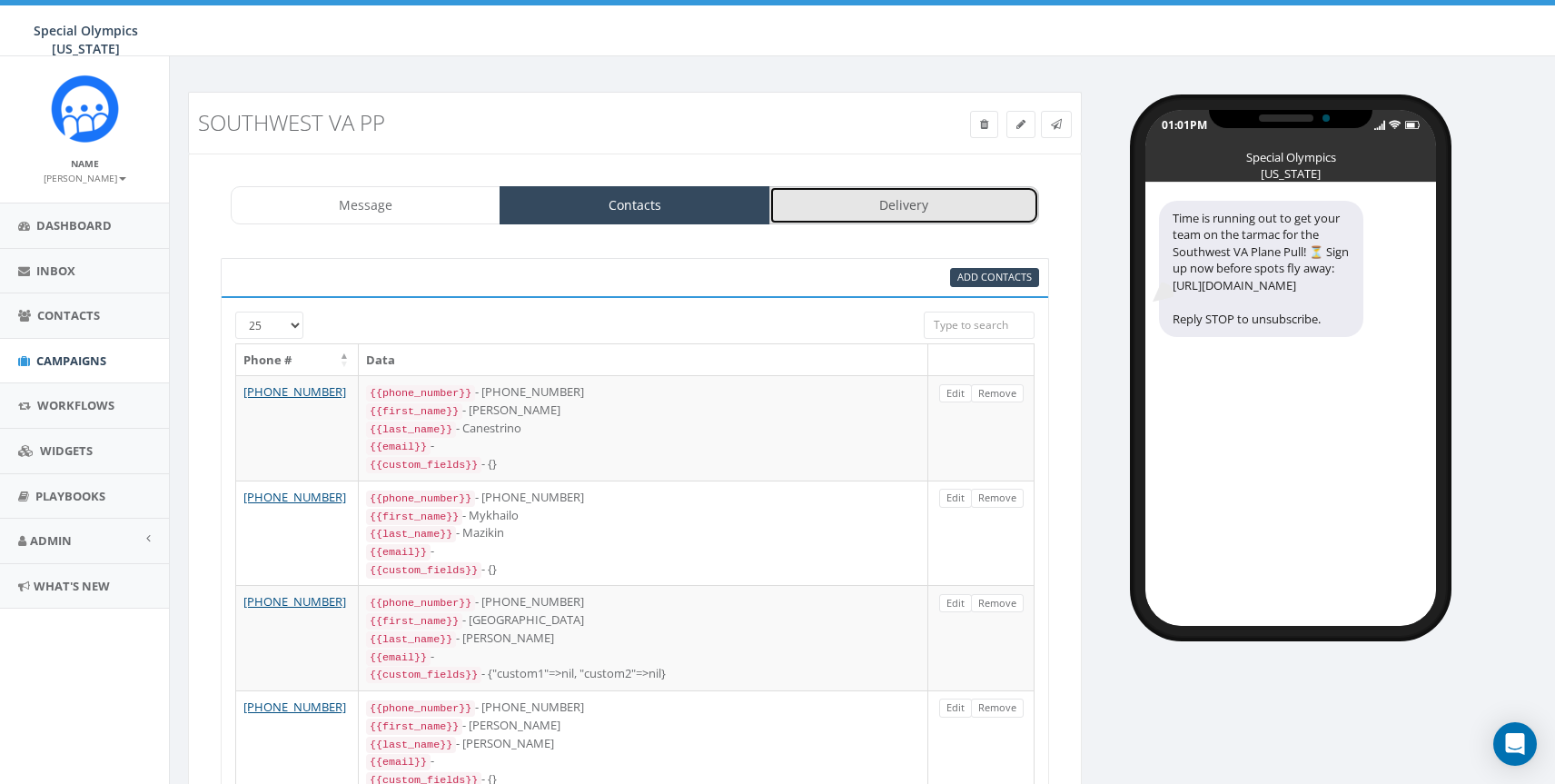
click at [921, 214] on link "Delivery" at bounding box center [904, 204] width 269 height 38
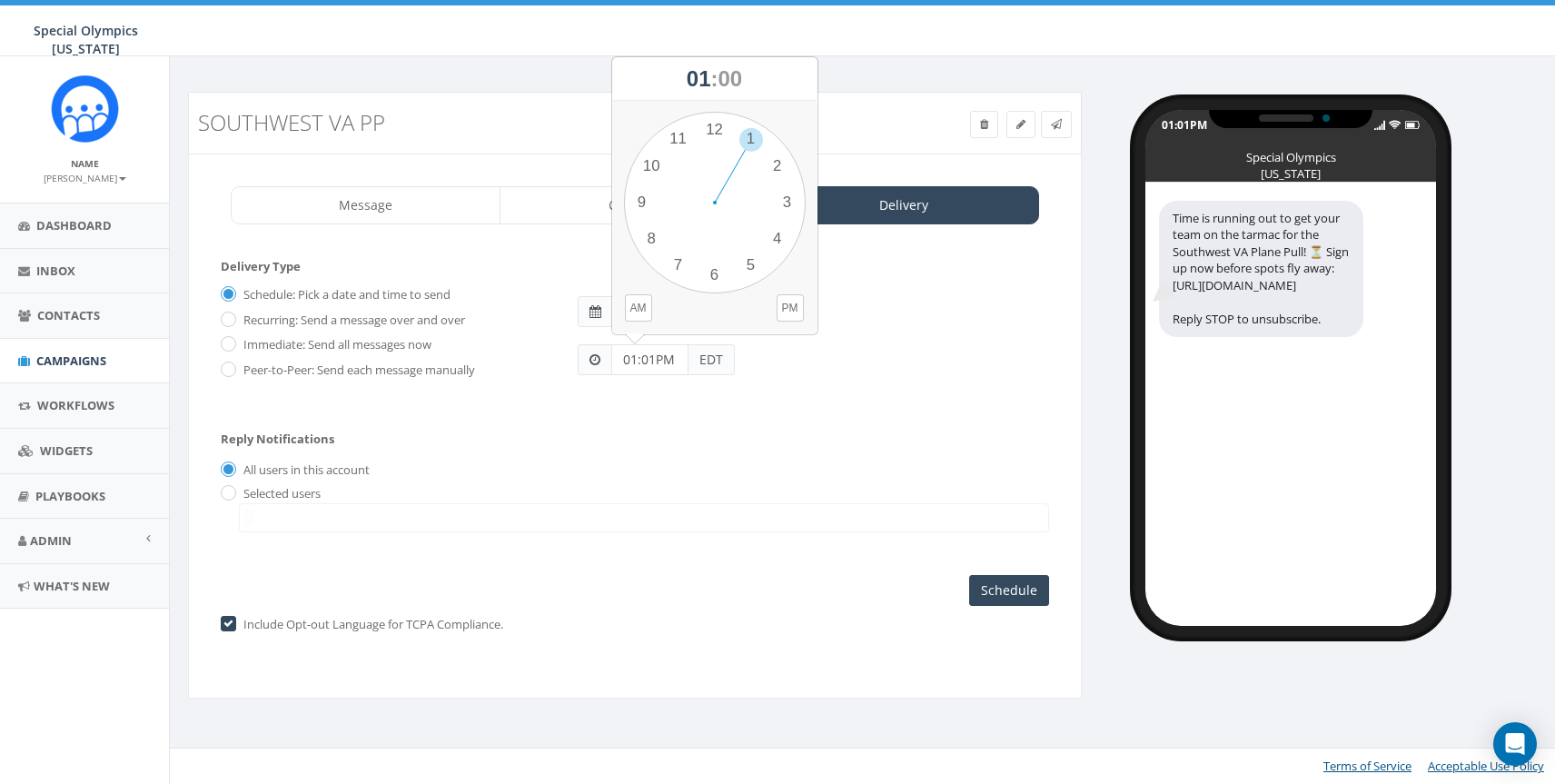
click at [634, 356] on input "01:01PM" at bounding box center [649, 359] width 77 height 31
click at [783, 169] on div "1 2 3 4 5 6 7 8 9 10 11 12 00 05 10 15 20 25 30 35 40 45 50 55" at bounding box center [715, 203] width 182 height 182
click at [791, 365] on div "01:01PM EDT" at bounding box center [814, 351] width 500 height 48
click at [635, 359] on input "01:01PM" at bounding box center [649, 359] width 77 height 31
click at [773, 171] on div "1 2 3 4 5 6 7 8 9 10 11 12 00 05 10 15 20 25 30 35 40 45 50 55" at bounding box center [715, 203] width 182 height 182
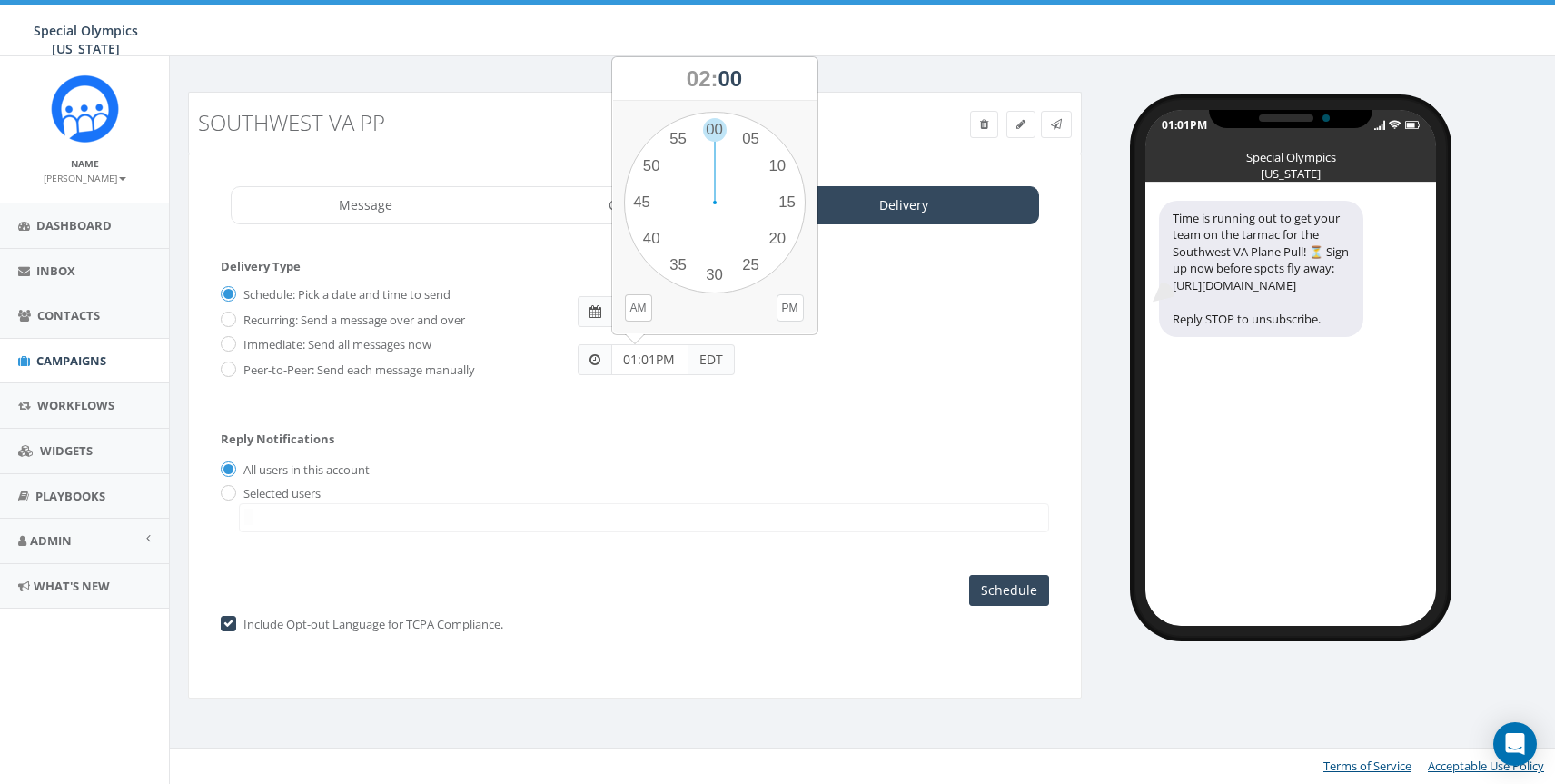
click at [794, 310] on button "PM" at bounding box center [790, 307] width 27 height 27
click at [804, 316] on button "PM" at bounding box center [790, 307] width 27 height 27
click at [748, 140] on div "1 2 3 4 5 6 7 8 9 10 11 12 00 05 10 15 20 25 30 35 40 45 50 55" at bounding box center [715, 203] width 182 height 182
type input "02:05PM"
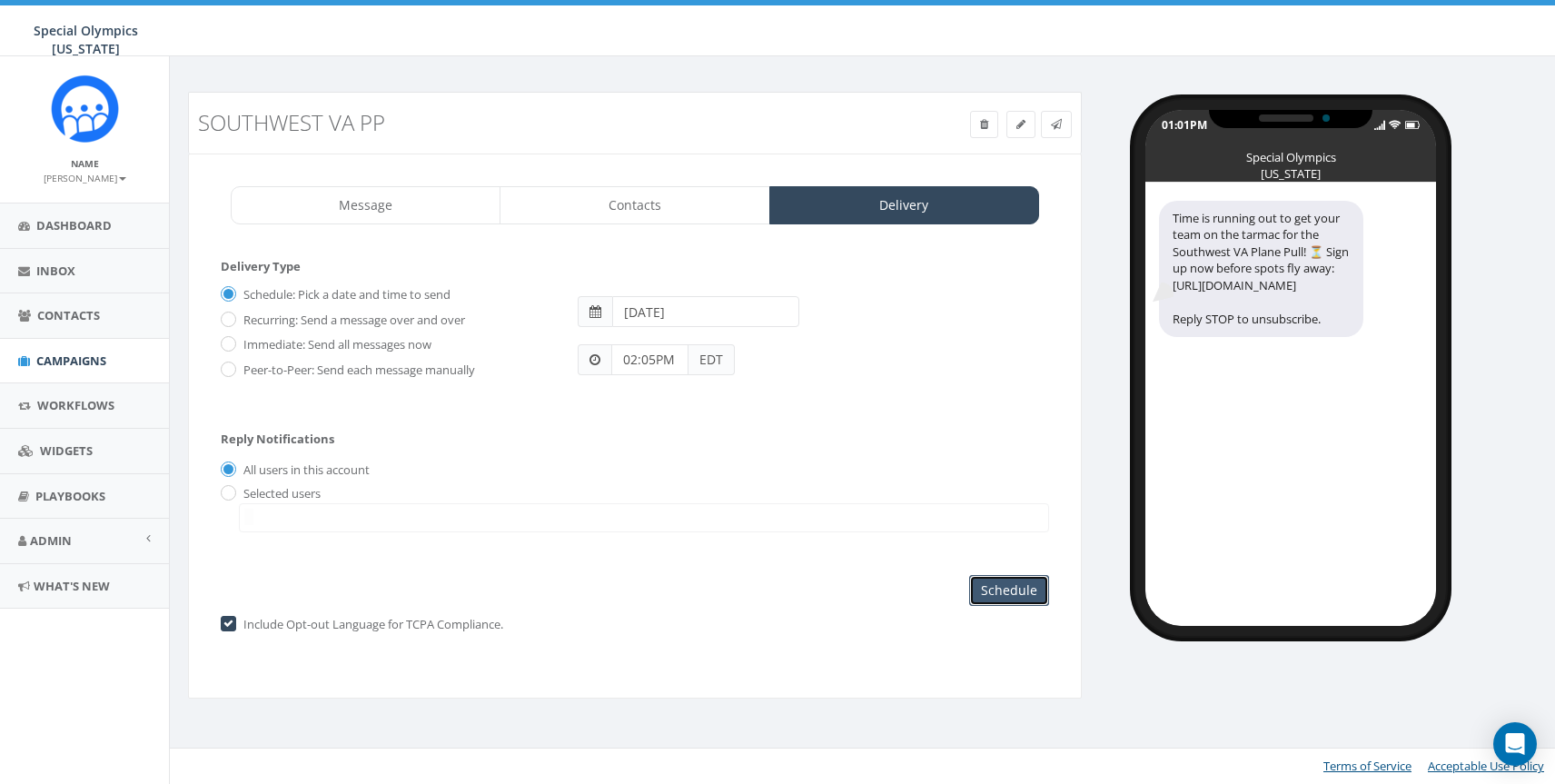
click at [988, 591] on input "Schedule" at bounding box center [1010, 590] width 80 height 31
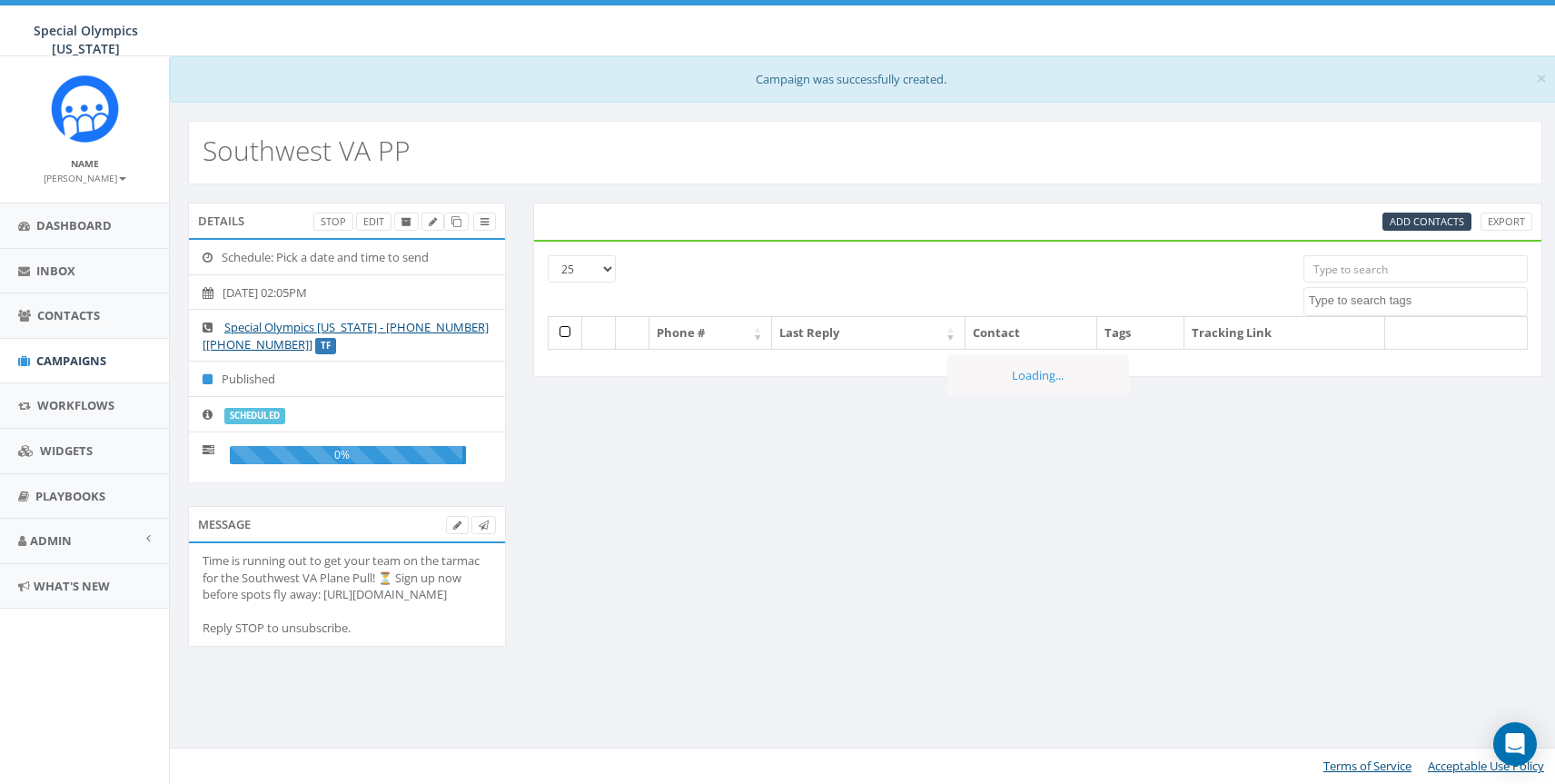
select select
